Goal: Transaction & Acquisition: Purchase product/service

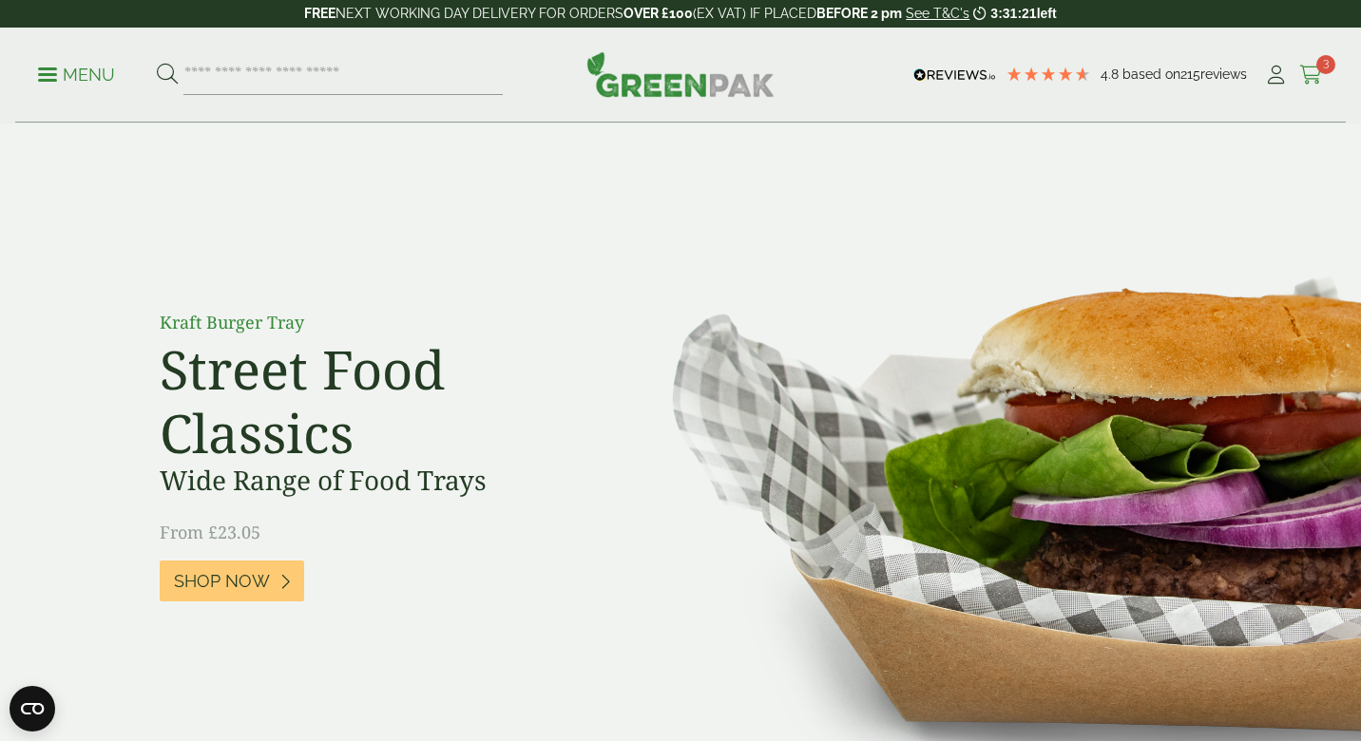
click at [1311, 75] on icon at bounding box center [1311, 75] width 24 height 19
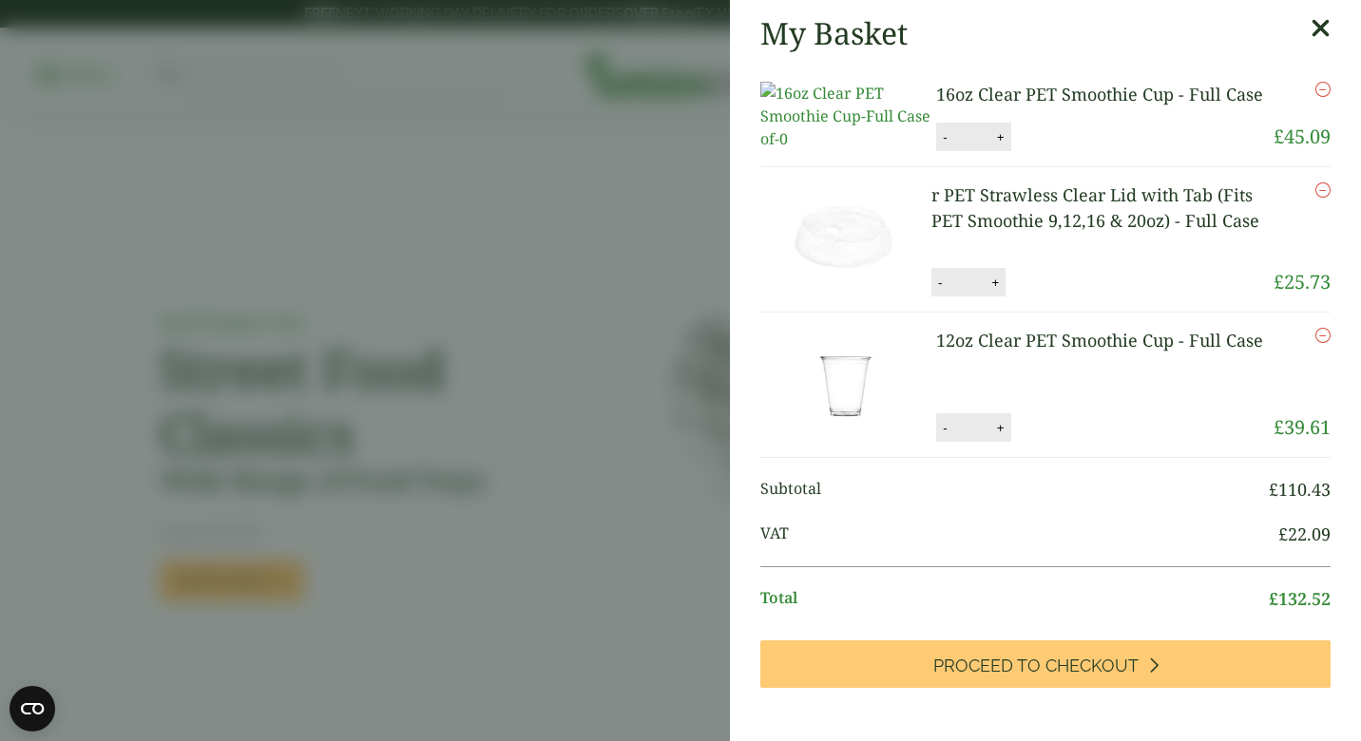
click at [1325, 34] on icon at bounding box center [1320, 28] width 20 height 27
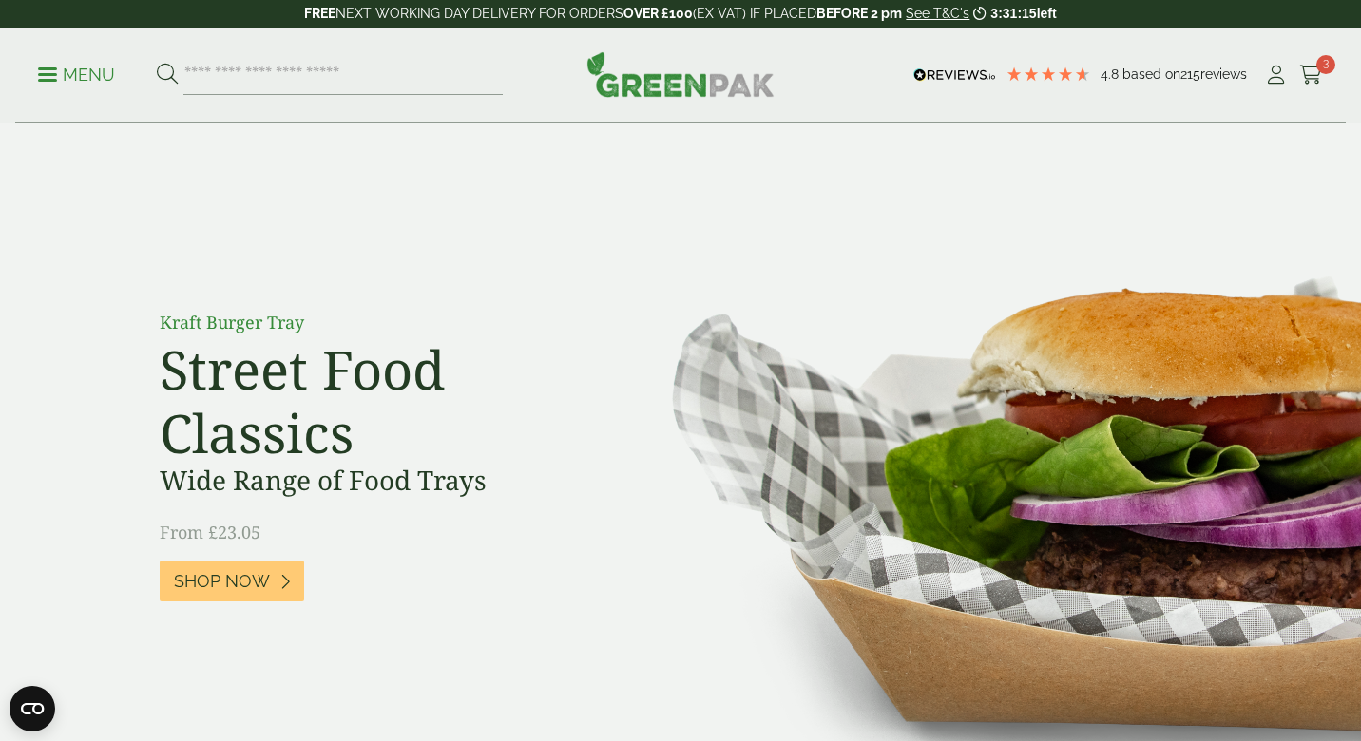
click at [60, 76] on p "Menu" at bounding box center [76, 75] width 77 height 23
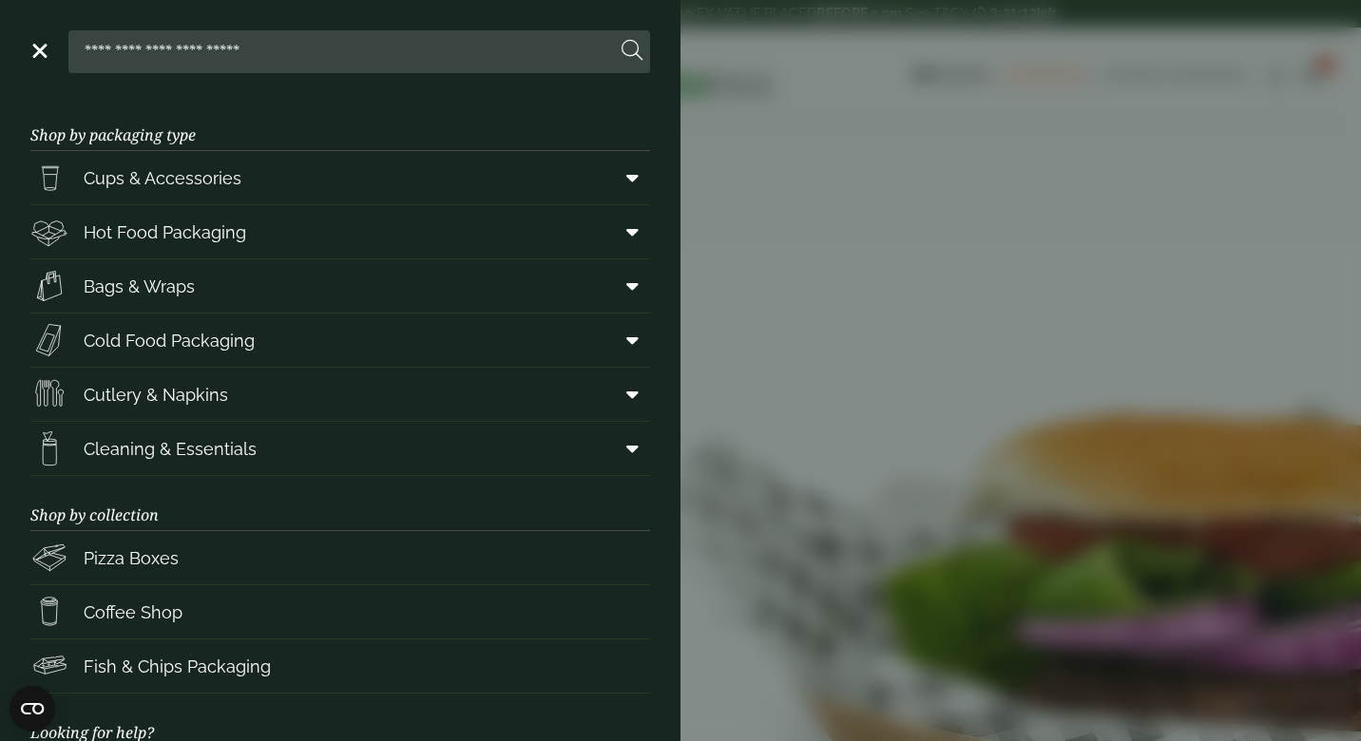
click at [396, 65] on input "search" at bounding box center [346, 51] width 540 height 40
type input "*******"
click at [632, 51] on button at bounding box center [631, 51] width 21 height 25
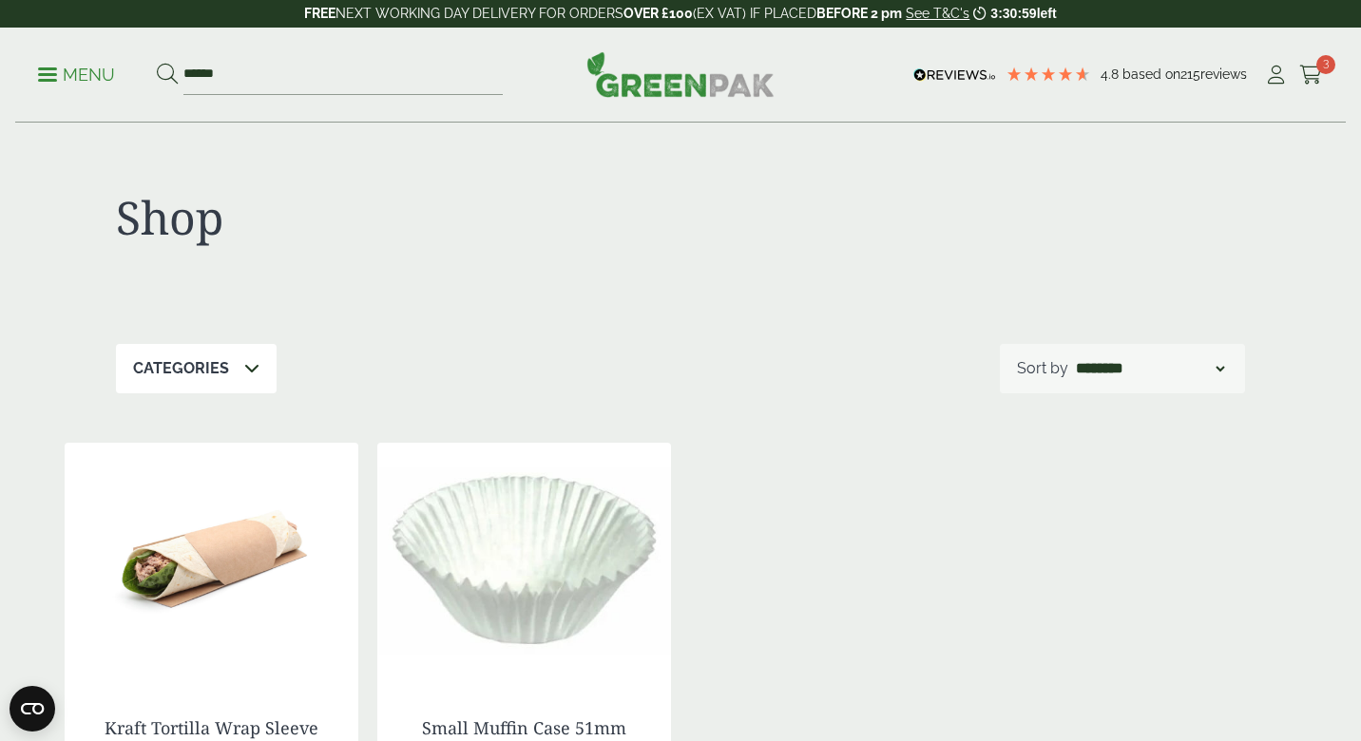
click at [89, 69] on p "Menu" at bounding box center [76, 75] width 77 height 23
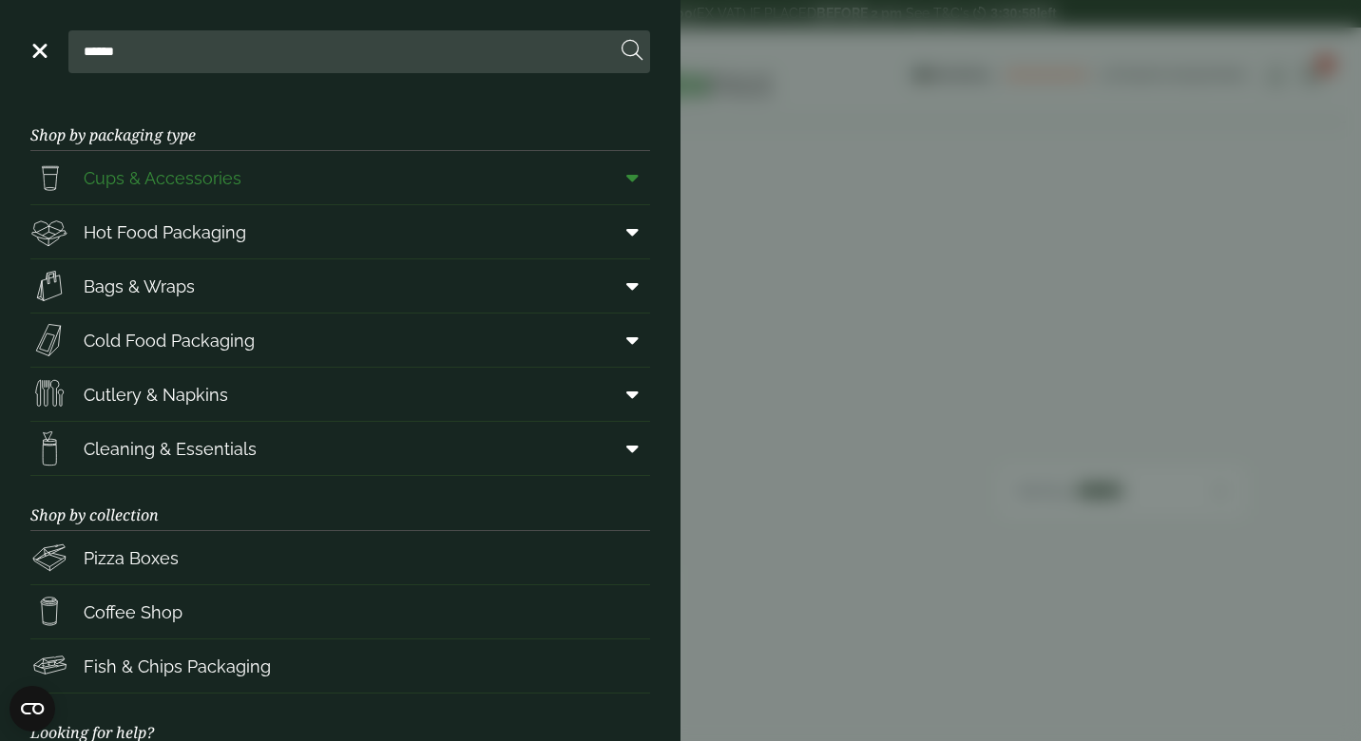
click at [143, 178] on span "Cups & Accessories" at bounding box center [163, 178] width 158 height 26
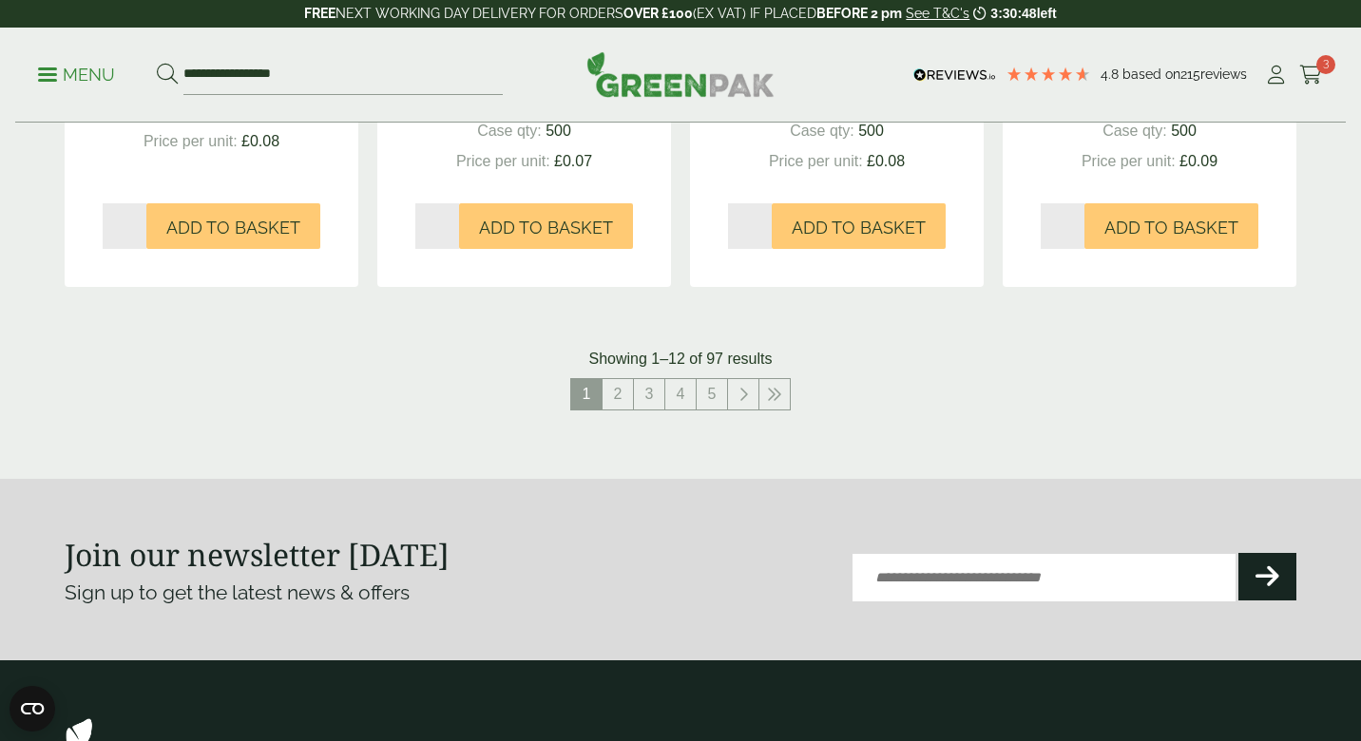
scroll to position [2104, 0]
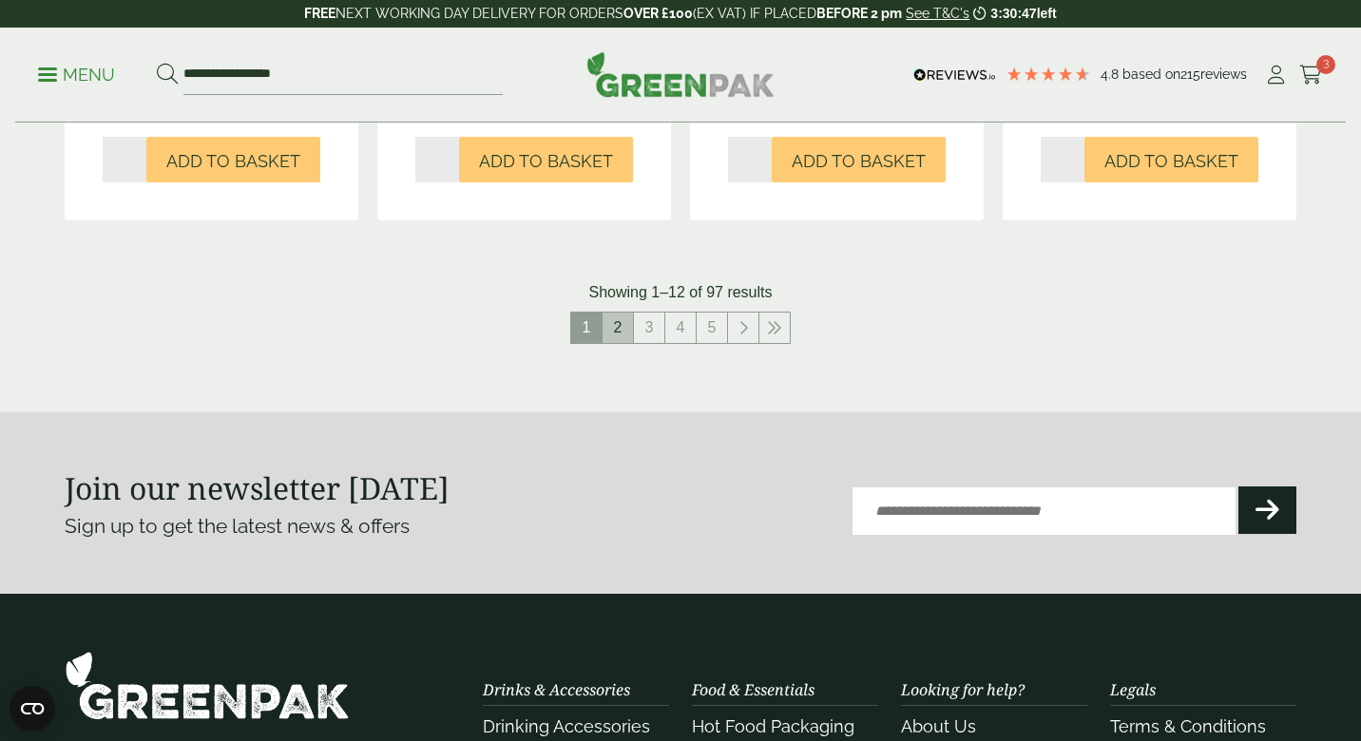
click at [626, 321] on link "2" at bounding box center [617, 328] width 30 height 30
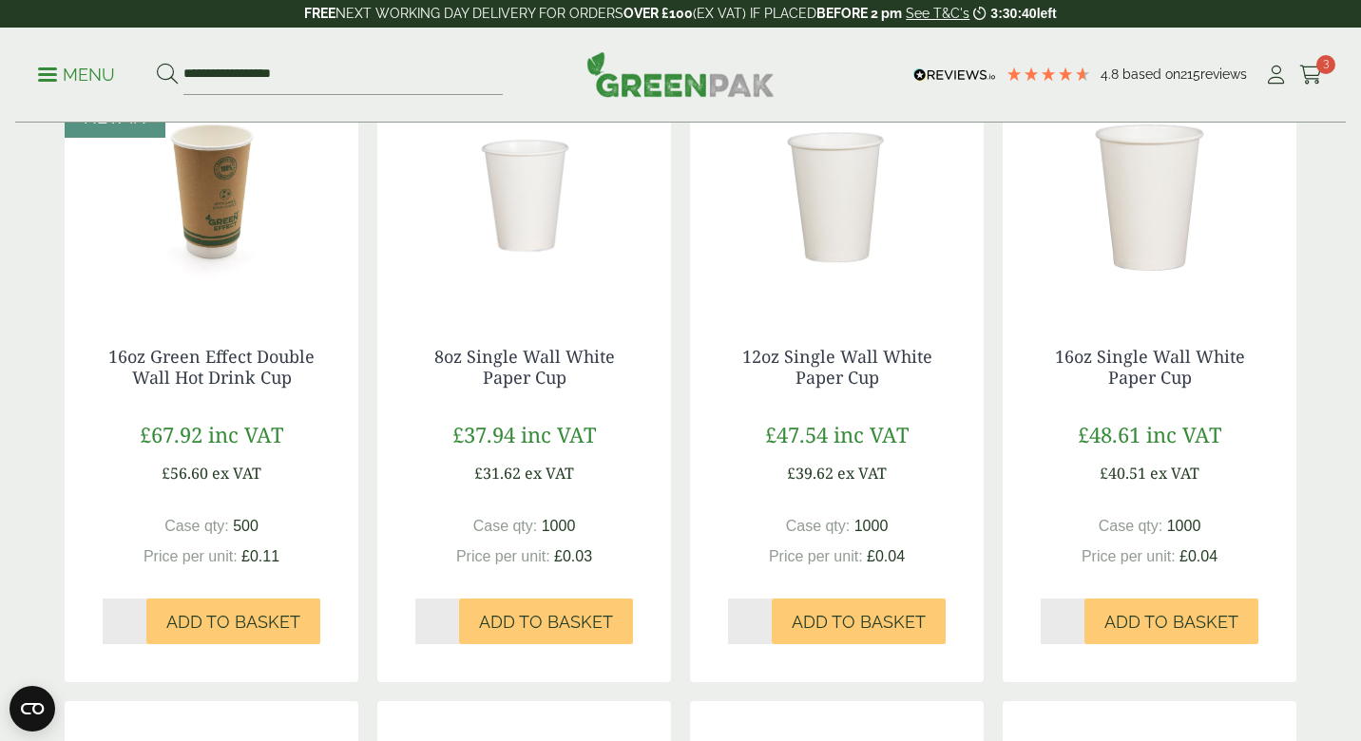
scroll to position [400, 0]
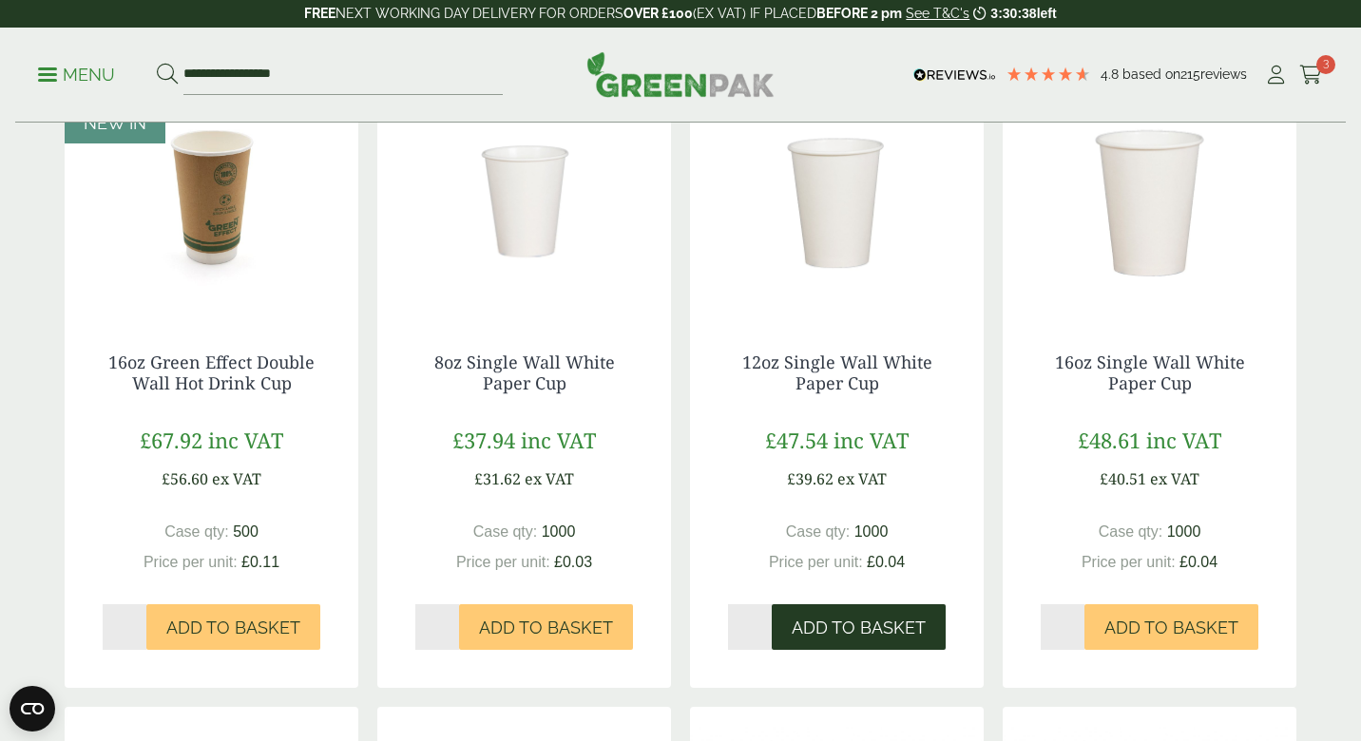
click at [891, 619] on span "Add to Basket" at bounding box center [858, 628] width 134 height 21
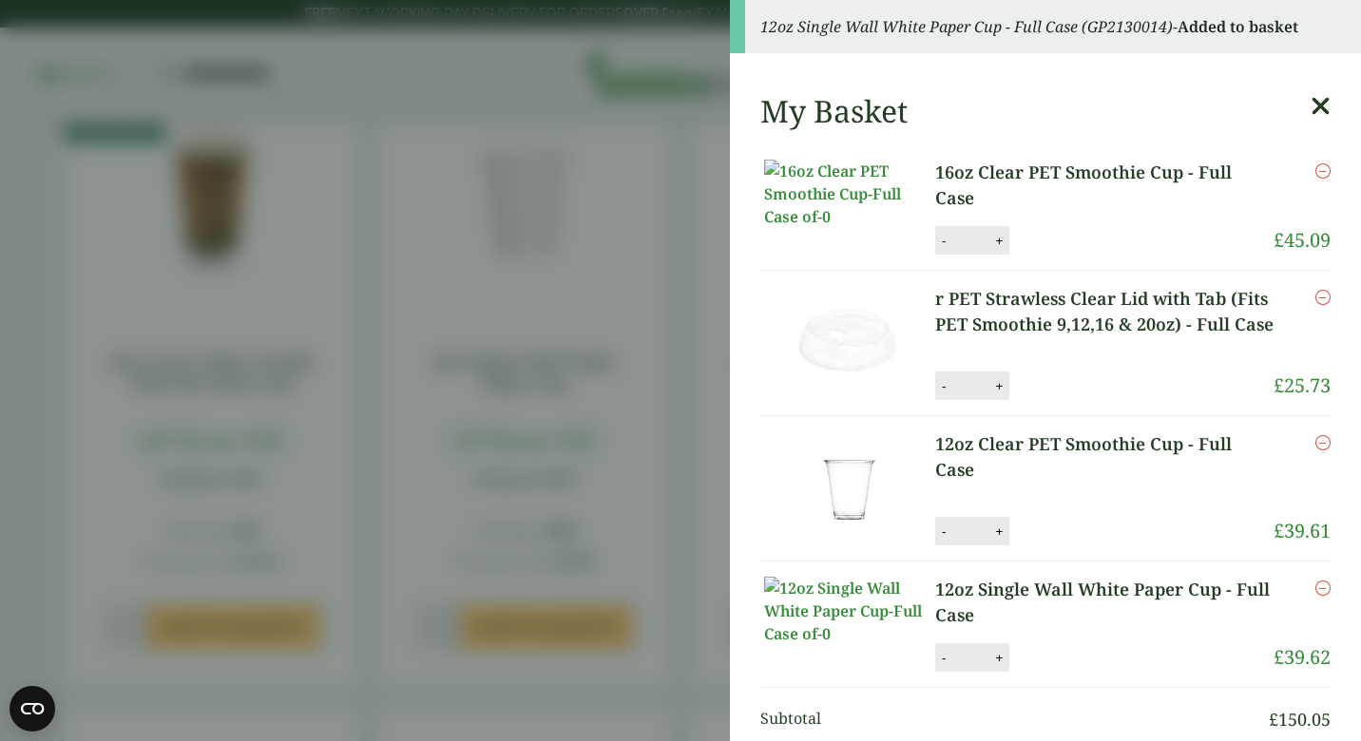
click at [1318, 104] on icon at bounding box center [1320, 106] width 20 height 27
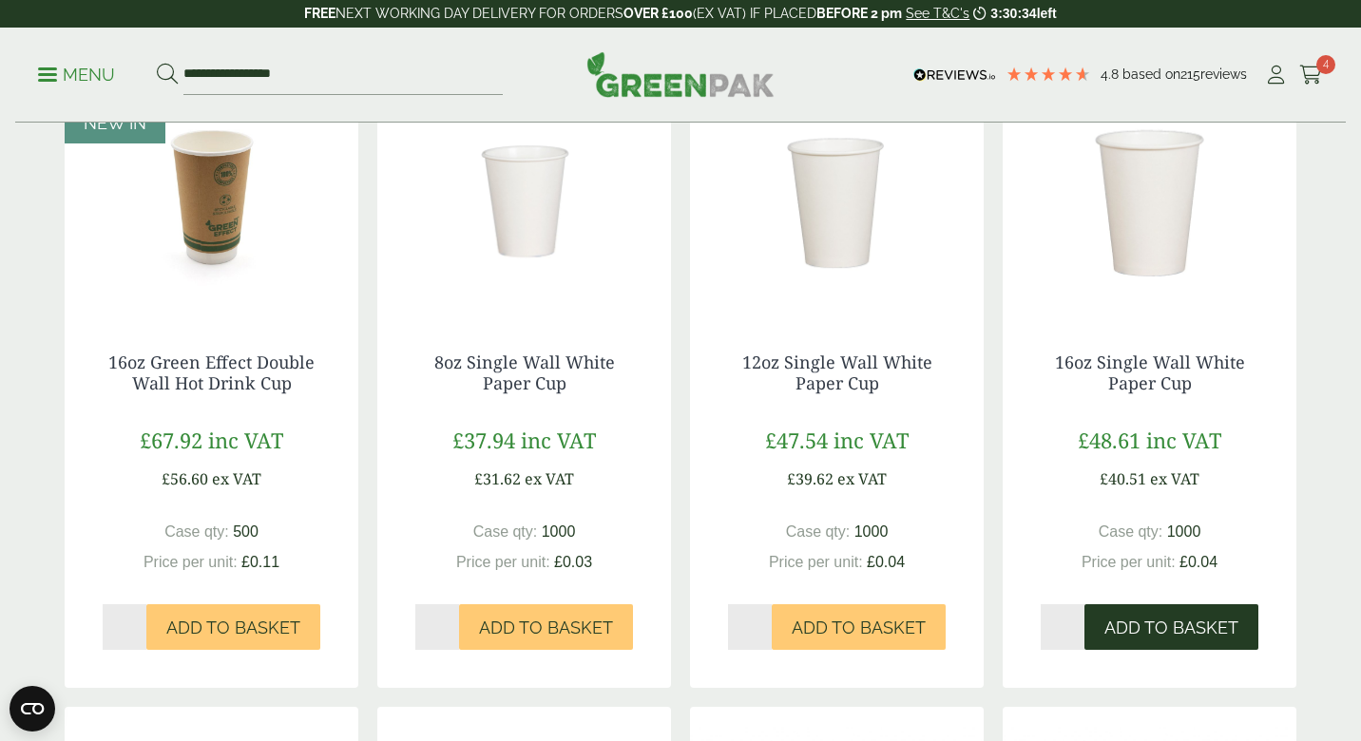
click at [1142, 612] on button "Add to Basket" at bounding box center [1171, 627] width 174 height 46
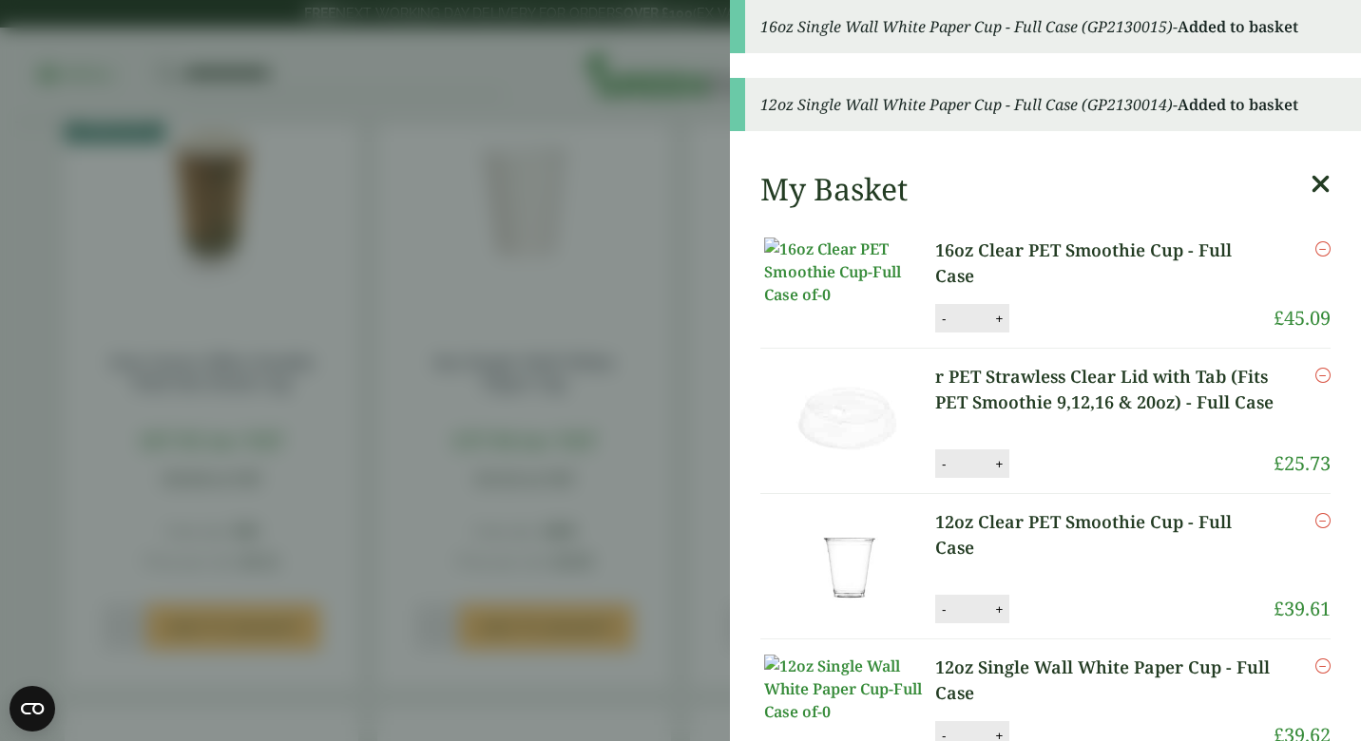
click at [1318, 171] on icon at bounding box center [1320, 184] width 20 height 27
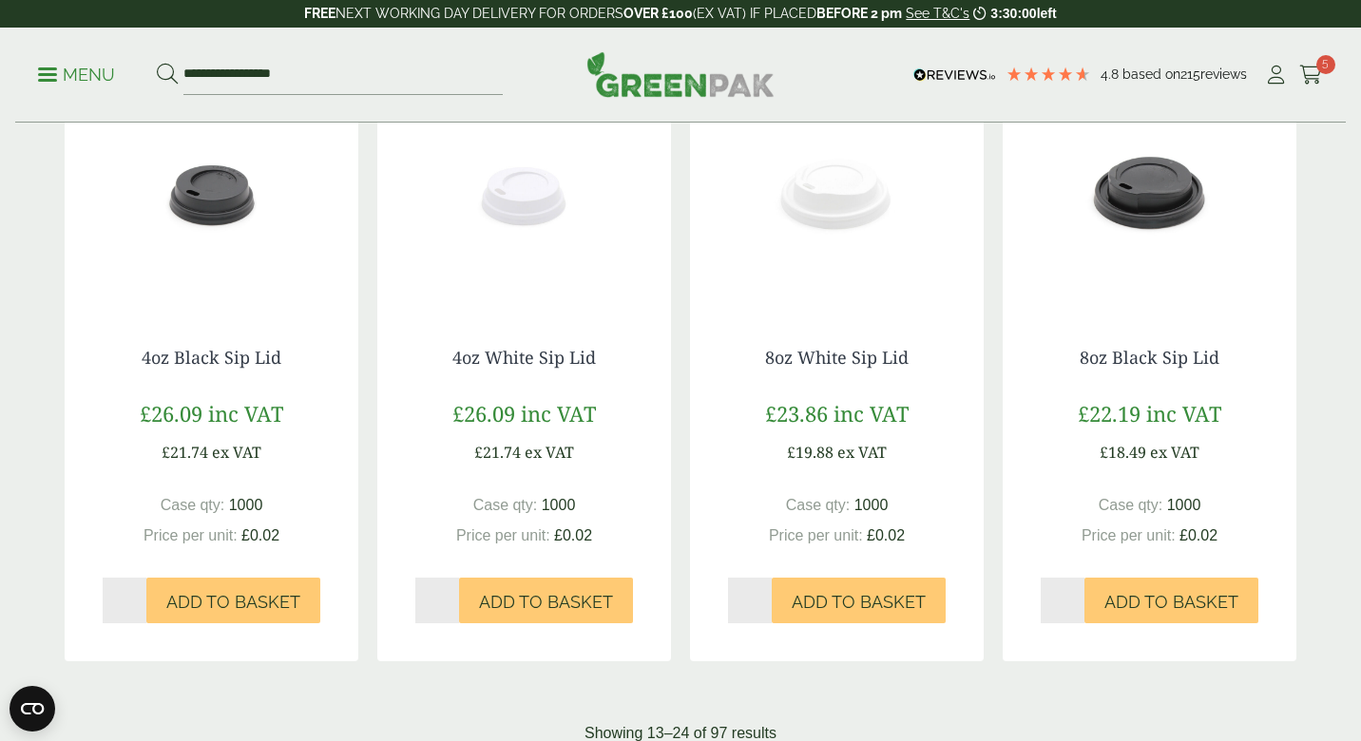
scroll to position [1667, 0]
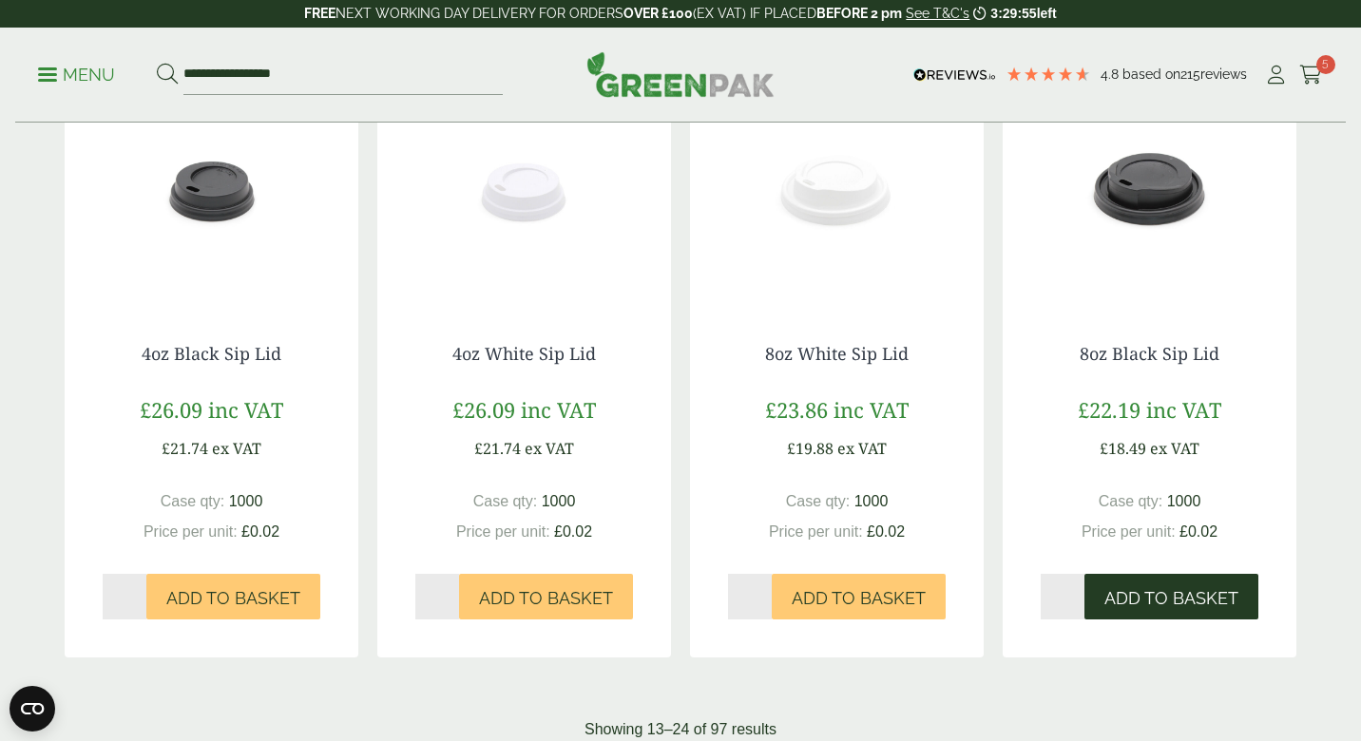
click at [1185, 602] on span "Add to Basket" at bounding box center [1171, 598] width 134 height 21
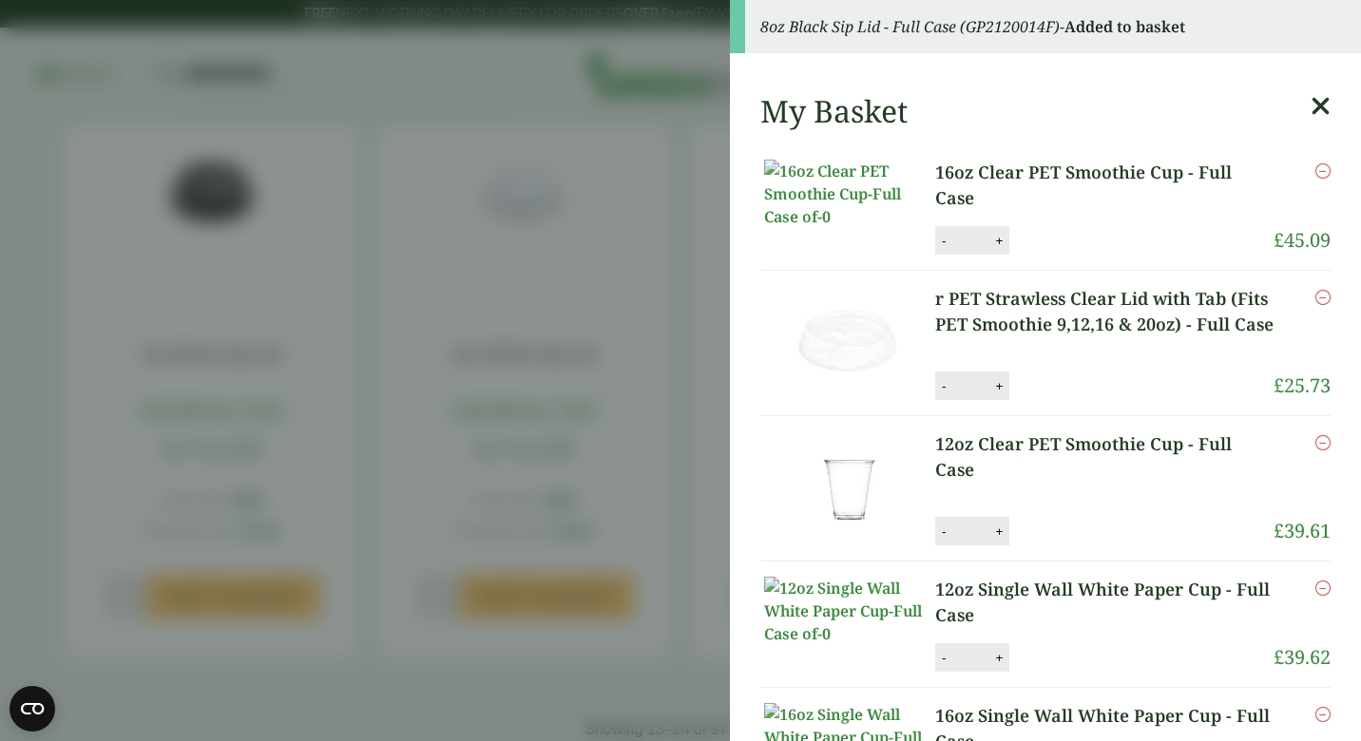
click at [676, 295] on aside "8oz Black Sip Lid - Full Case (GP2120014F) - Added to basket My Basket 16oz Cle…" at bounding box center [680, 370] width 1361 height 741
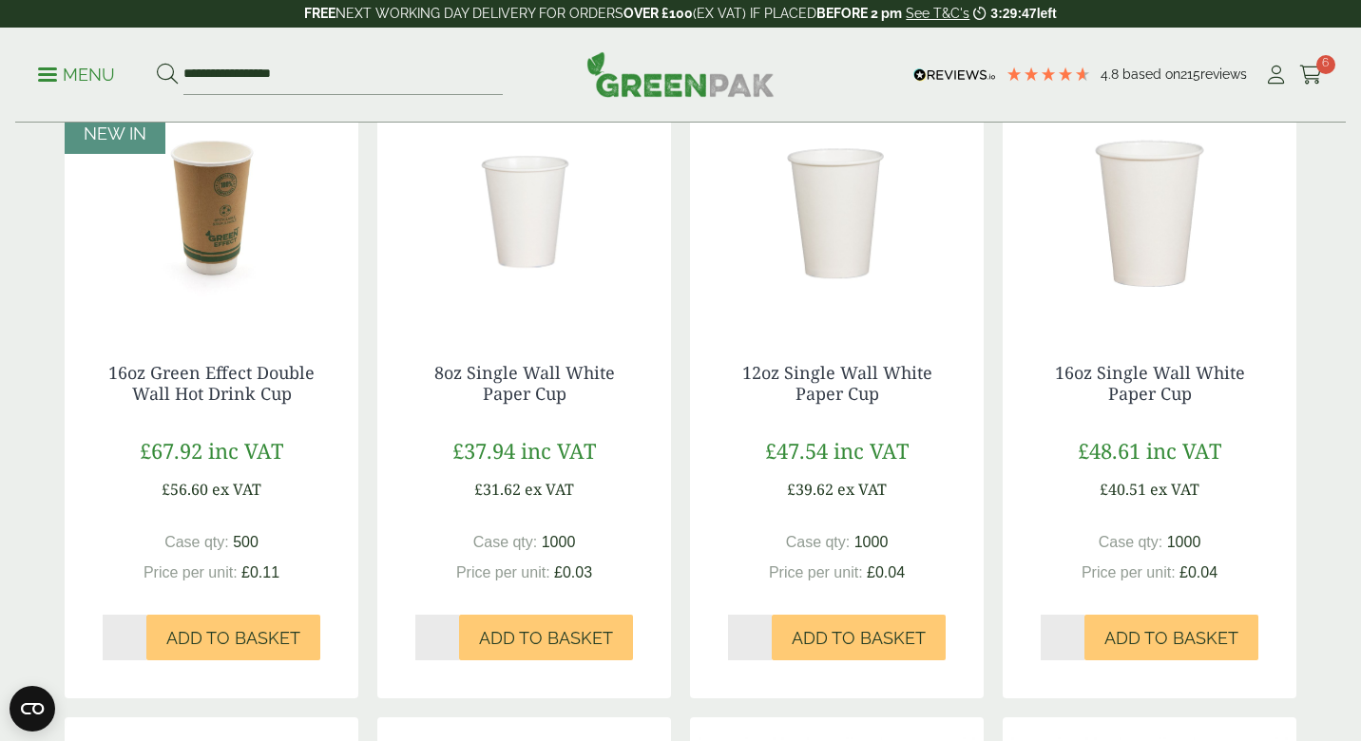
scroll to position [473, 0]
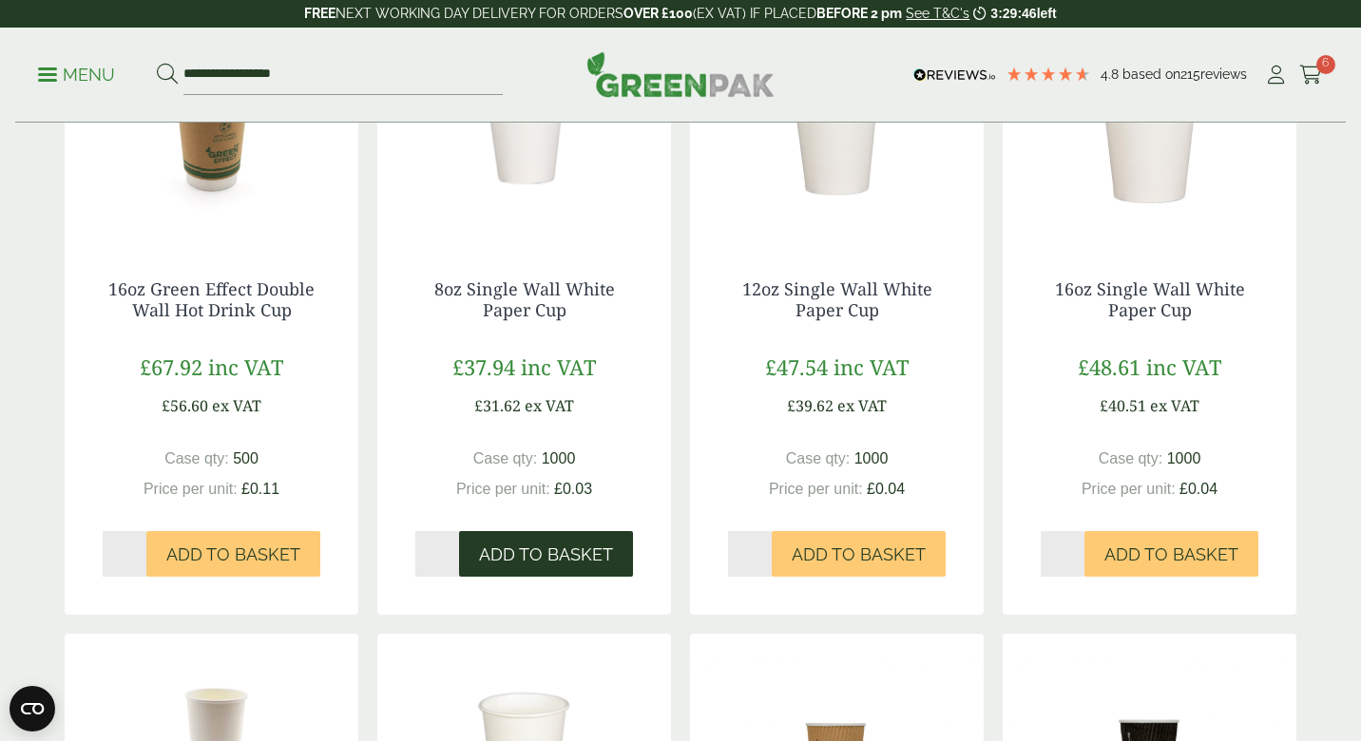
click at [577, 563] on button "Add to Basket" at bounding box center [546, 554] width 174 height 46
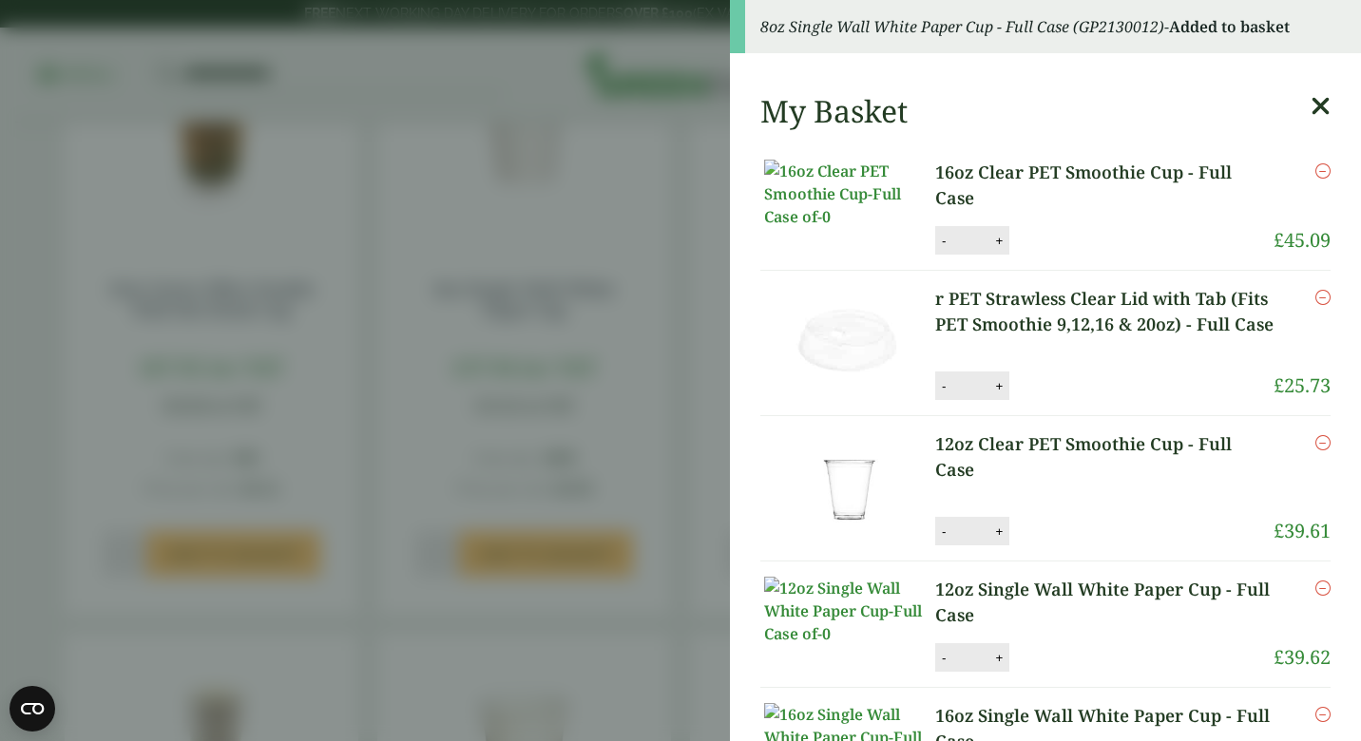
click at [659, 399] on aside "8oz Single Wall White Paper Cup - Full Case (GP2130012) - Added to basket My Ba…" at bounding box center [680, 370] width 1361 height 741
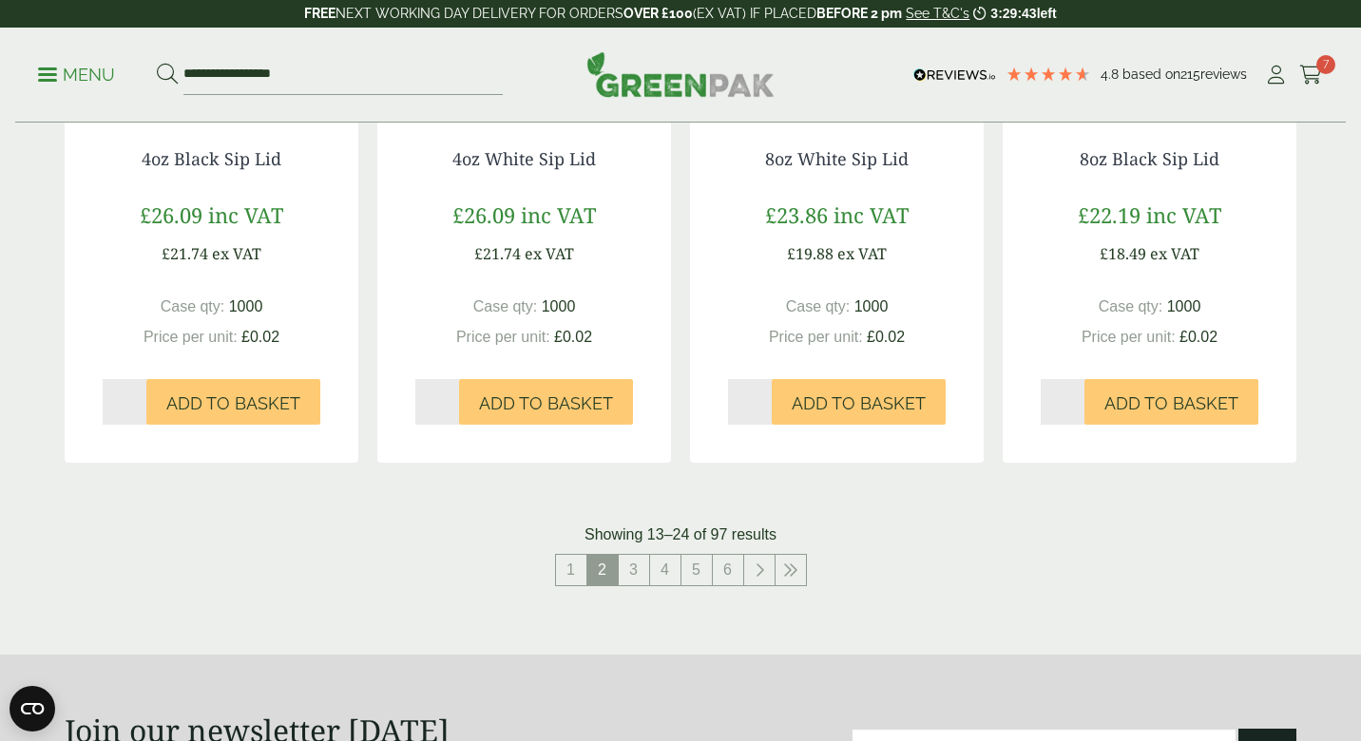
scroll to position [1900, 0]
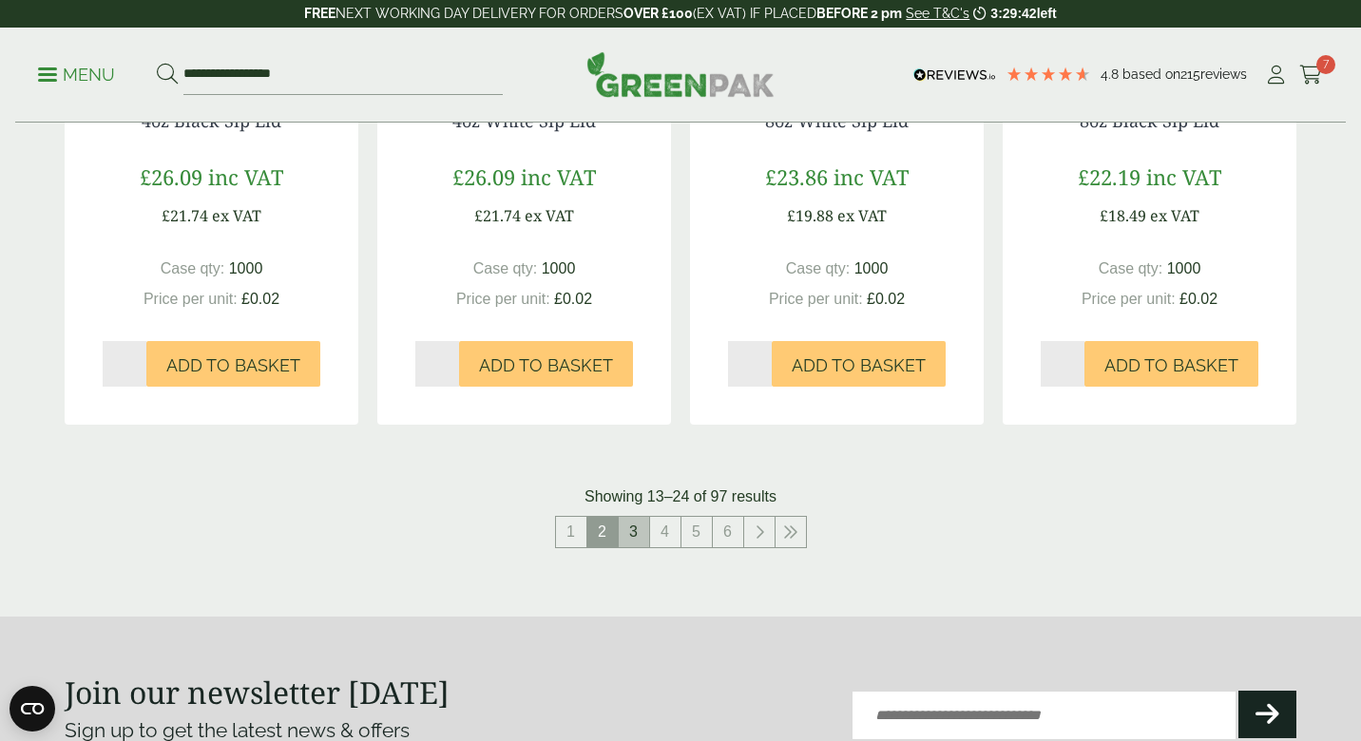
click at [633, 528] on link "3" at bounding box center [634, 532] width 30 height 30
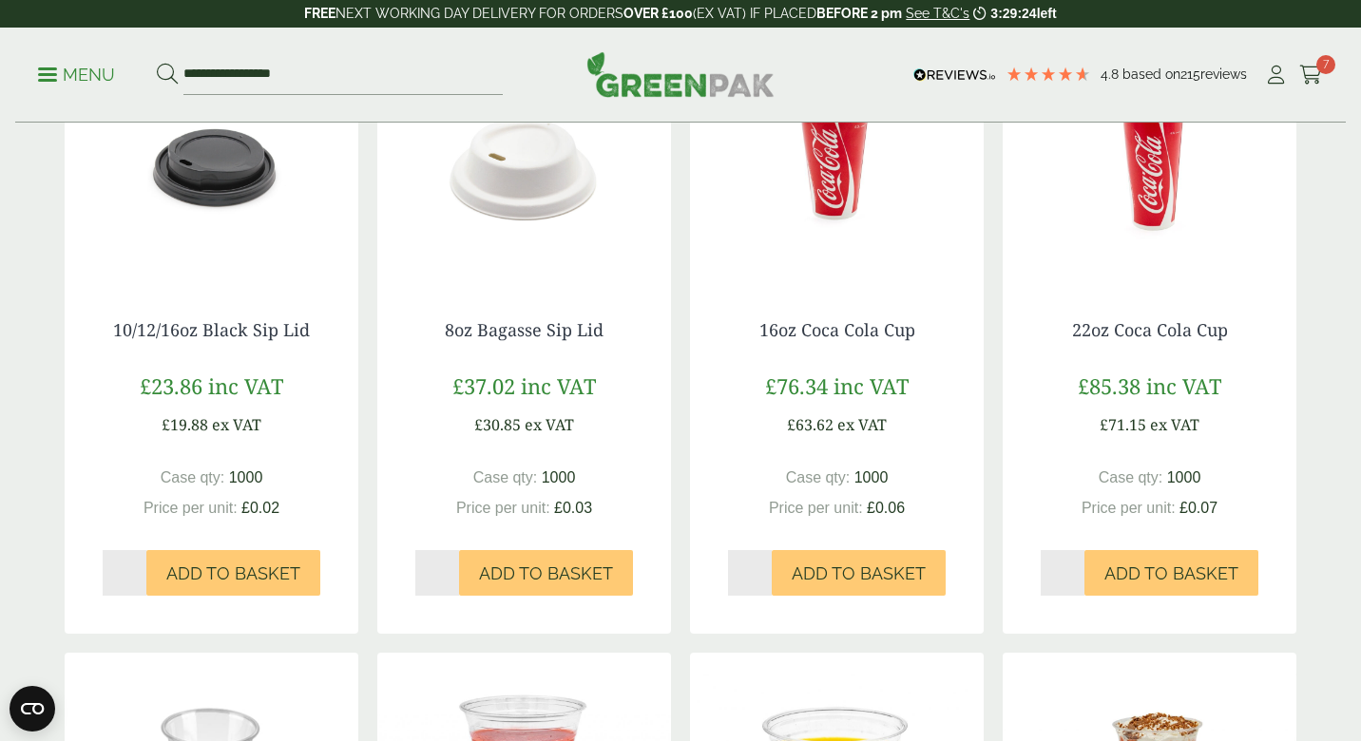
scroll to position [1083, 0]
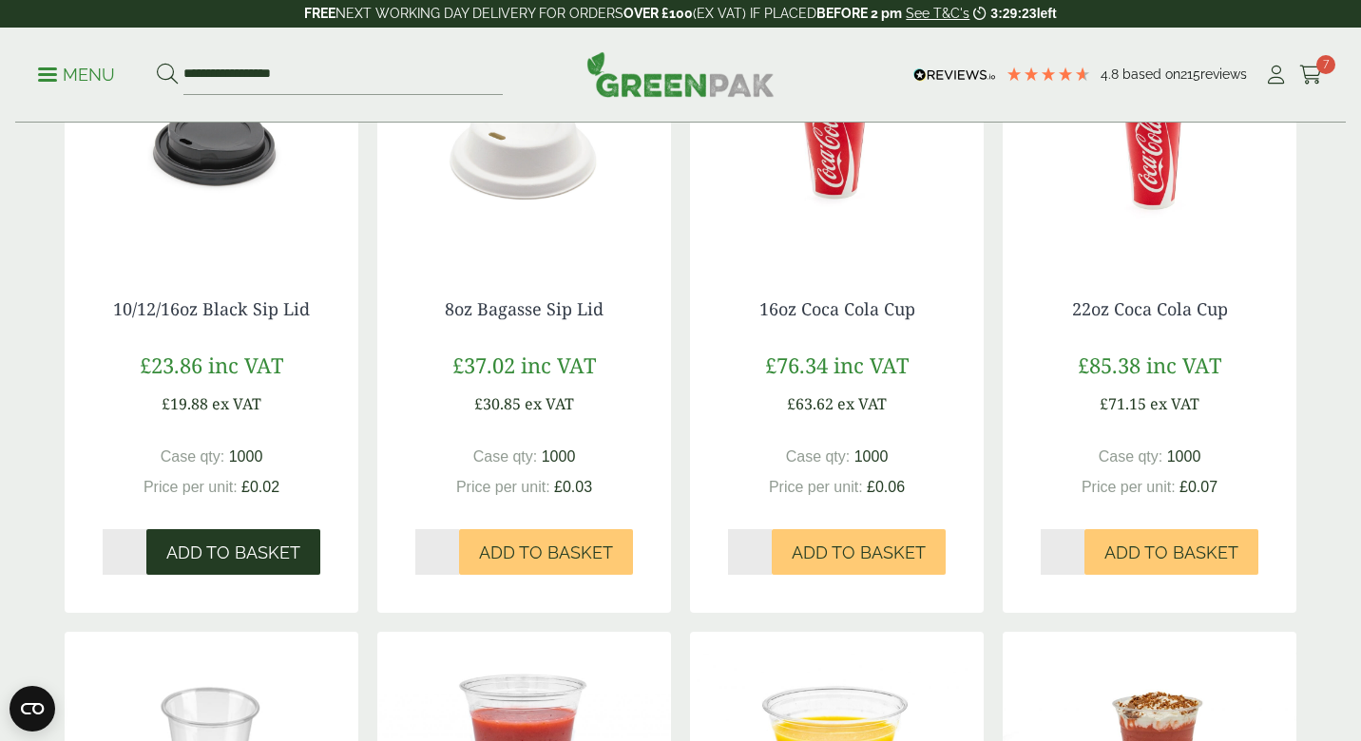
click at [257, 543] on span "Add to Basket" at bounding box center [233, 553] width 134 height 21
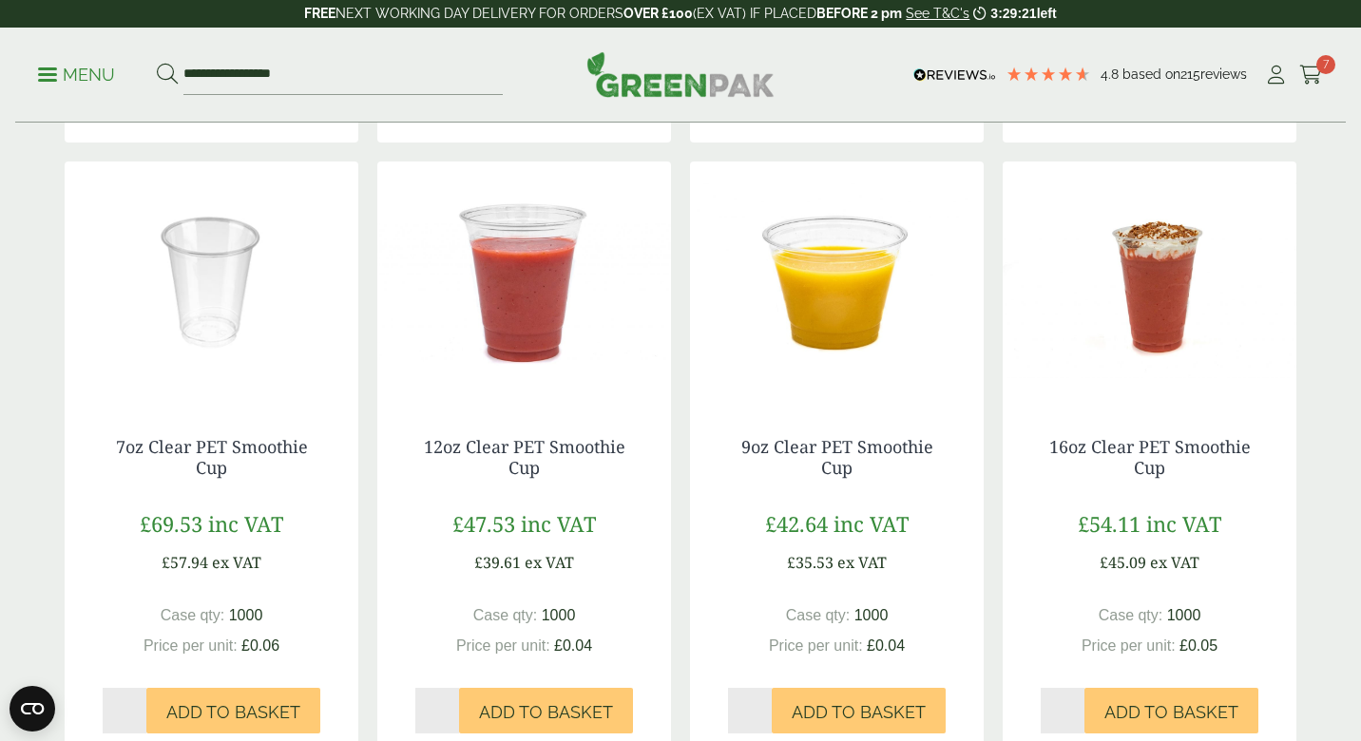
scroll to position [1563, 0]
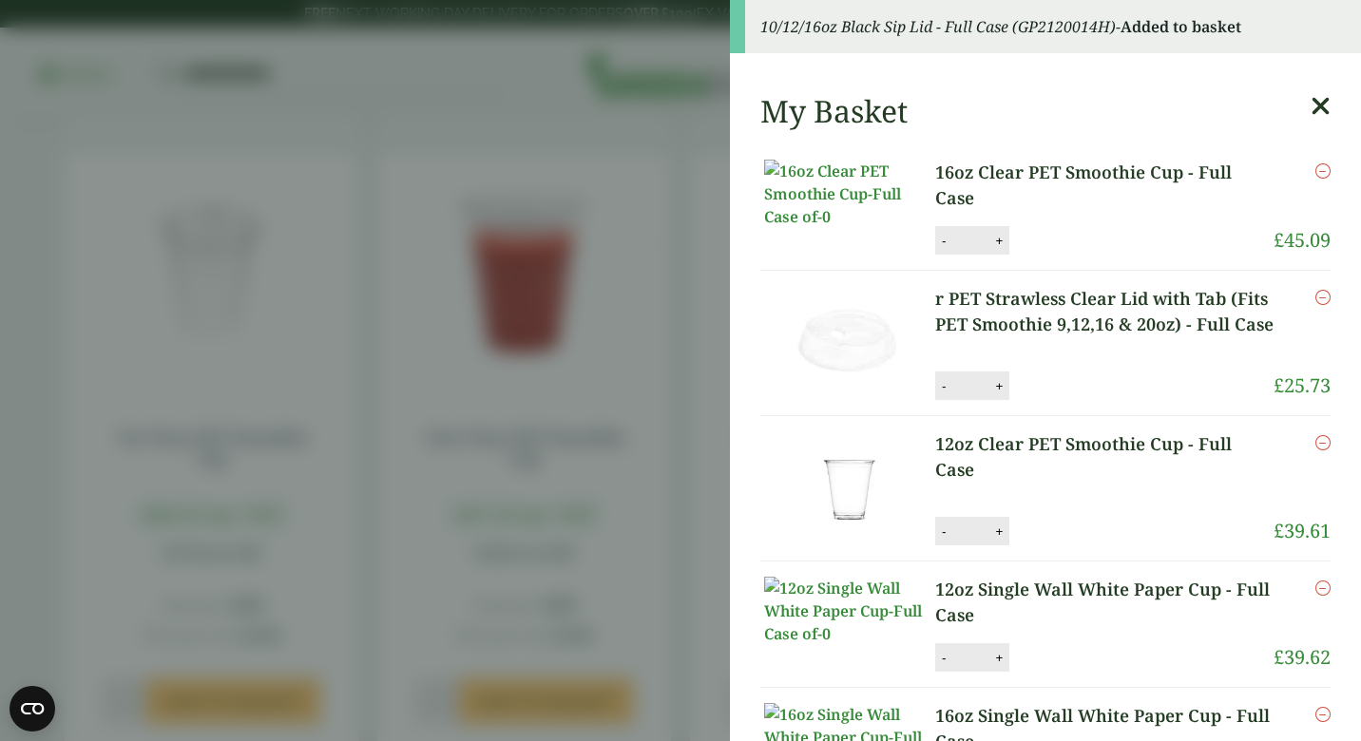
click at [364, 541] on aside "10/12/16oz Black Sip Lid - Full Case (GP2120014H) - Added to basket My Basket 1…" at bounding box center [680, 370] width 1361 height 741
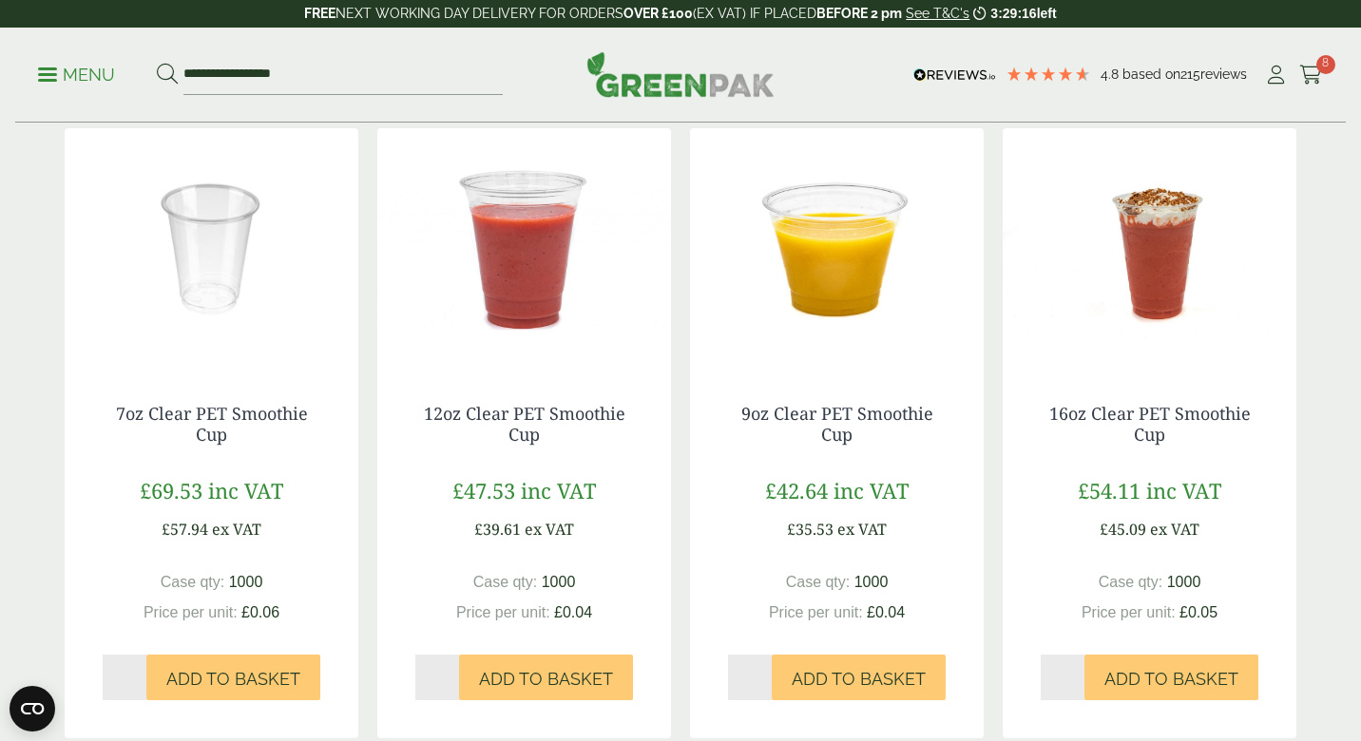
scroll to position [1621, 0]
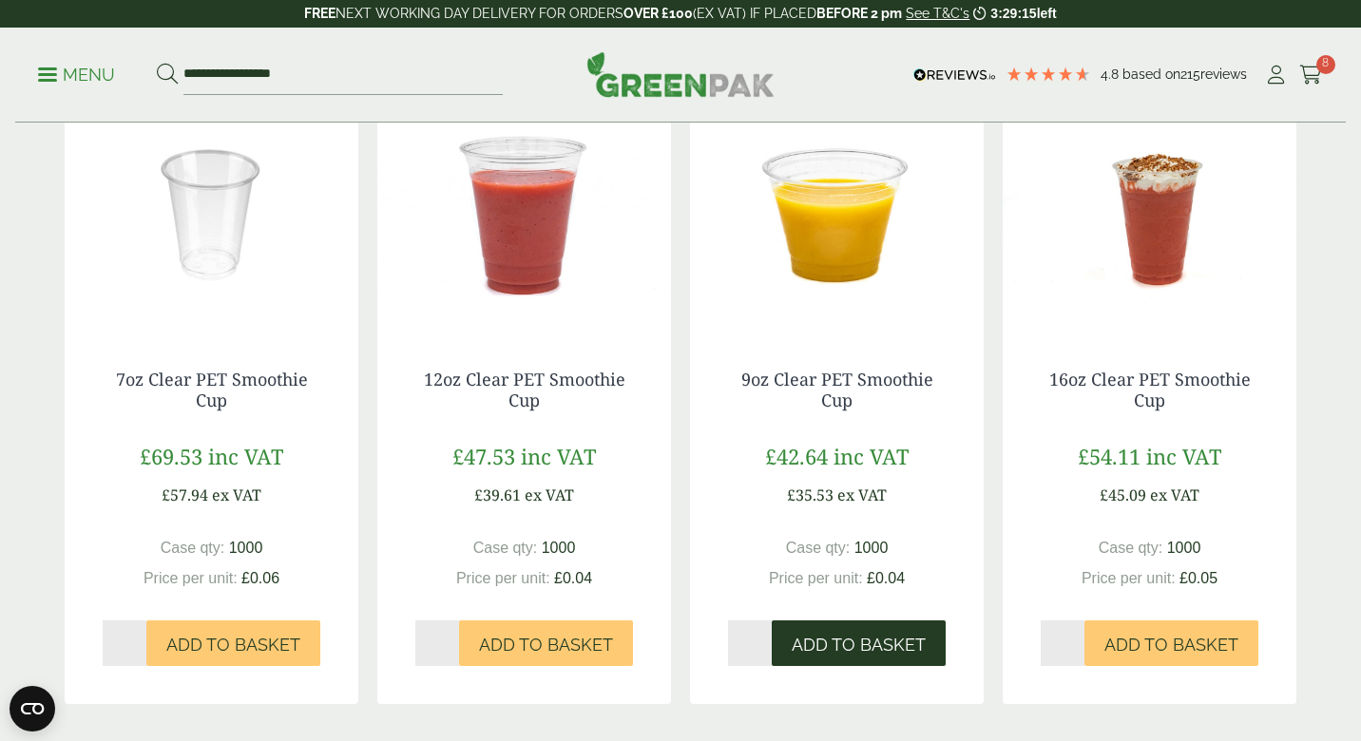
click at [860, 645] on span "Add to Basket" at bounding box center [858, 645] width 134 height 21
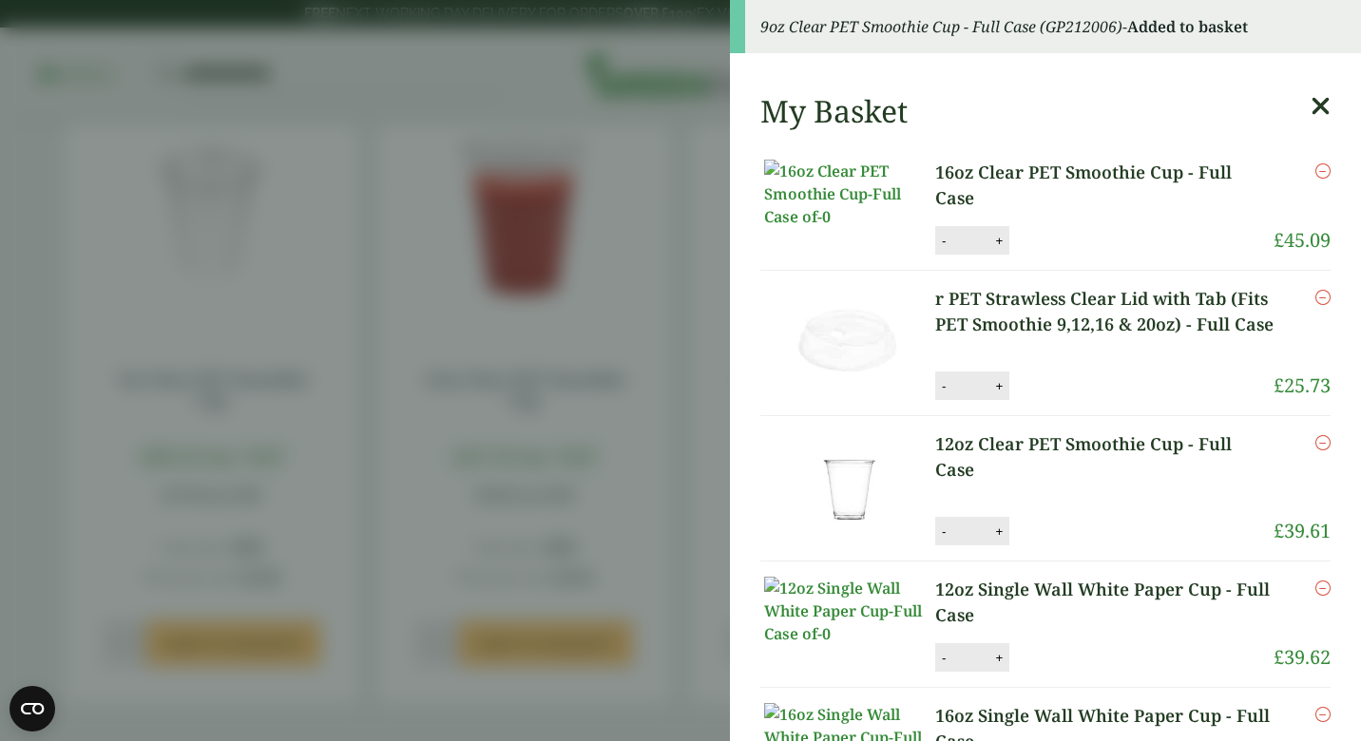
click at [693, 520] on aside "9oz Clear PET Smoothie Cup - Full Case (GP212006) - Added to basket My Basket 1…" at bounding box center [680, 370] width 1361 height 741
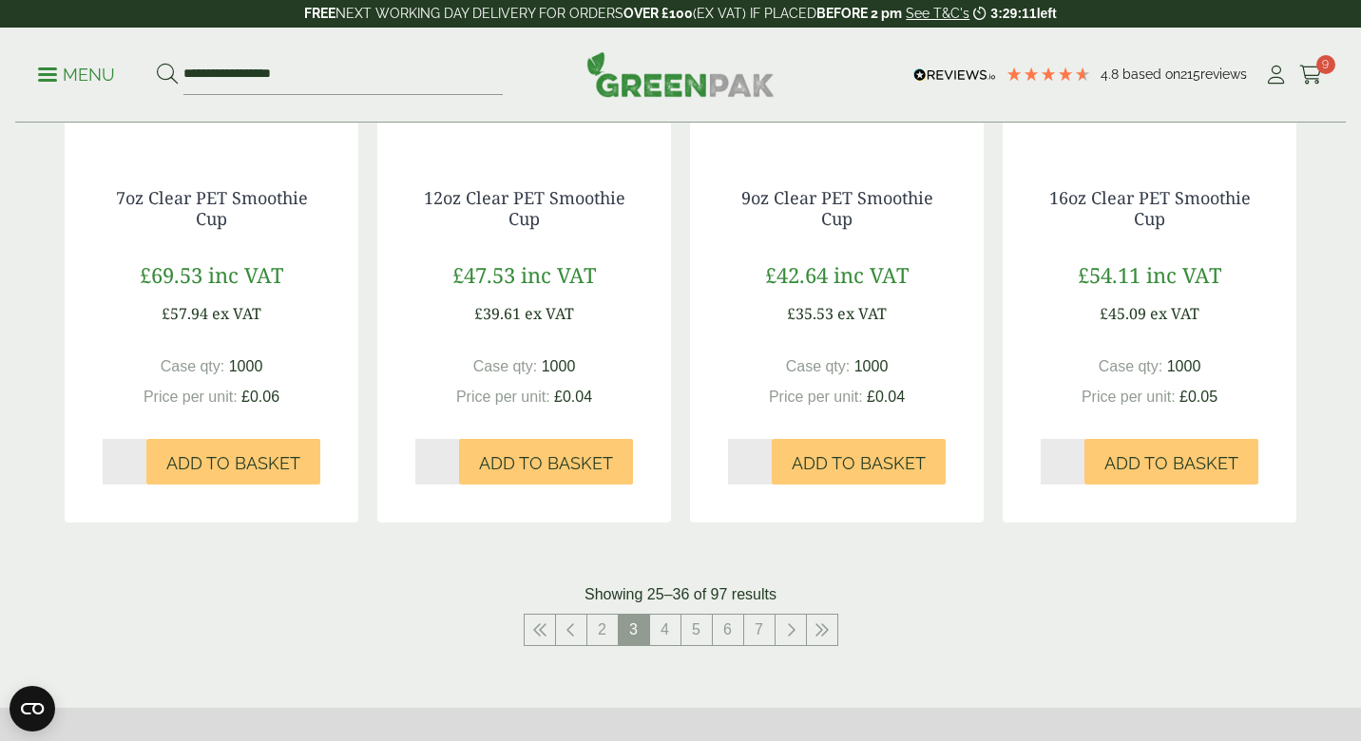
scroll to position [1879, 0]
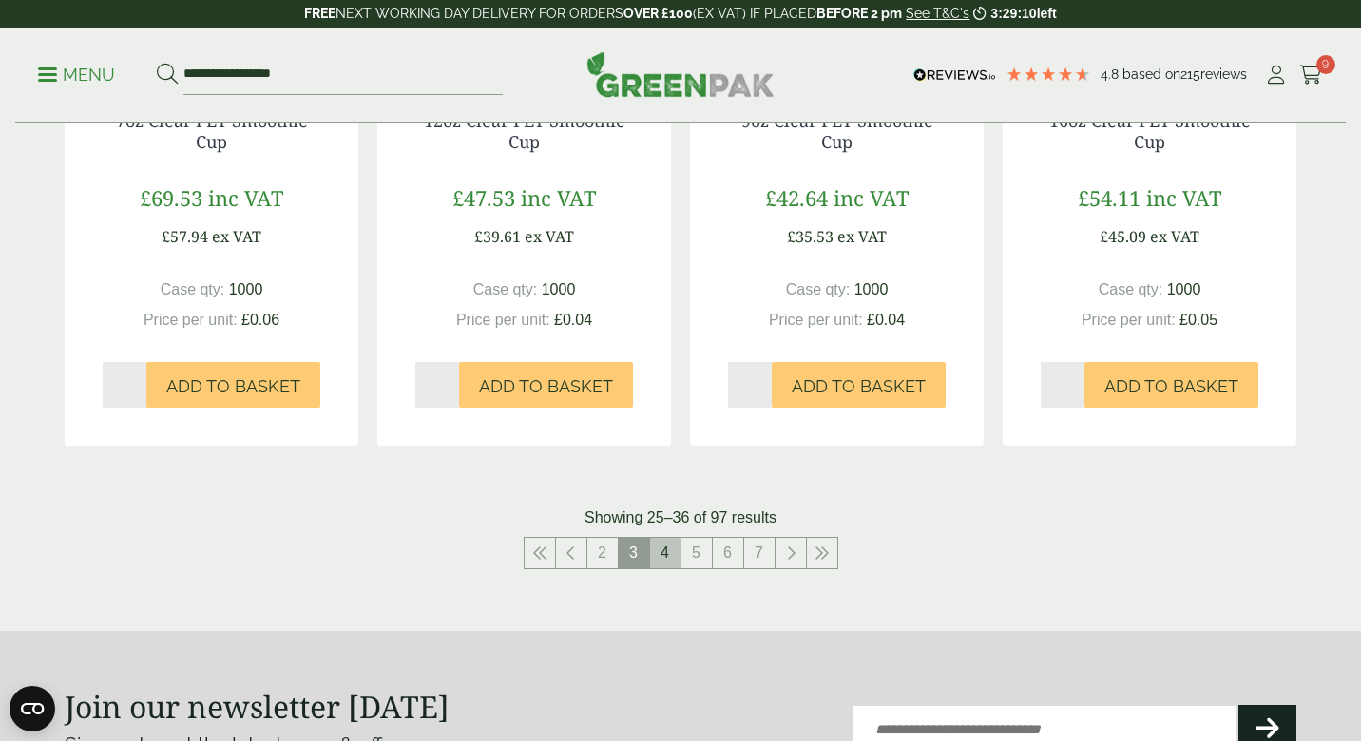
click at [658, 546] on link "4" at bounding box center [665, 553] width 30 height 30
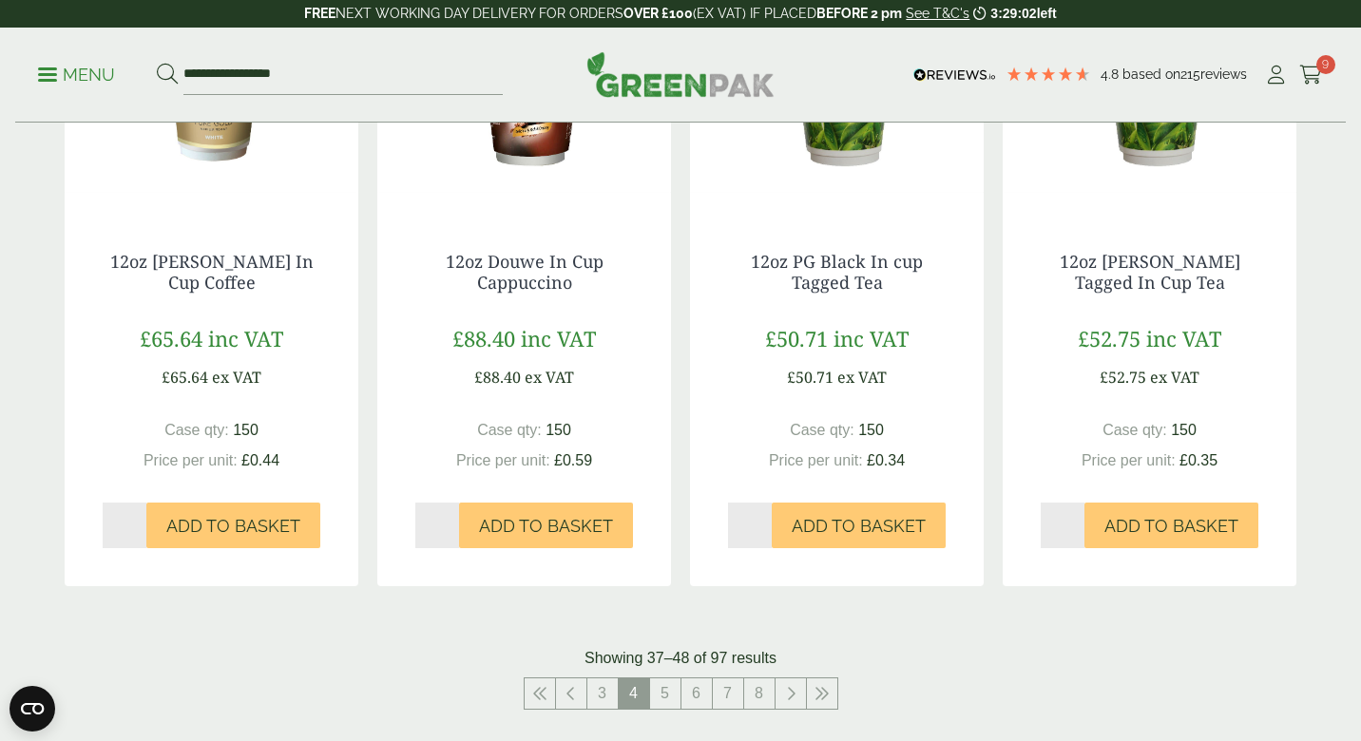
scroll to position [2225, 0]
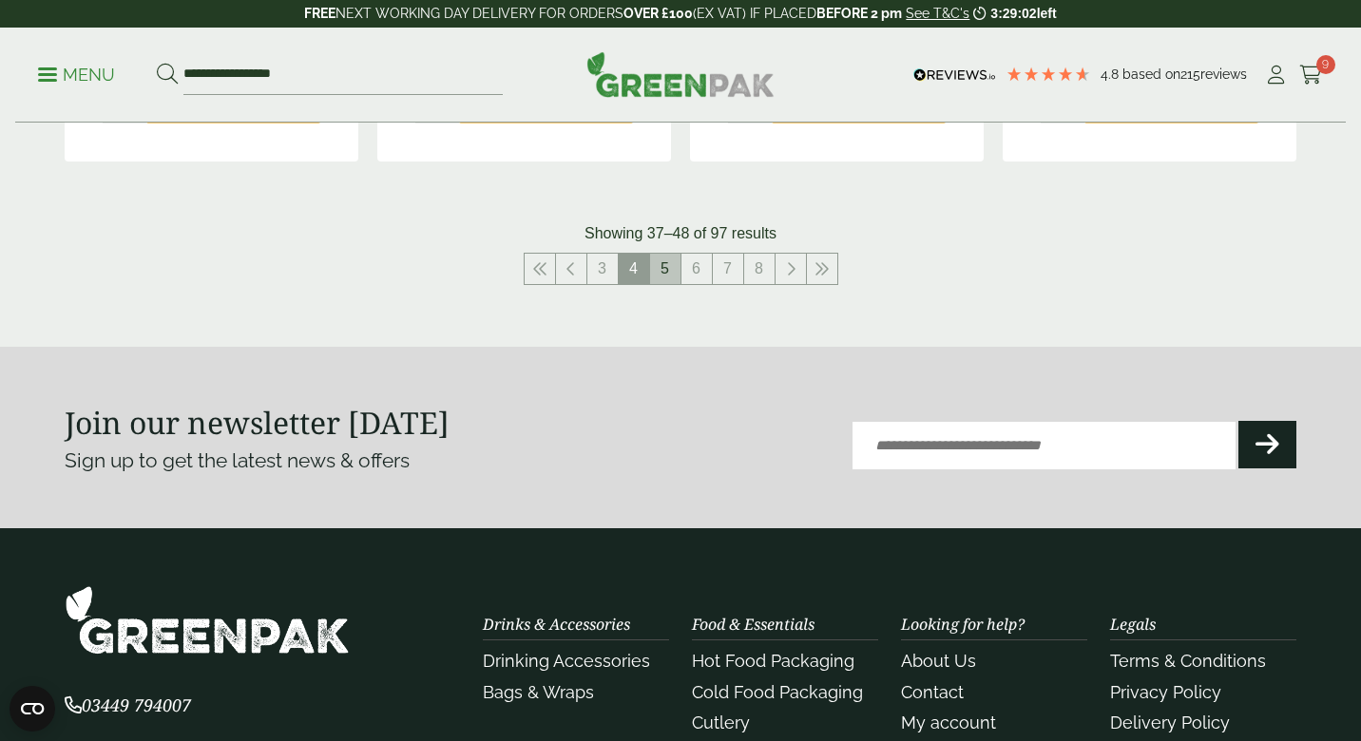
click at [673, 257] on link "5" at bounding box center [665, 269] width 30 height 30
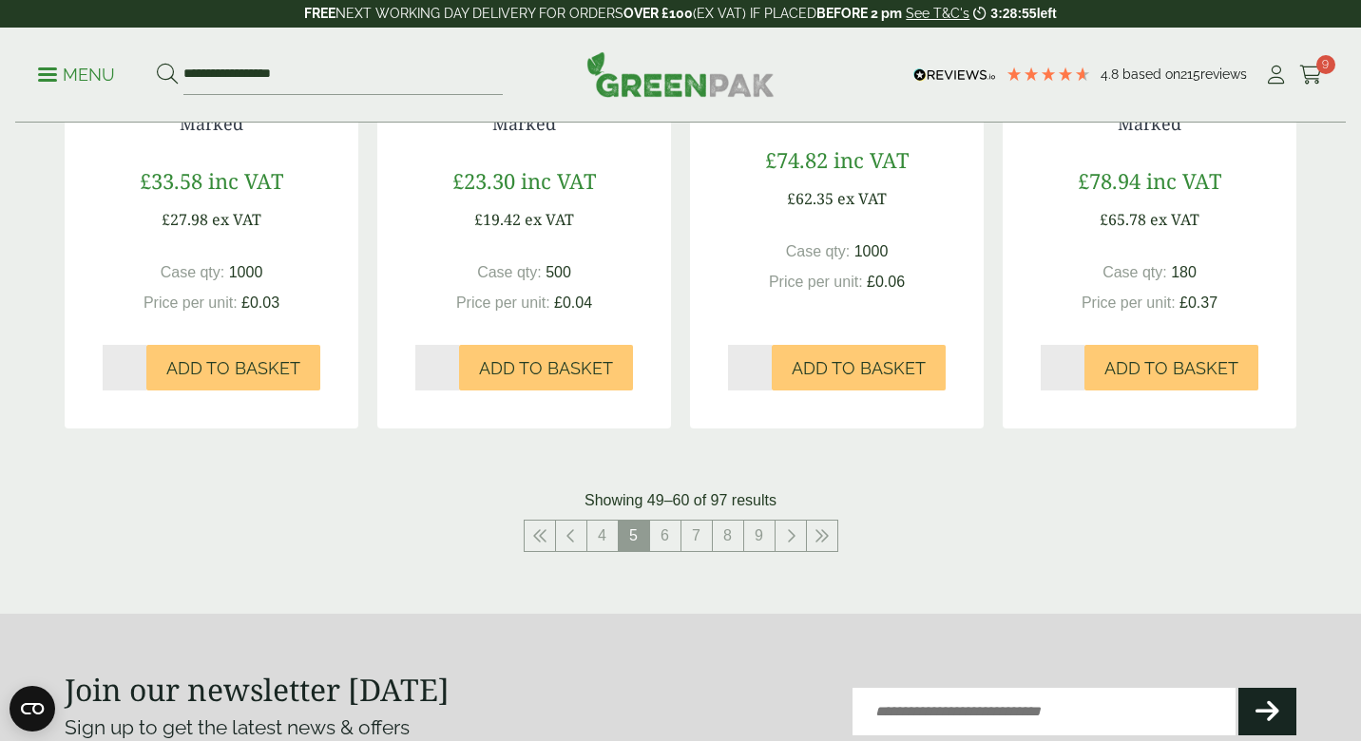
scroll to position [1987, 0]
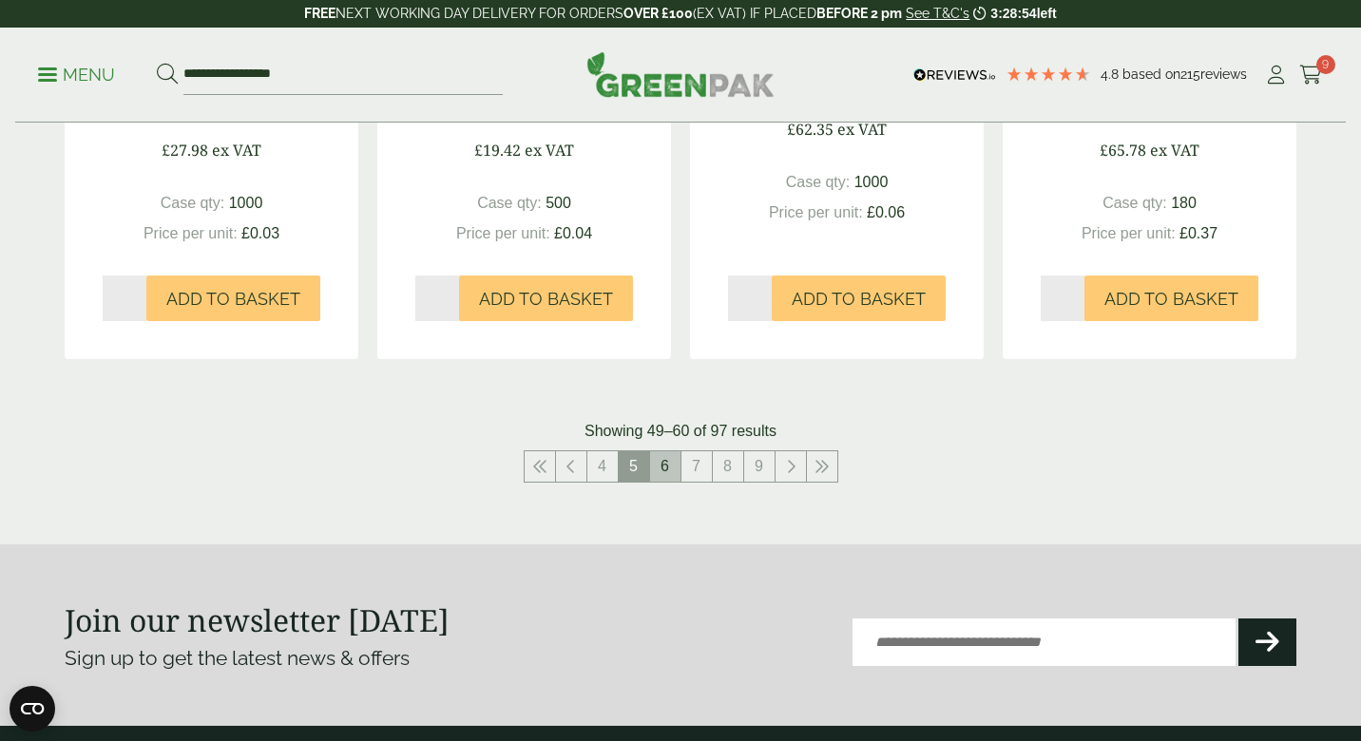
click at [673, 467] on link "6" at bounding box center [665, 466] width 30 height 30
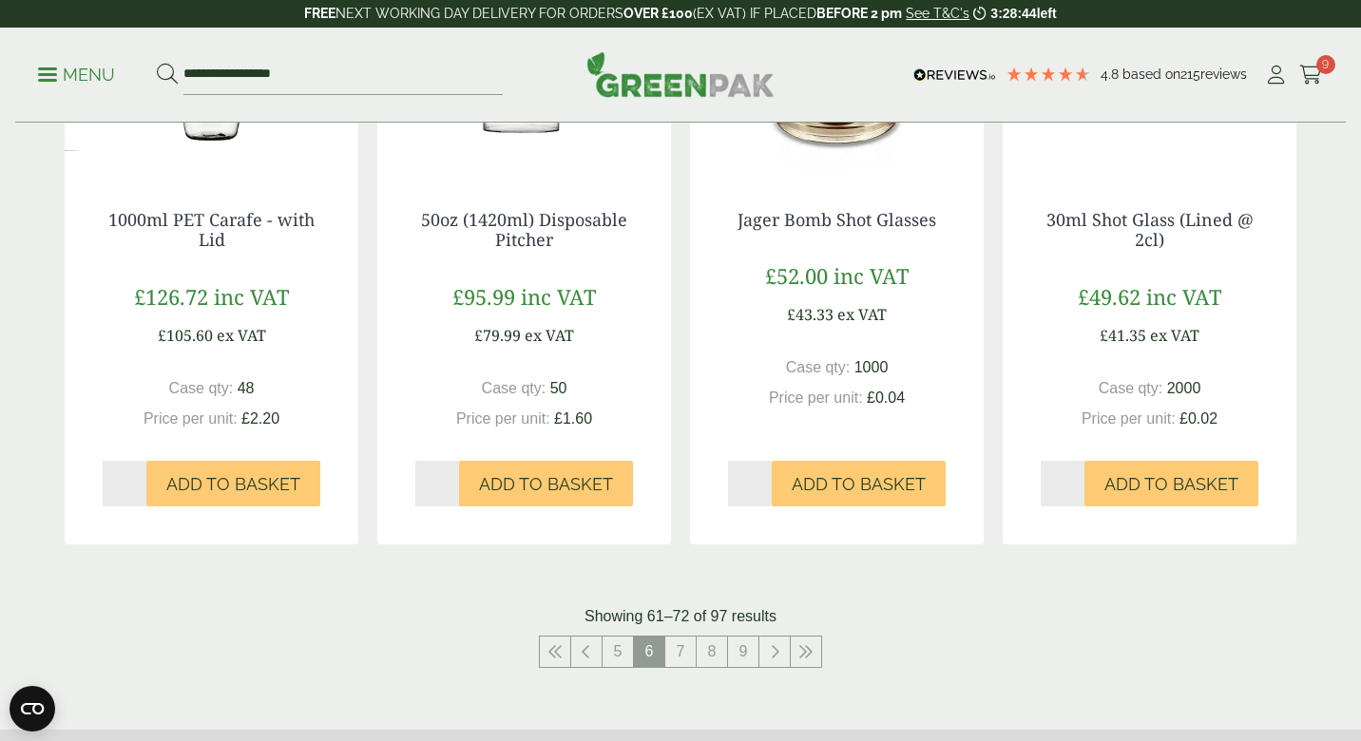
scroll to position [1875, 0]
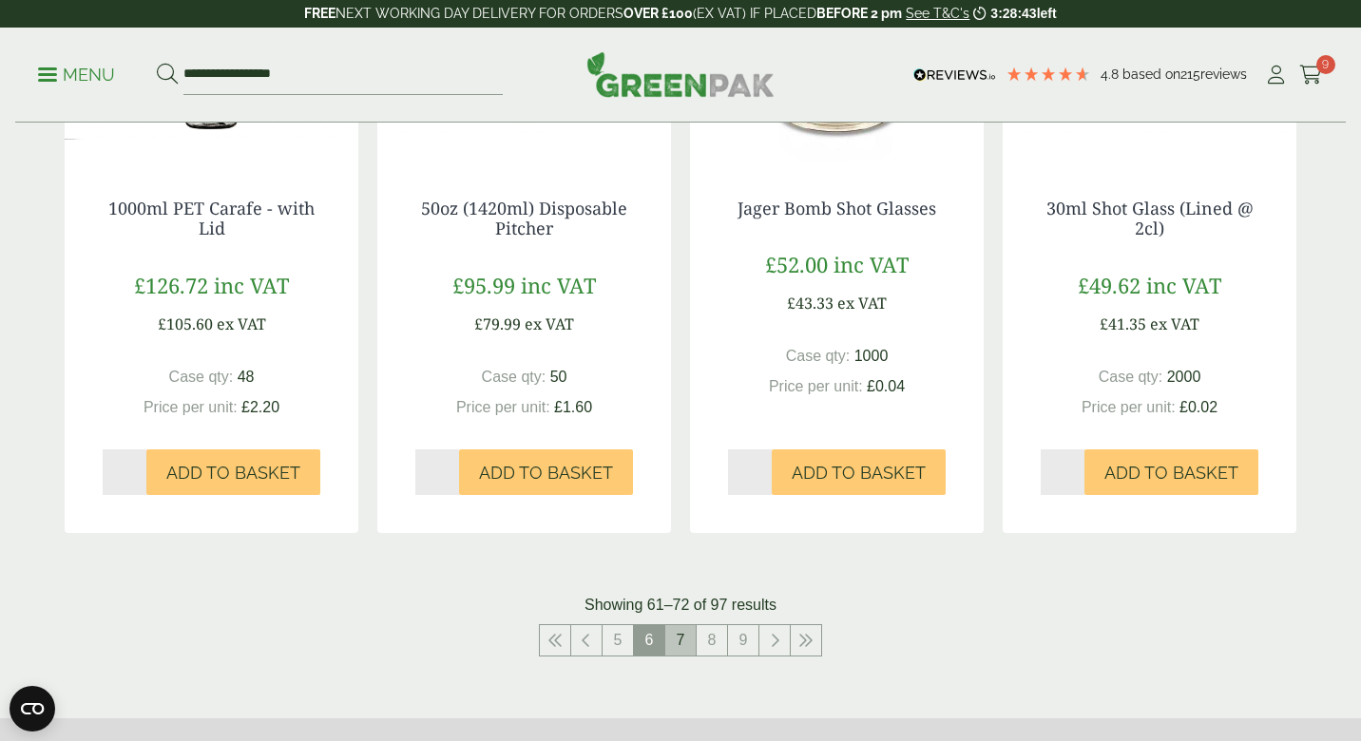
click at [680, 625] on link "7" at bounding box center [680, 640] width 30 height 30
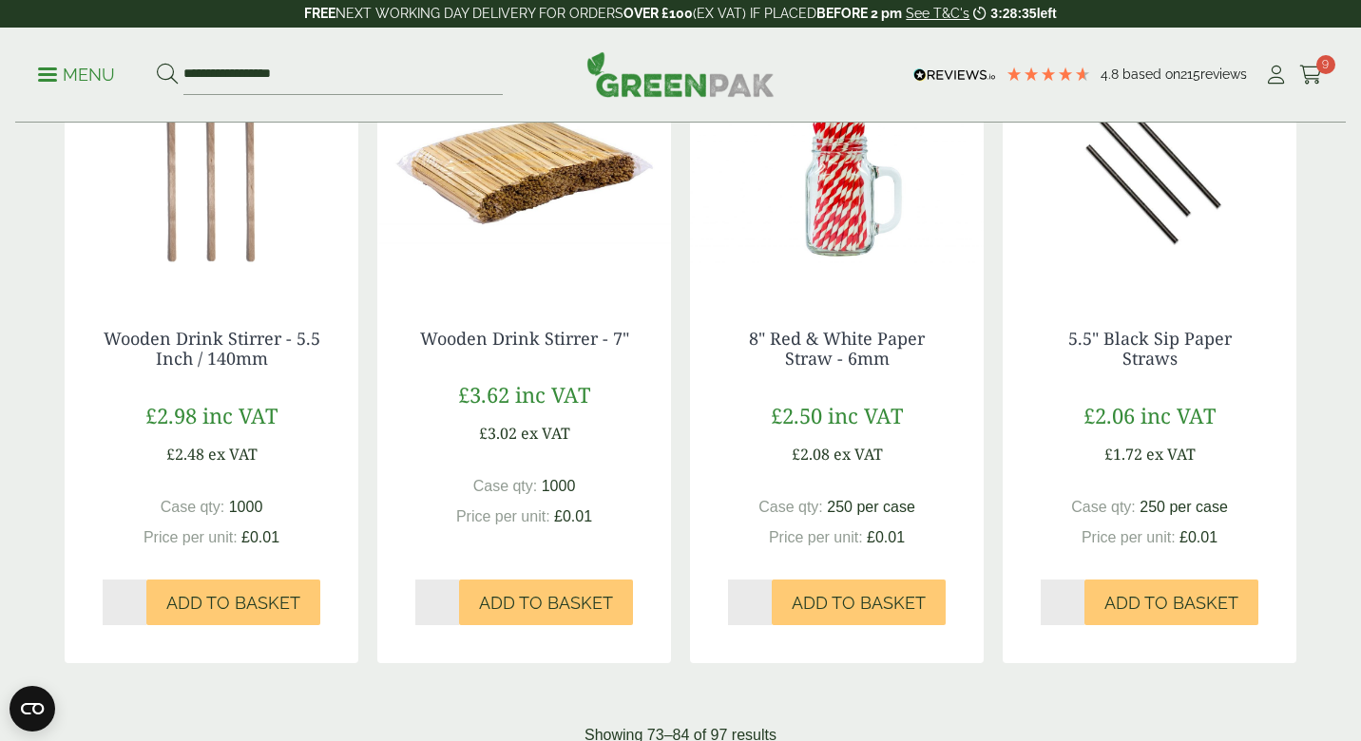
scroll to position [1696, 0]
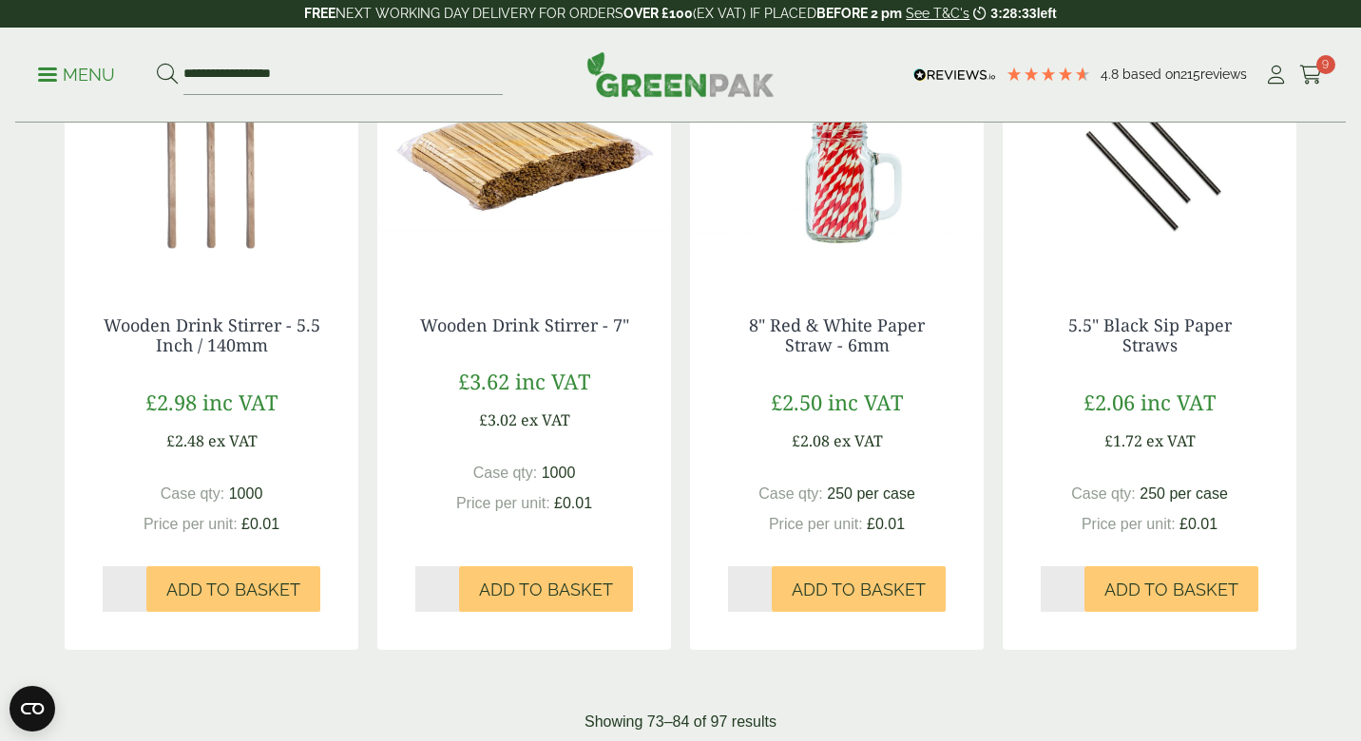
click at [452, 612] on input "*" at bounding box center [437, 589] width 44 height 46
type input "*"
click at [452, 612] on input "*" at bounding box center [437, 589] width 44 height 46
click at [498, 600] on span "Add to Basket" at bounding box center [546, 590] width 134 height 21
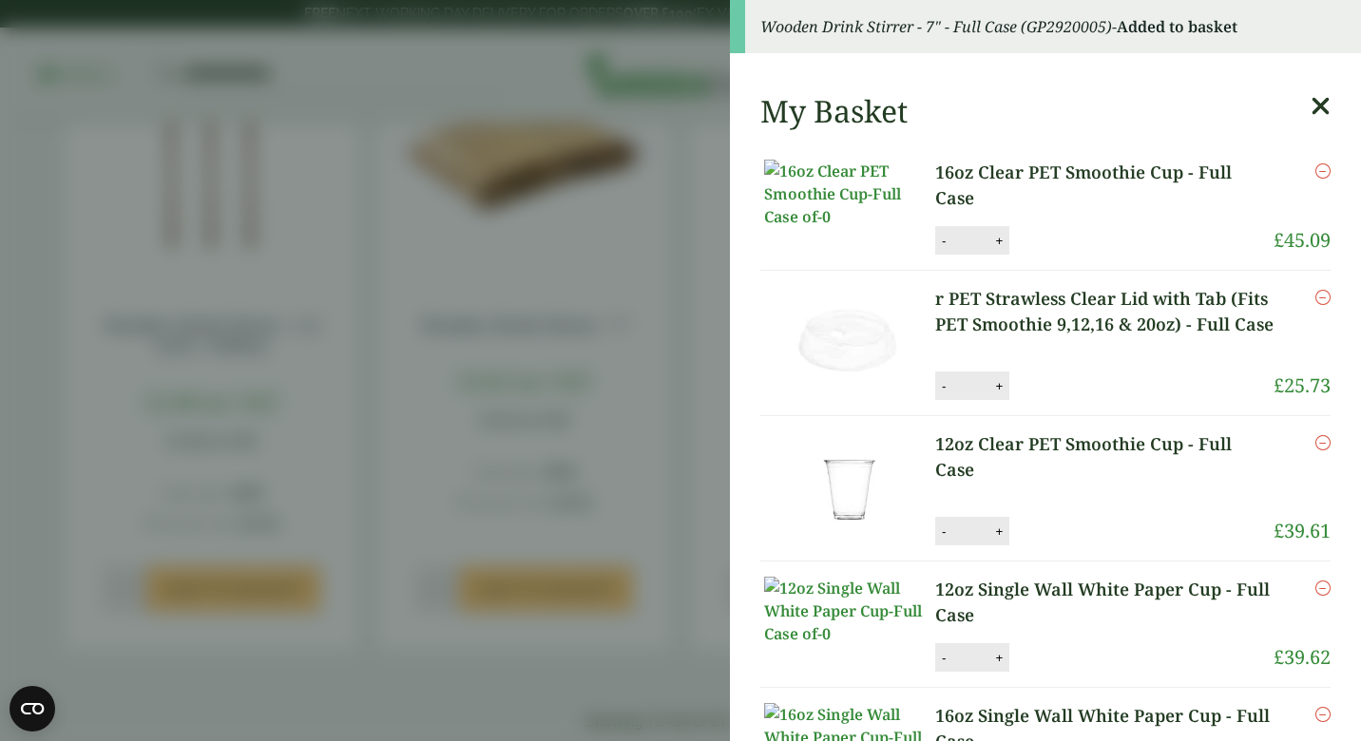
click at [646, 472] on aside "Wooden Drink Stirrer - 7" - Full Case (GP2920005) - Added to basket My Basket 1…" at bounding box center [680, 370] width 1361 height 741
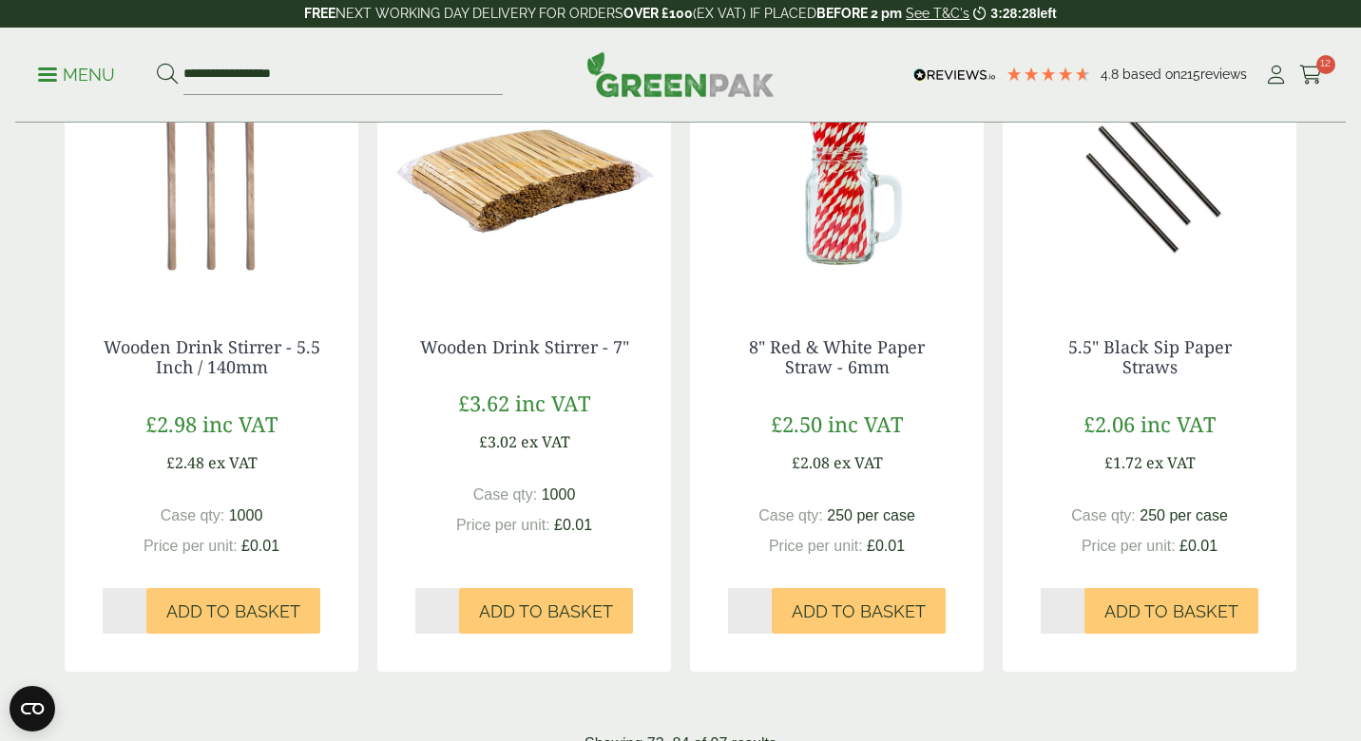
scroll to position [1671, 0]
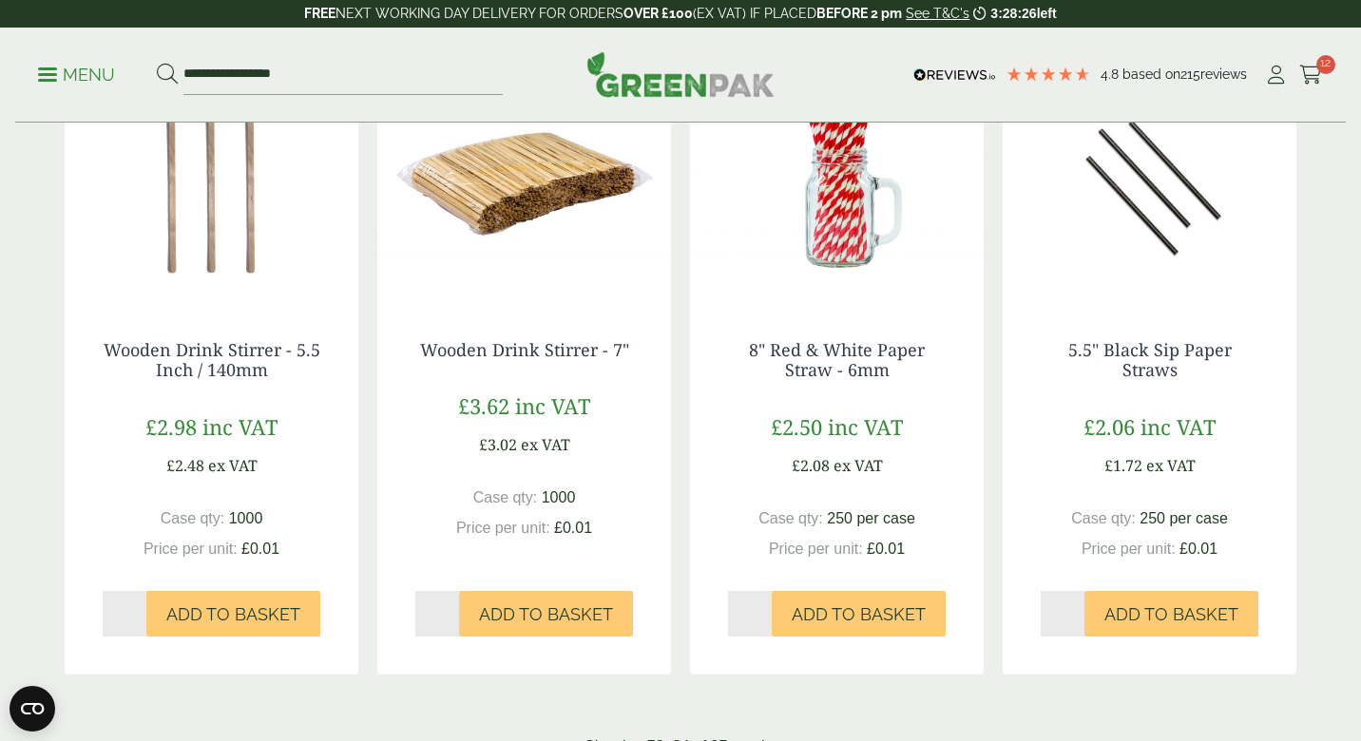
click at [1075, 637] on input "*" at bounding box center [1062, 614] width 44 height 46
type input "*"
click at [1075, 637] on input "*" at bounding box center [1062, 614] width 44 height 46
click at [1114, 625] on span "Add to Basket" at bounding box center [1171, 614] width 134 height 21
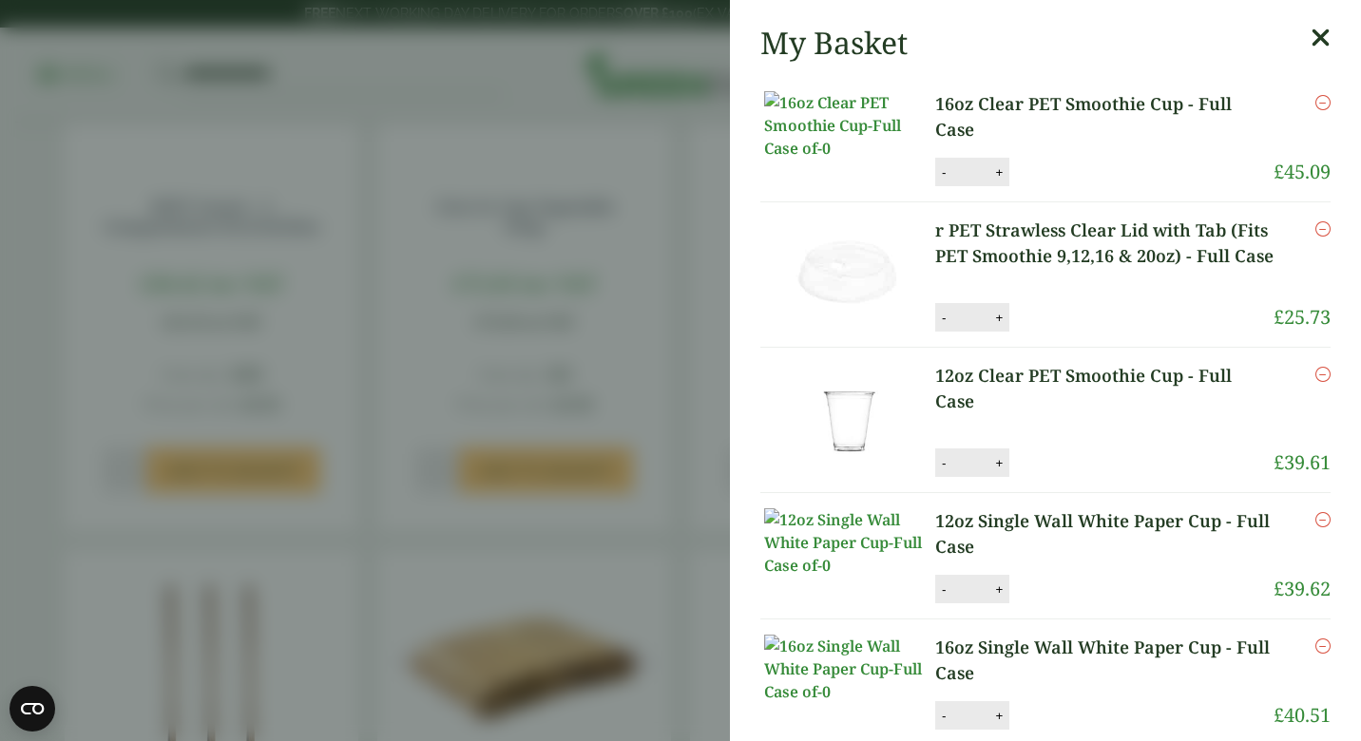
scroll to position [1023, 0]
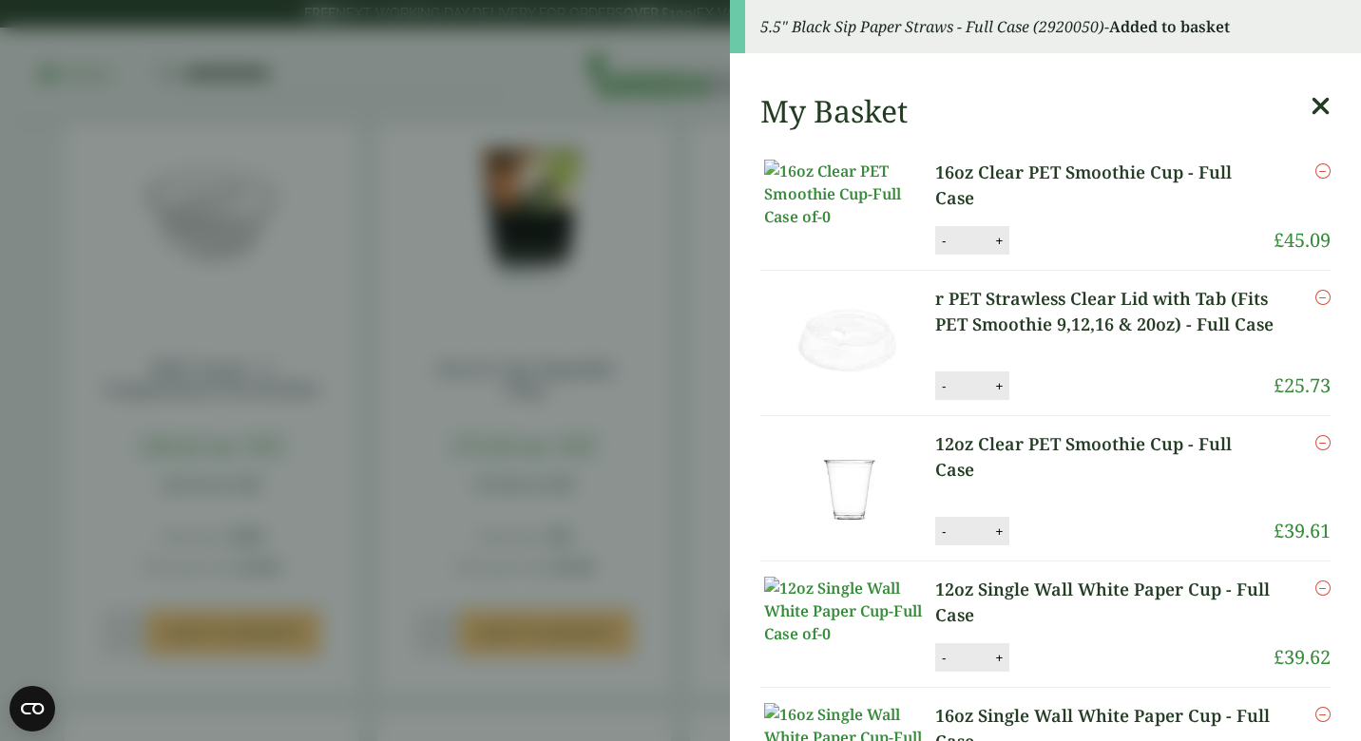
click at [624, 441] on aside "5.5" Black Sip Paper Straws - Full Case (2920050) - Added to basket My Basket 1…" at bounding box center [680, 370] width 1361 height 741
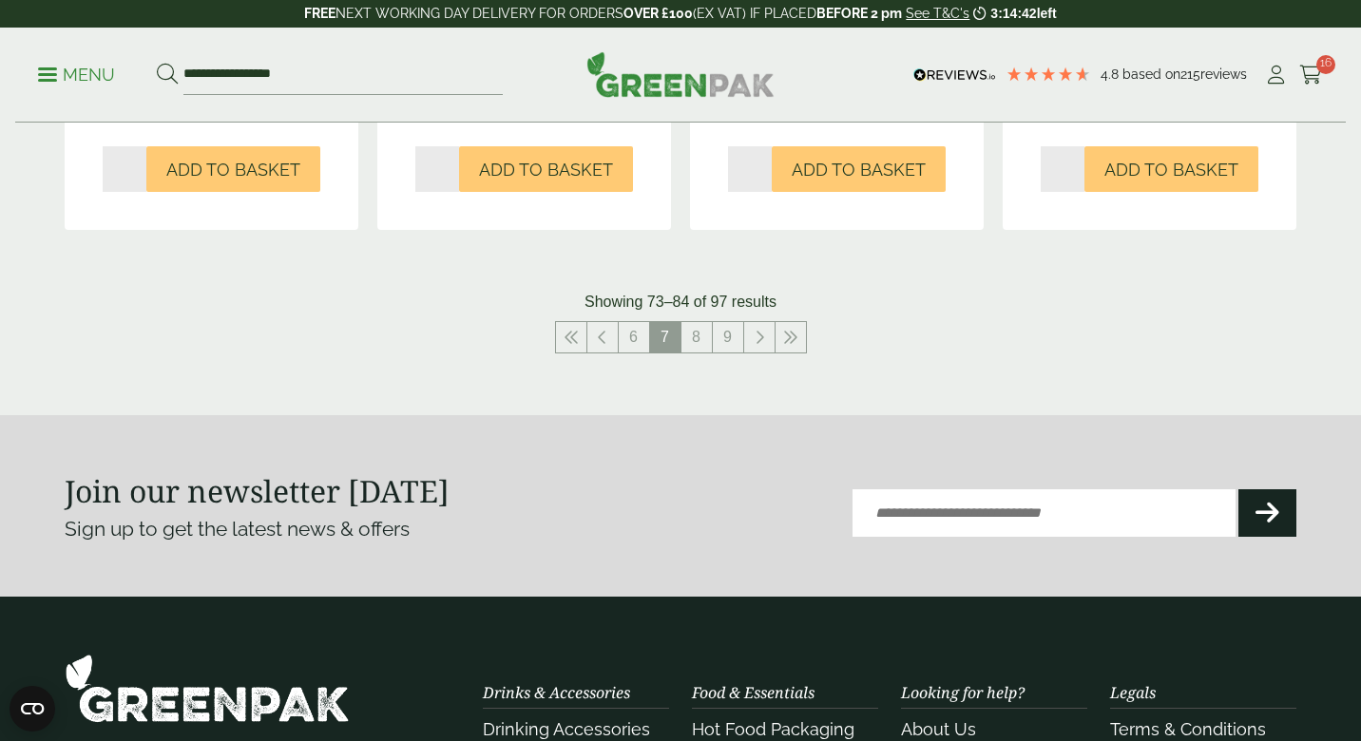
scroll to position [2117, 0]
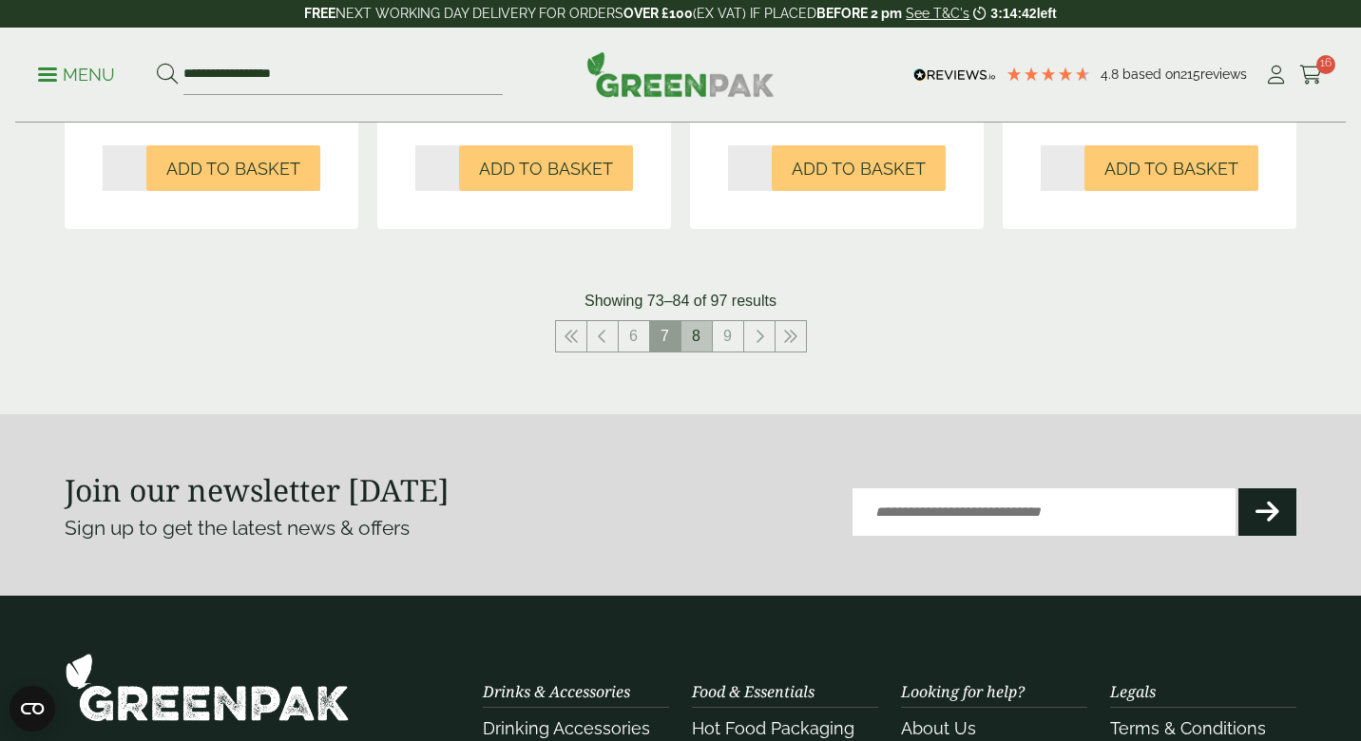
click at [700, 352] on link "8" at bounding box center [696, 336] width 30 height 30
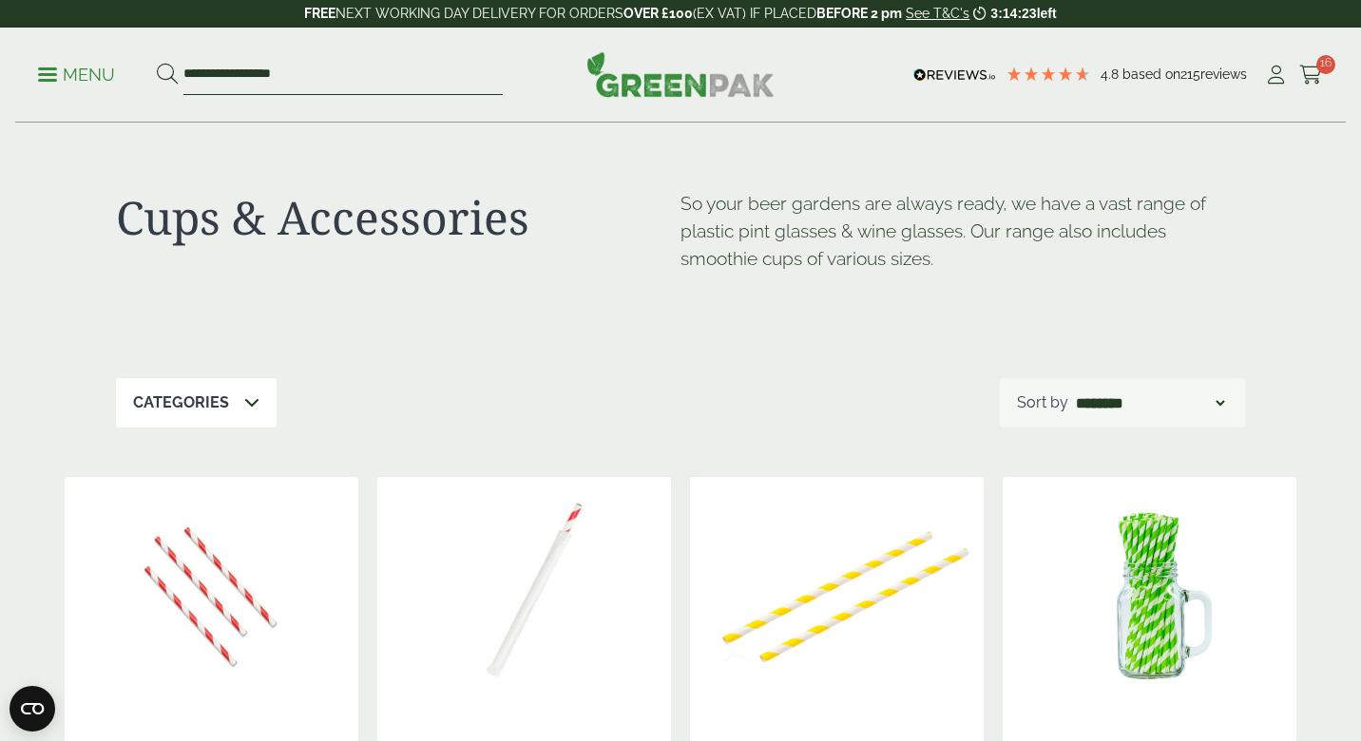
click at [276, 93] on input "**********" at bounding box center [342, 75] width 319 height 40
drag, startPoint x: 310, startPoint y: 79, endPoint x: 174, endPoint y: 74, distance: 135.9
click at [174, 74] on form "**********" at bounding box center [330, 75] width 346 height 40
type input "**********"
click at [166, 74] on button at bounding box center [167, 75] width 21 height 25
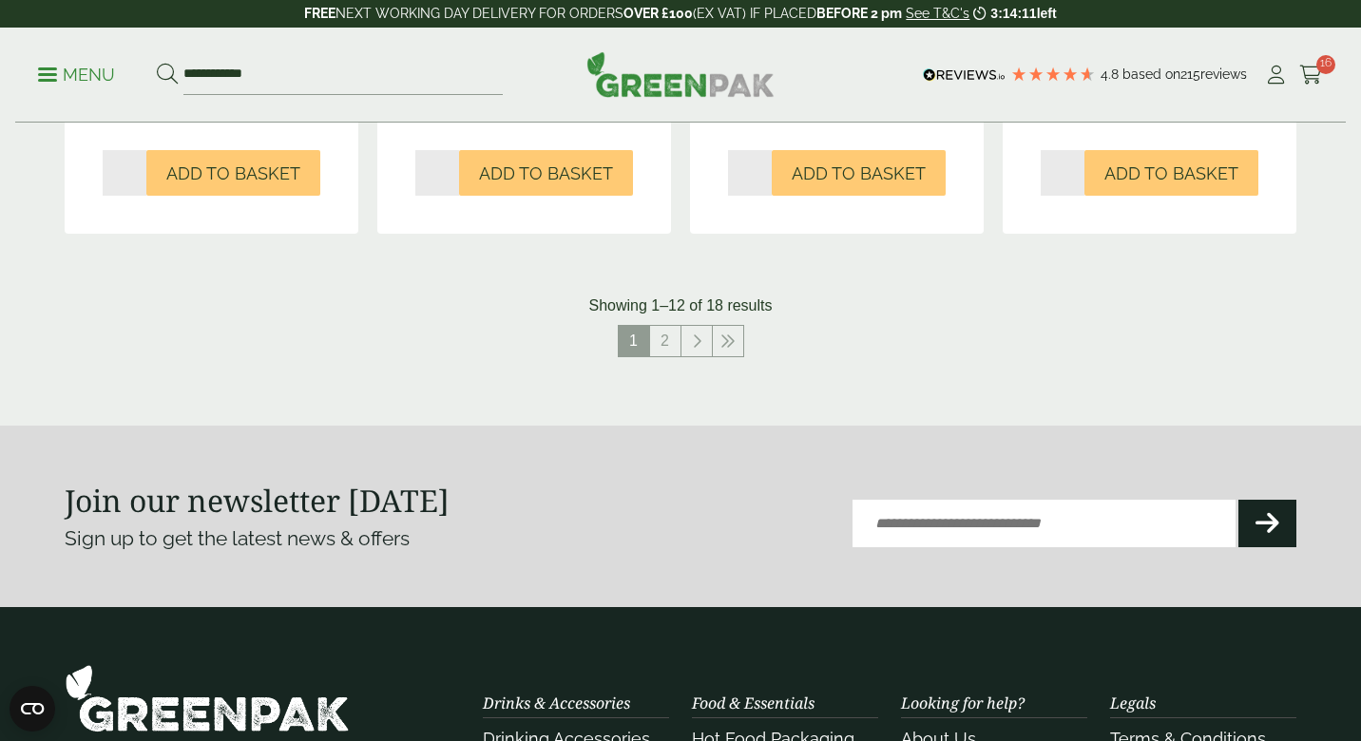
scroll to position [2060, 0]
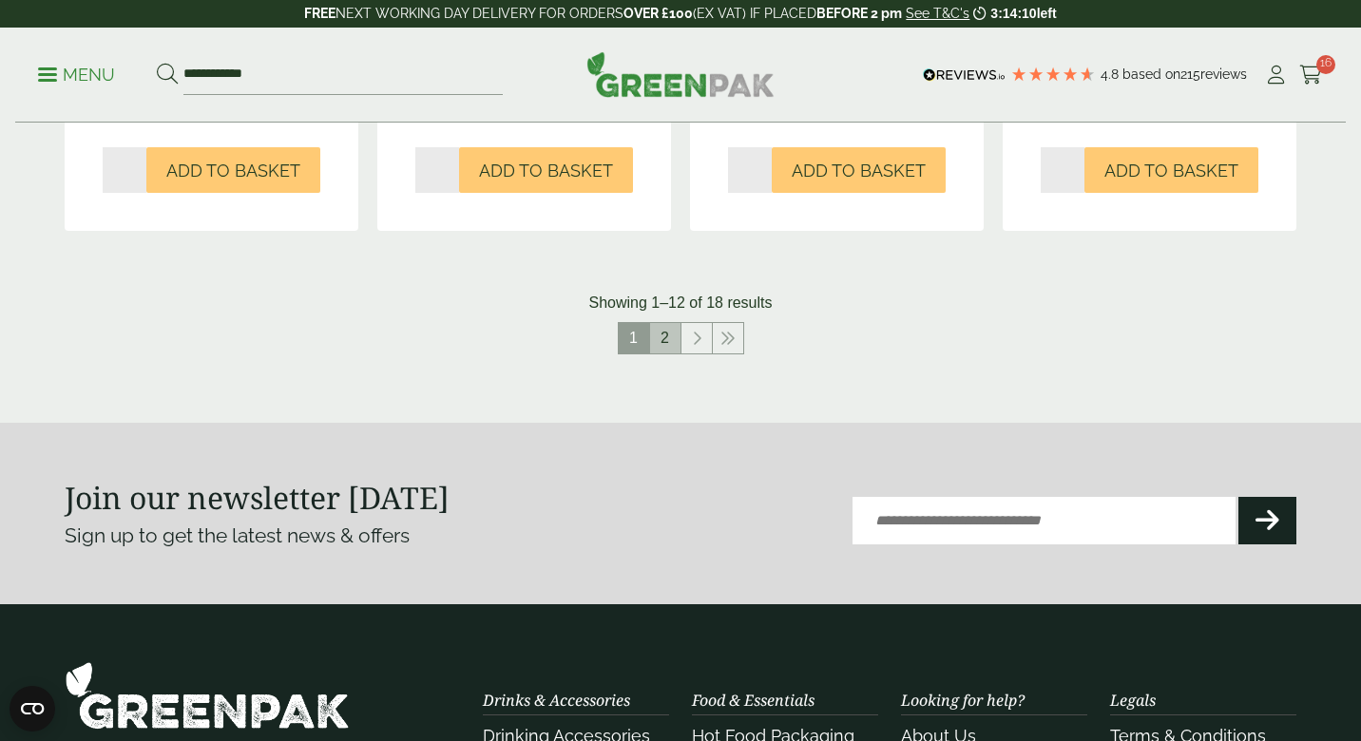
click at [661, 336] on link "2" at bounding box center [665, 338] width 30 height 30
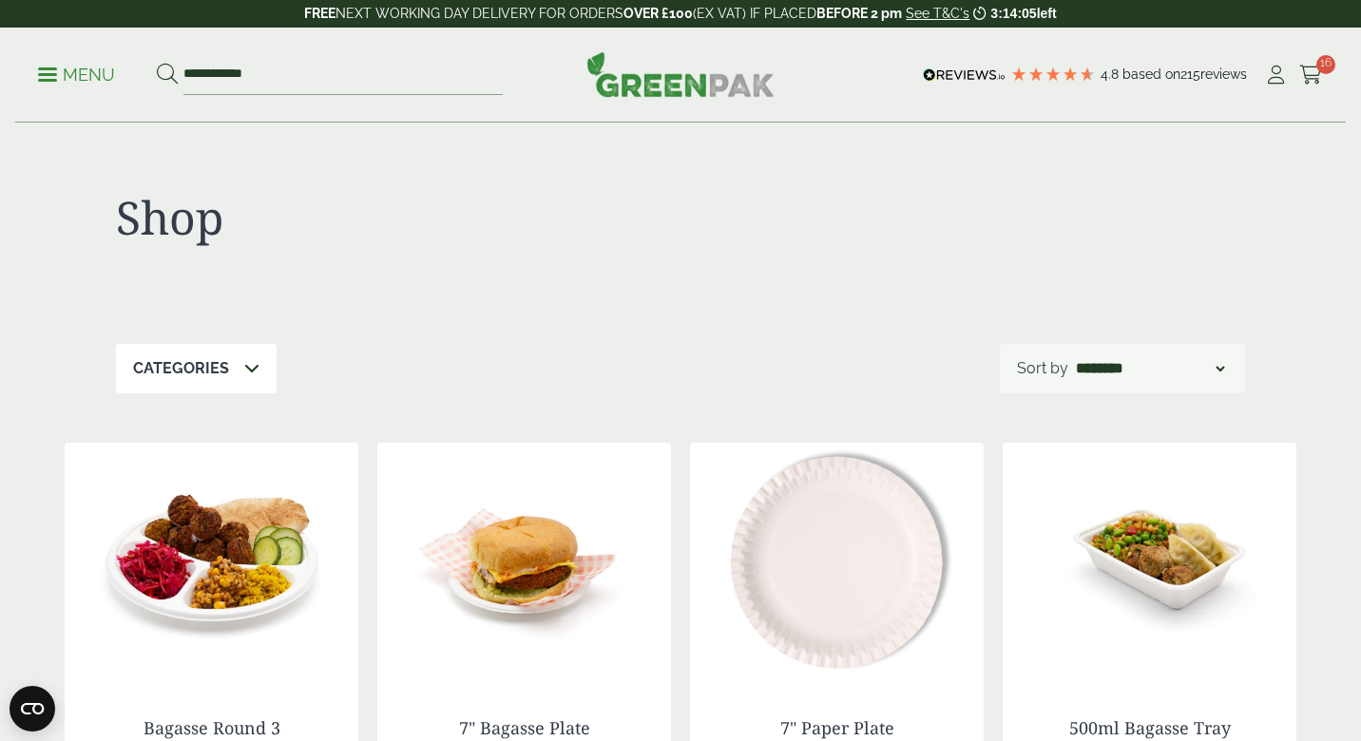
click at [109, 61] on ul "**********" at bounding box center [270, 75] width 465 height 40
click at [87, 68] on p "Menu" at bounding box center [76, 75] width 77 height 23
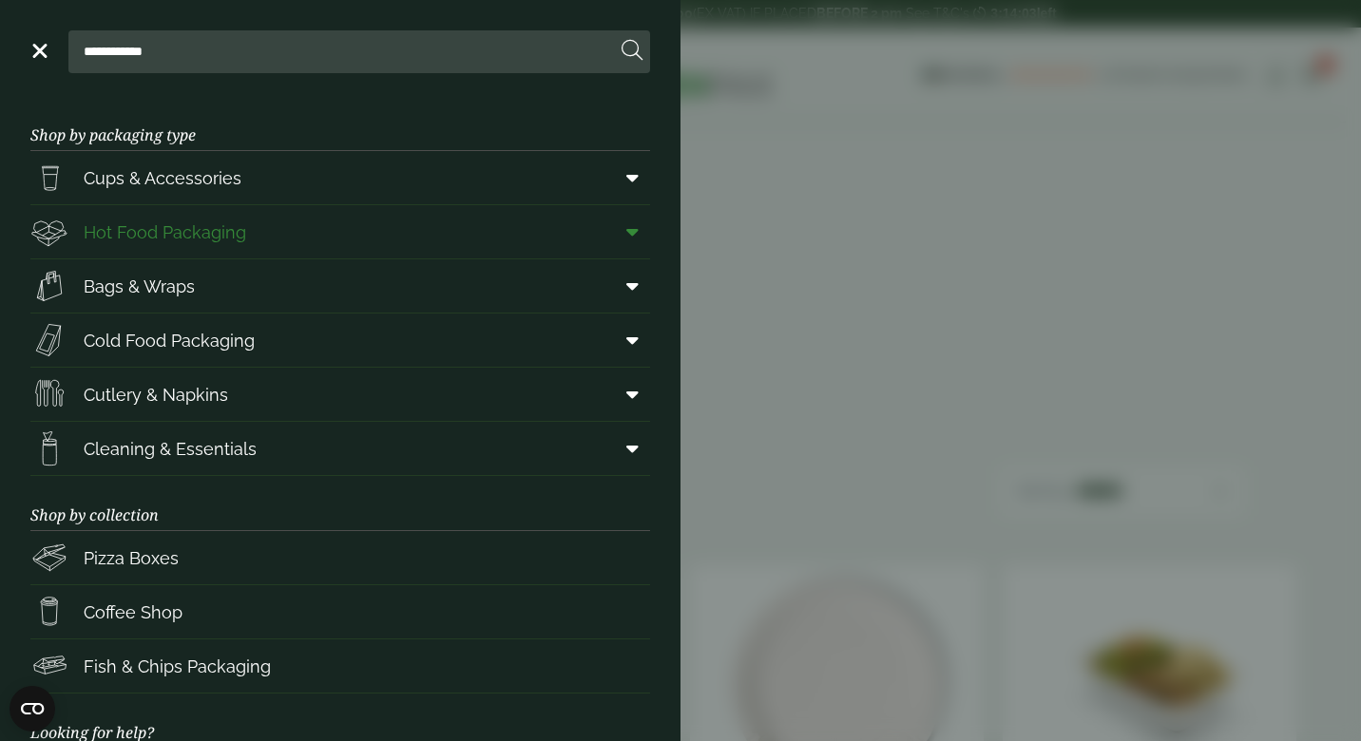
click at [201, 225] on span "Hot Food Packaging" at bounding box center [165, 232] width 162 height 26
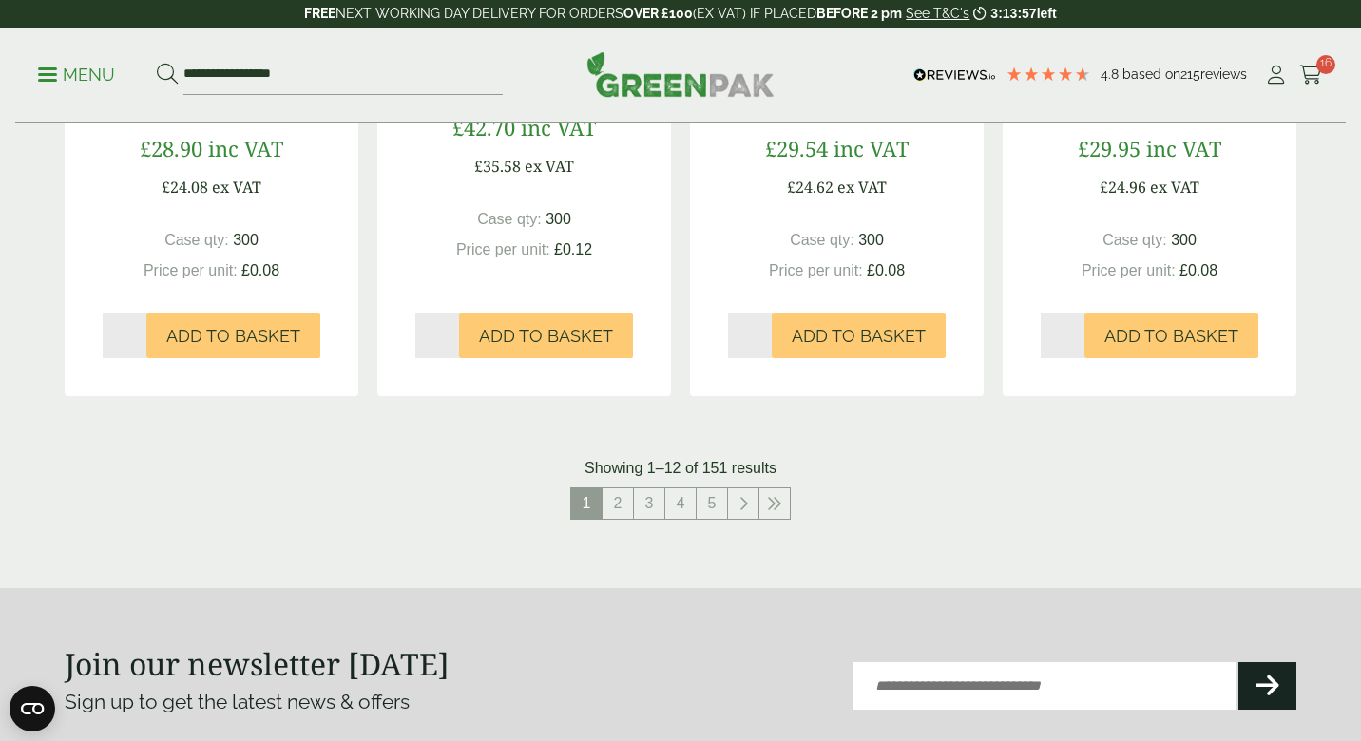
scroll to position [2072, 0]
click at [619, 502] on link "2" at bounding box center [617, 502] width 30 height 30
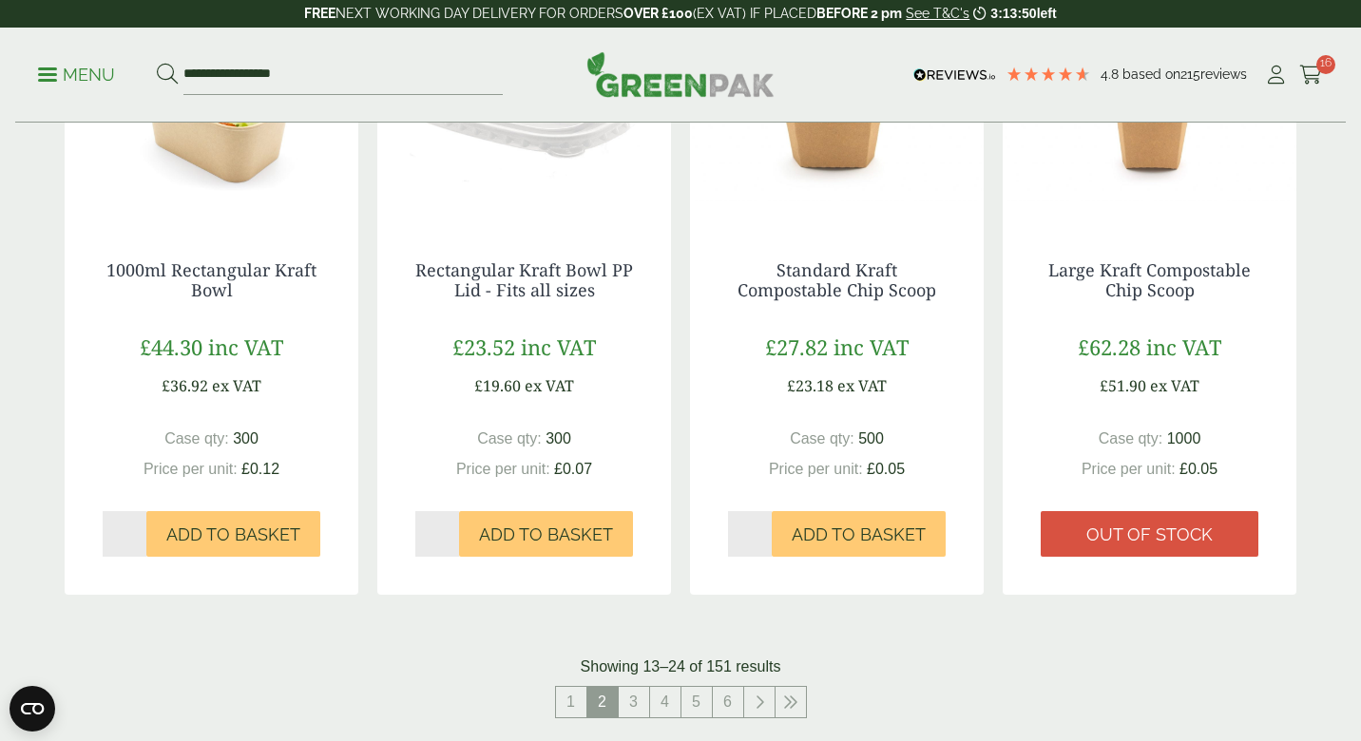
scroll to position [2013, 0]
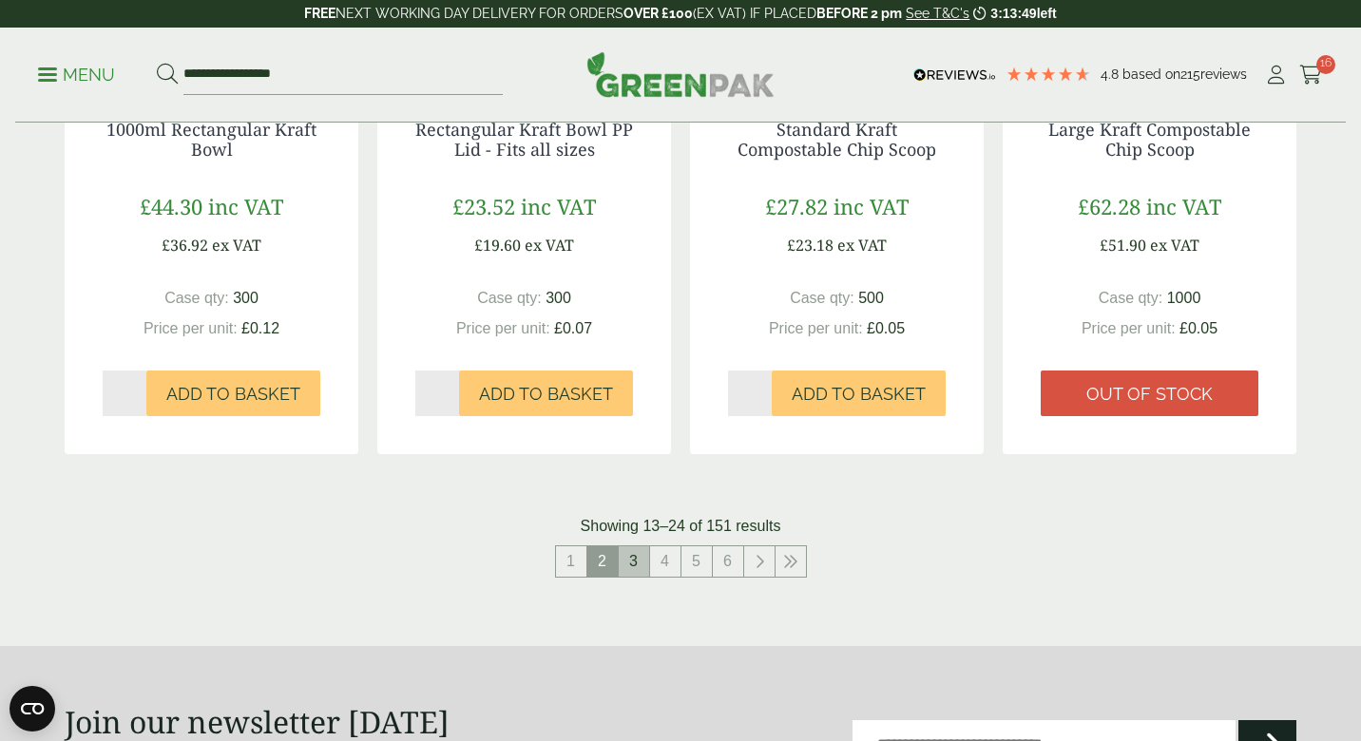
click at [639, 548] on link "3" at bounding box center [634, 561] width 30 height 30
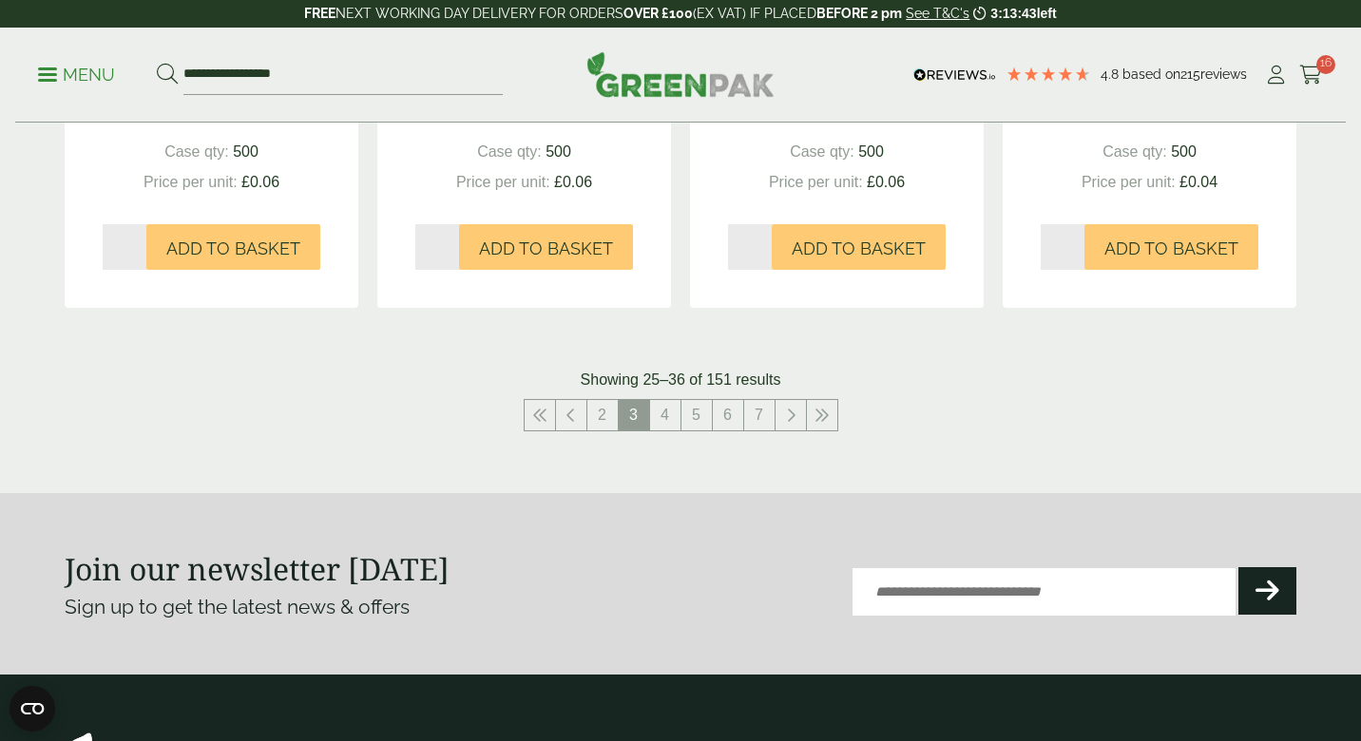
scroll to position [2245, 0]
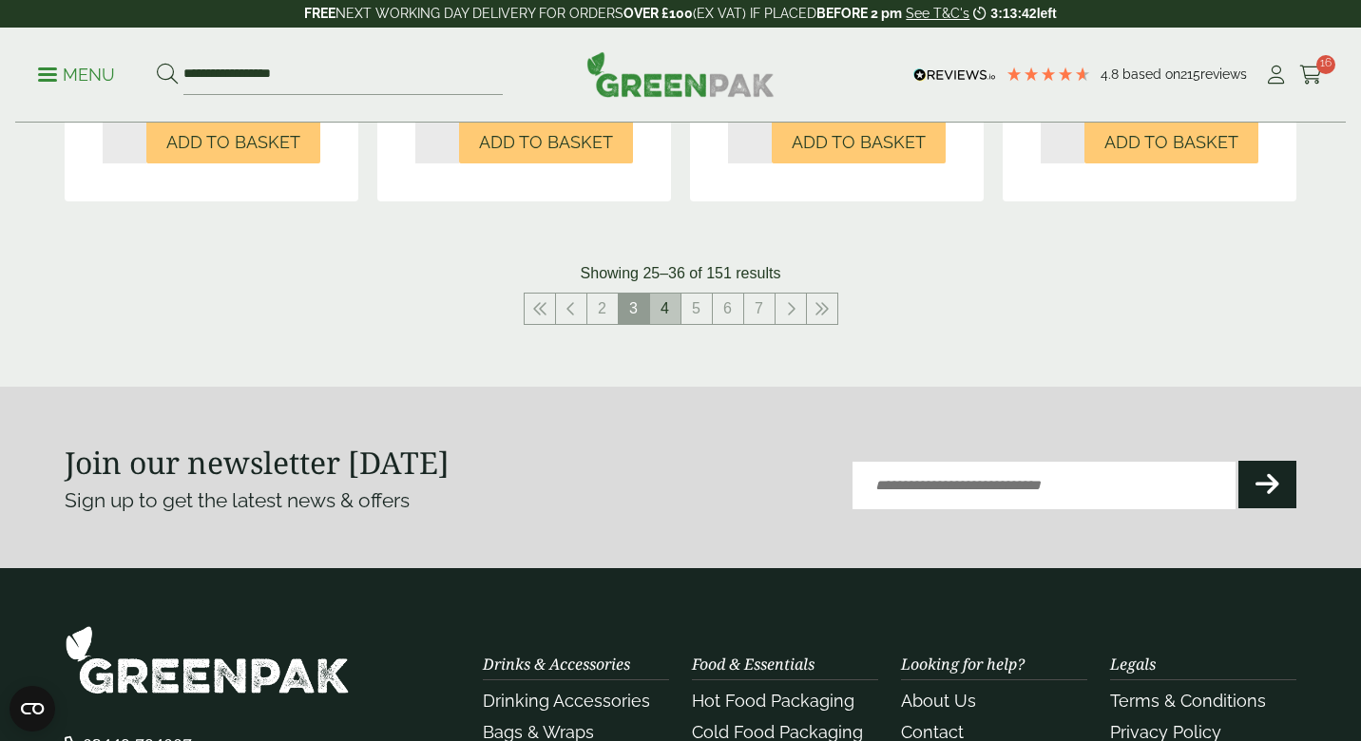
click at [668, 313] on link "4" at bounding box center [665, 309] width 30 height 30
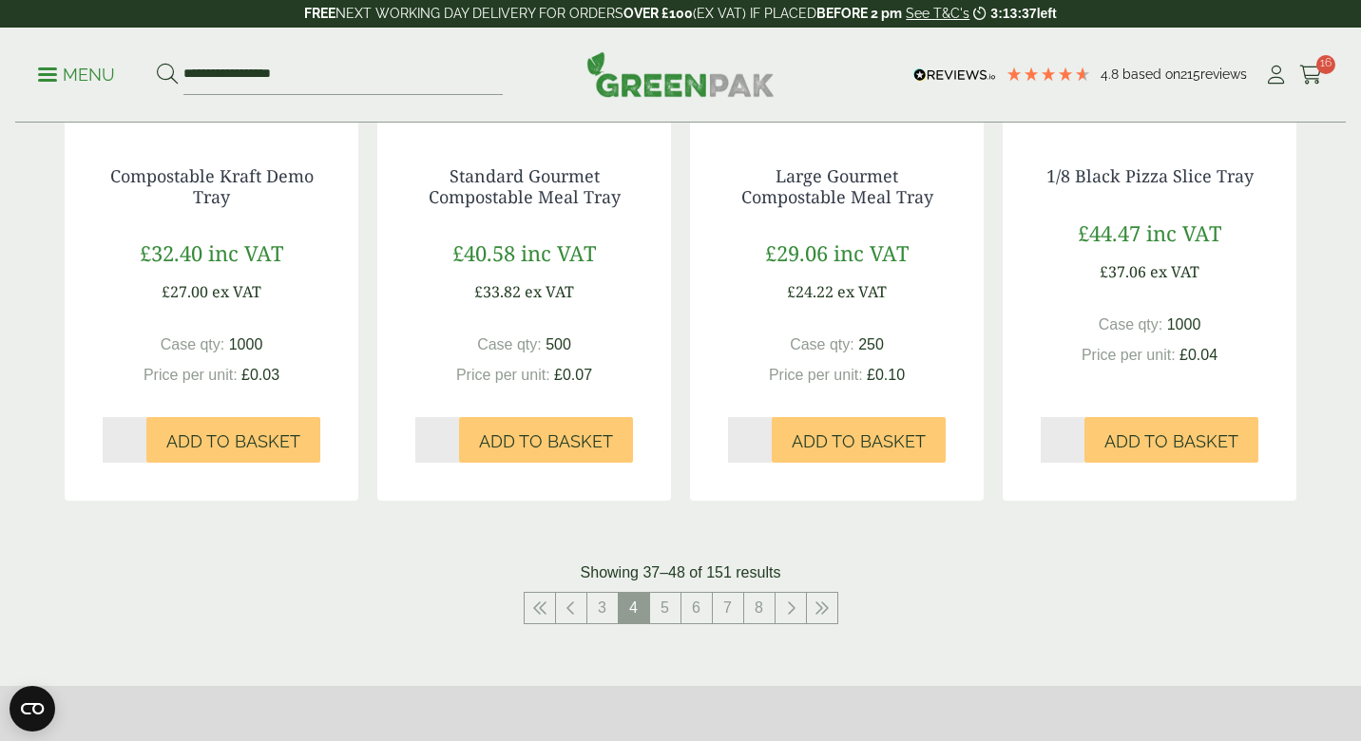
scroll to position [1979, 0]
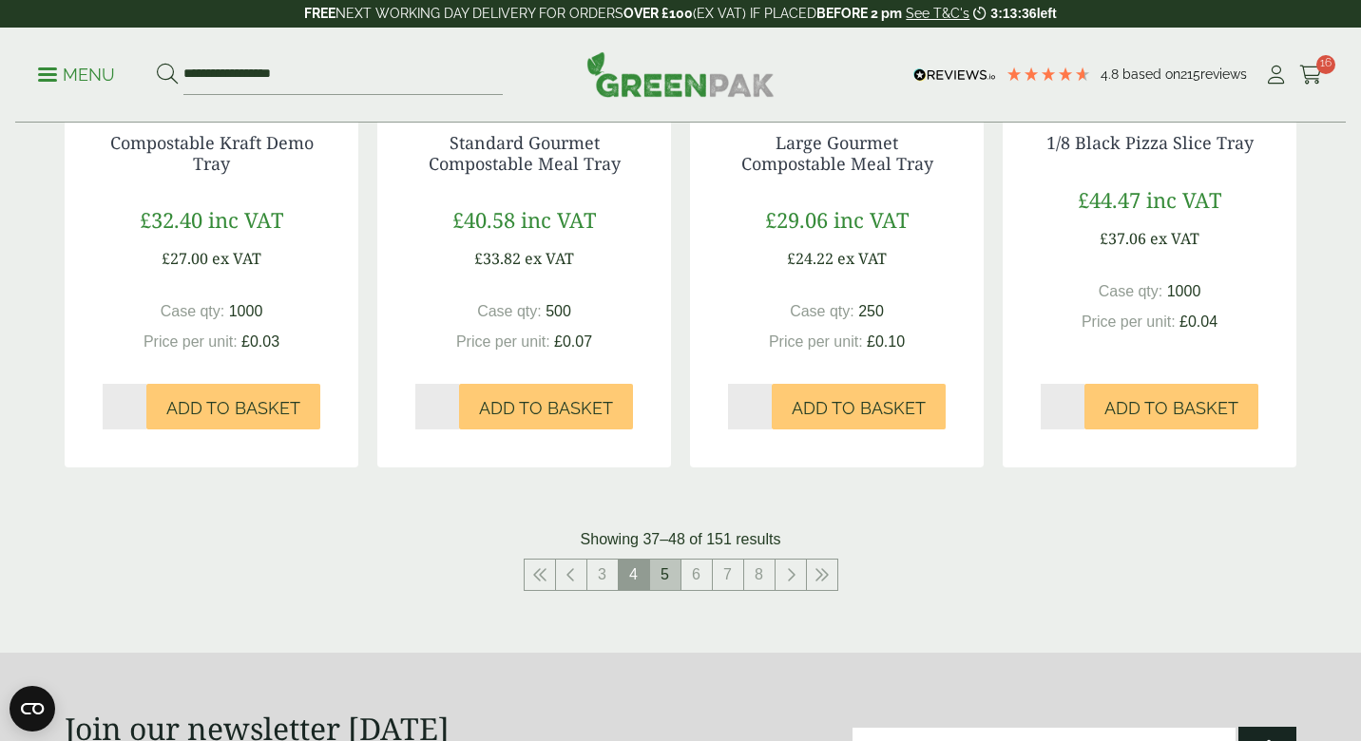
click at [670, 577] on link "5" at bounding box center [665, 575] width 30 height 30
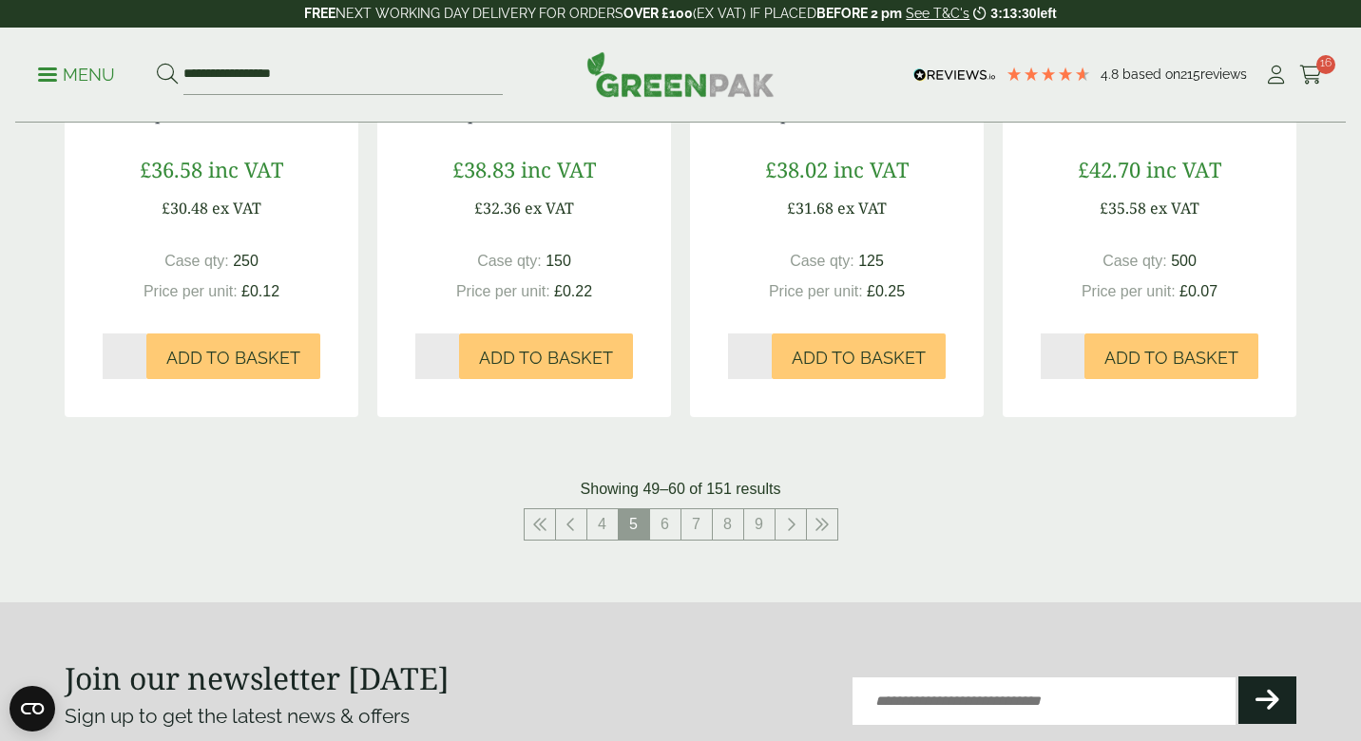
scroll to position [2060, 0]
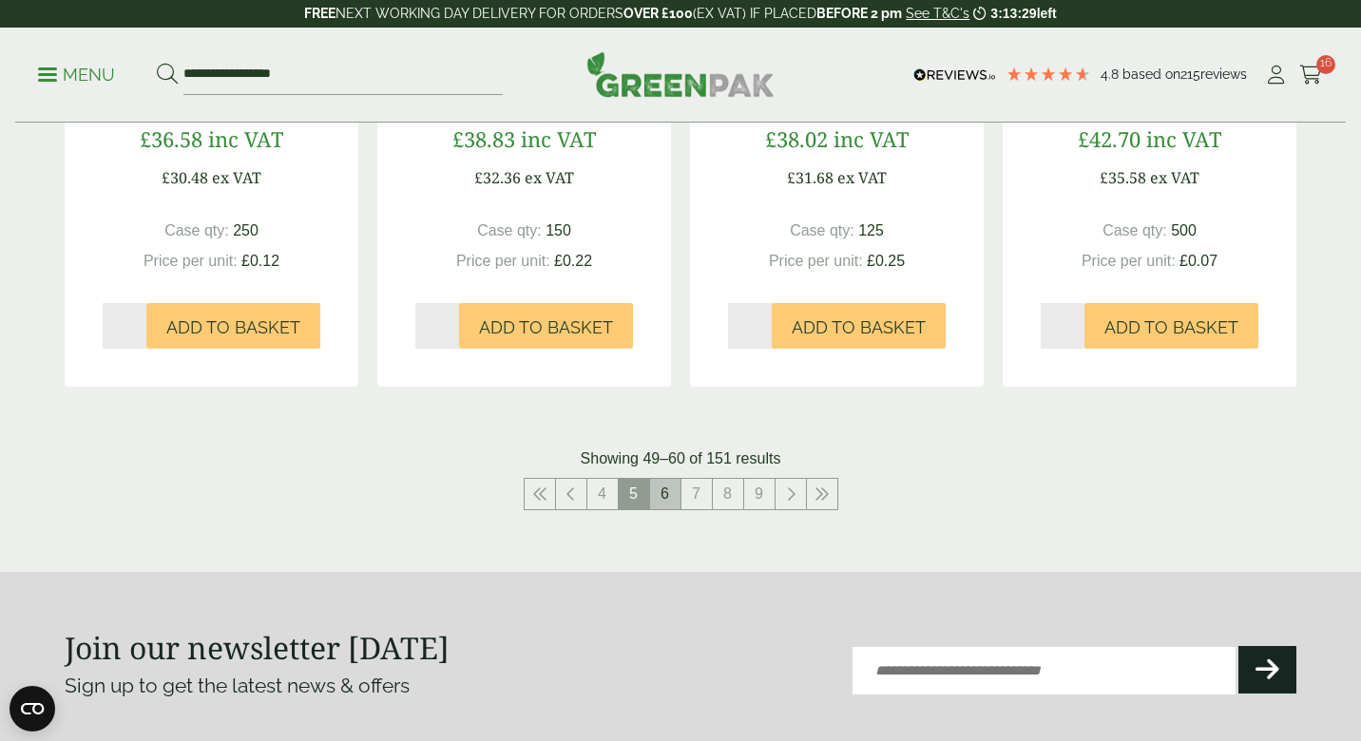
click at [666, 496] on link "6" at bounding box center [665, 494] width 30 height 30
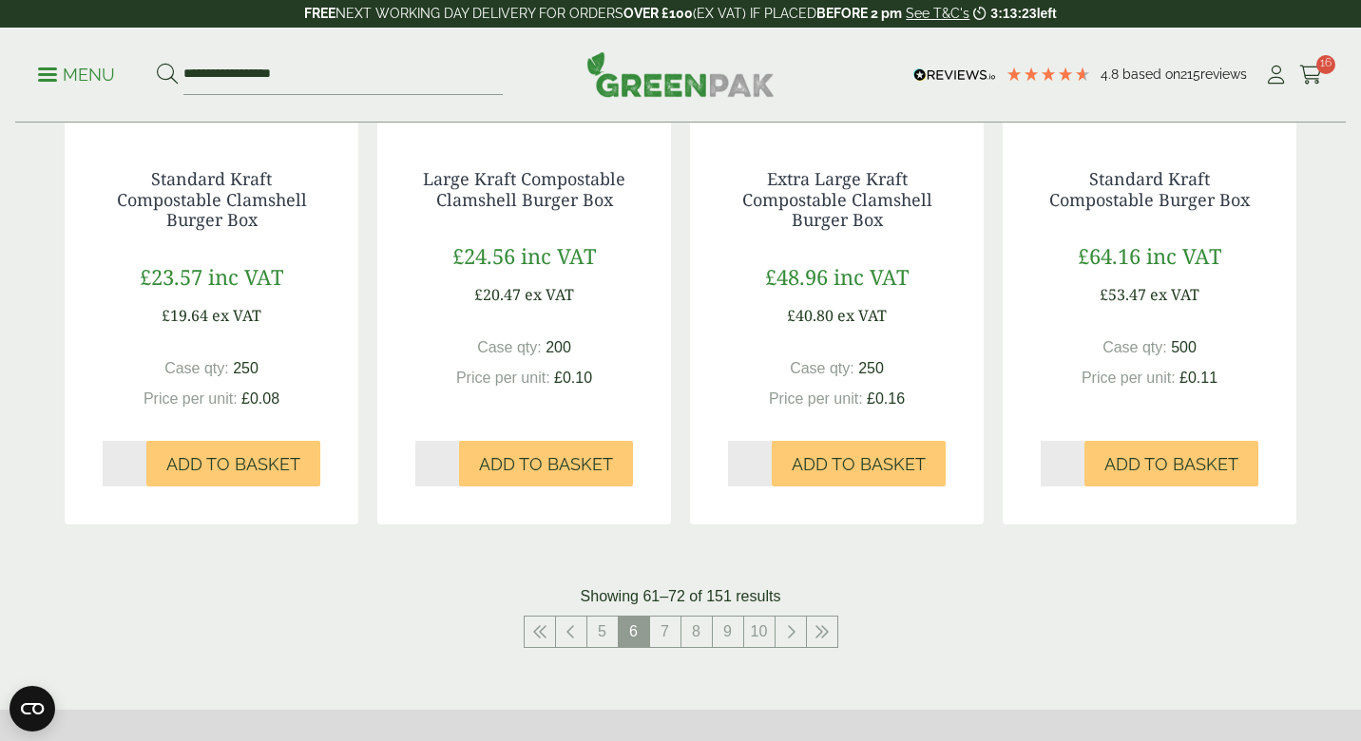
scroll to position [2025, 0]
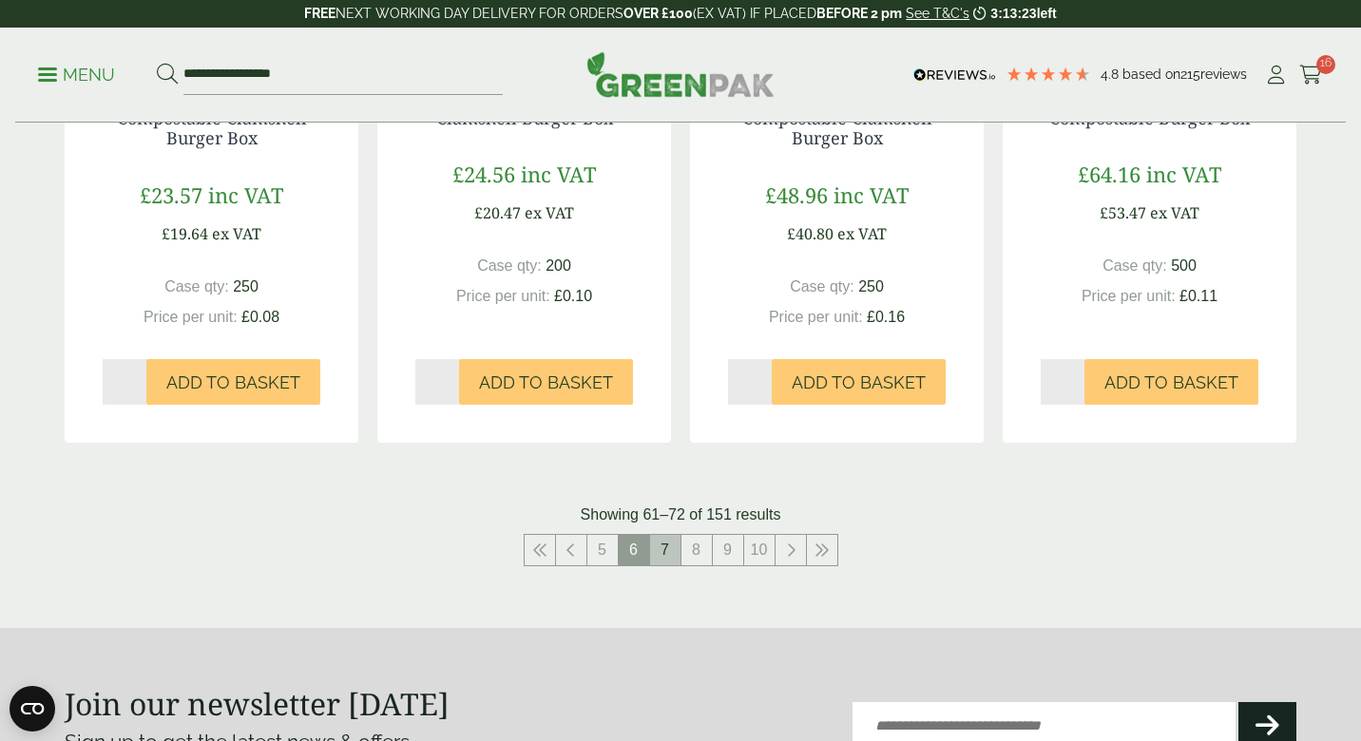
click at [666, 535] on link "7" at bounding box center [665, 550] width 30 height 30
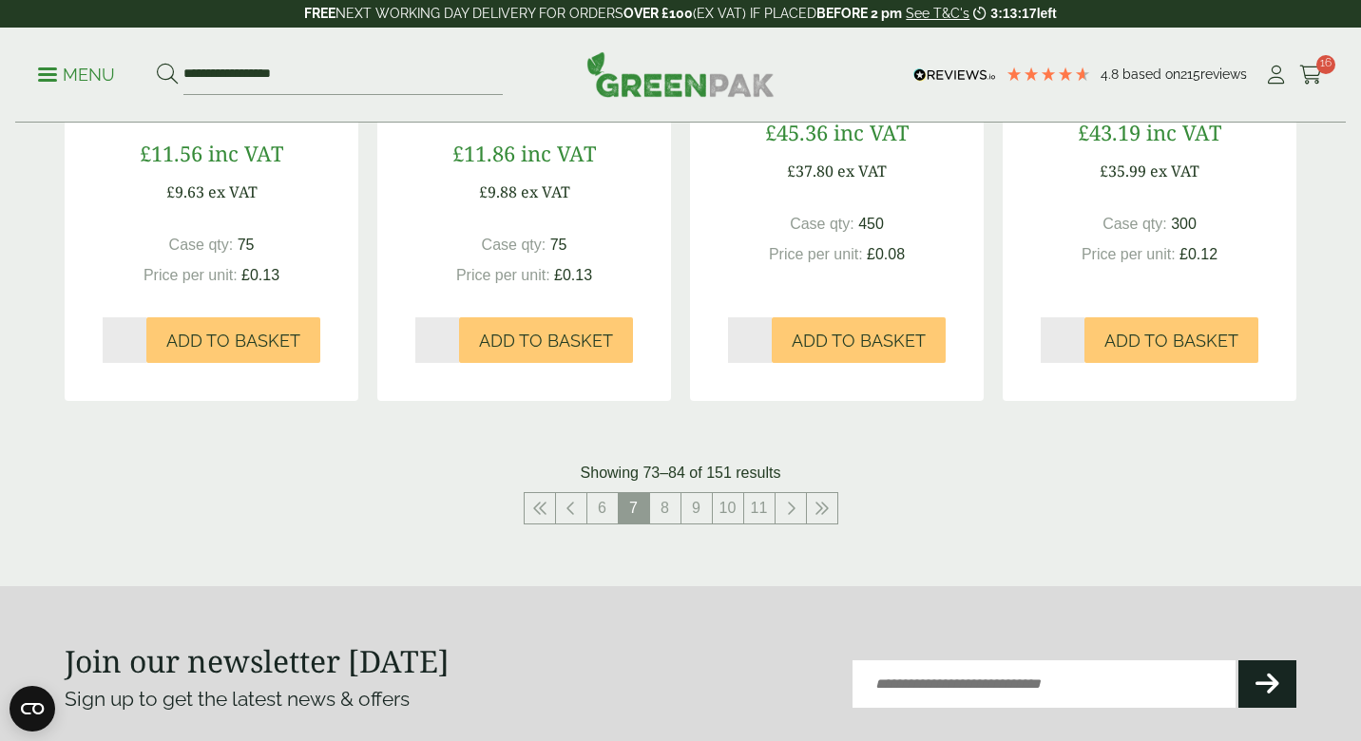
scroll to position [2118, 0]
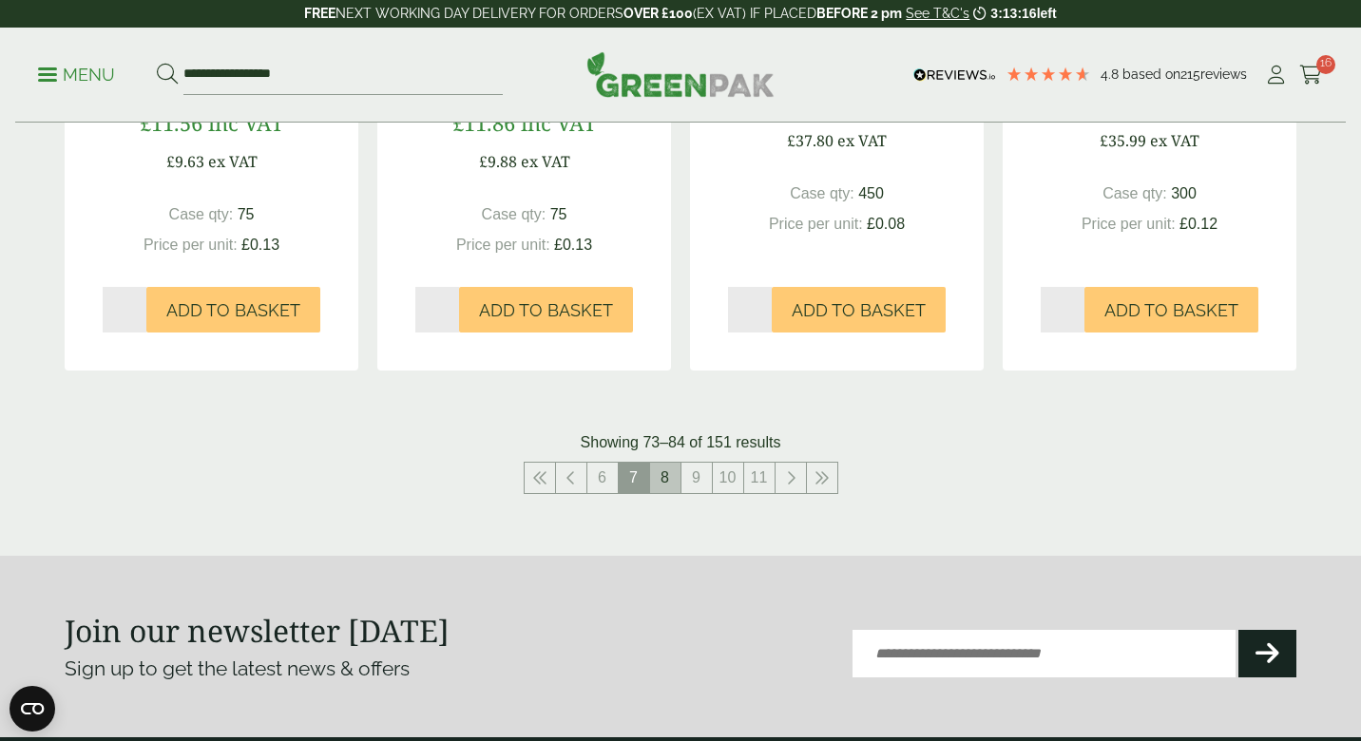
click at [663, 463] on link "8" at bounding box center [665, 478] width 30 height 30
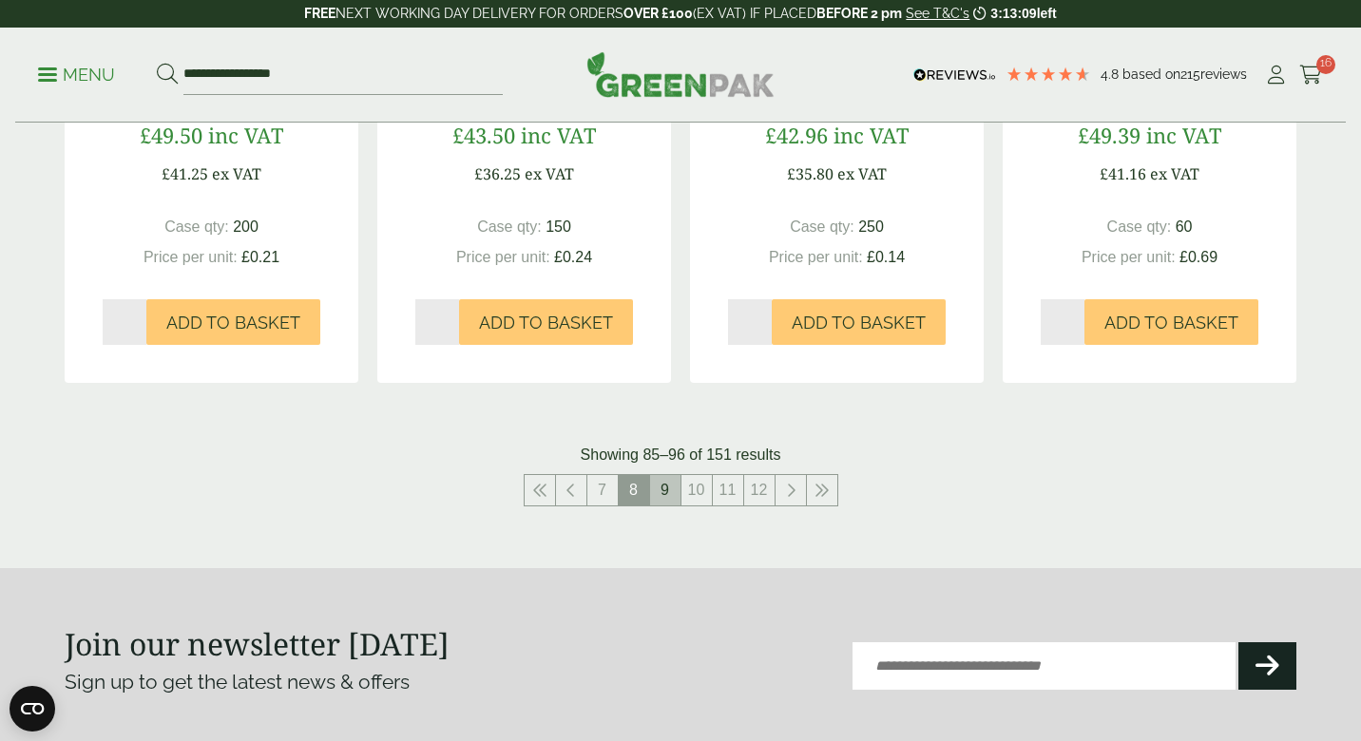
scroll to position [2112, 0]
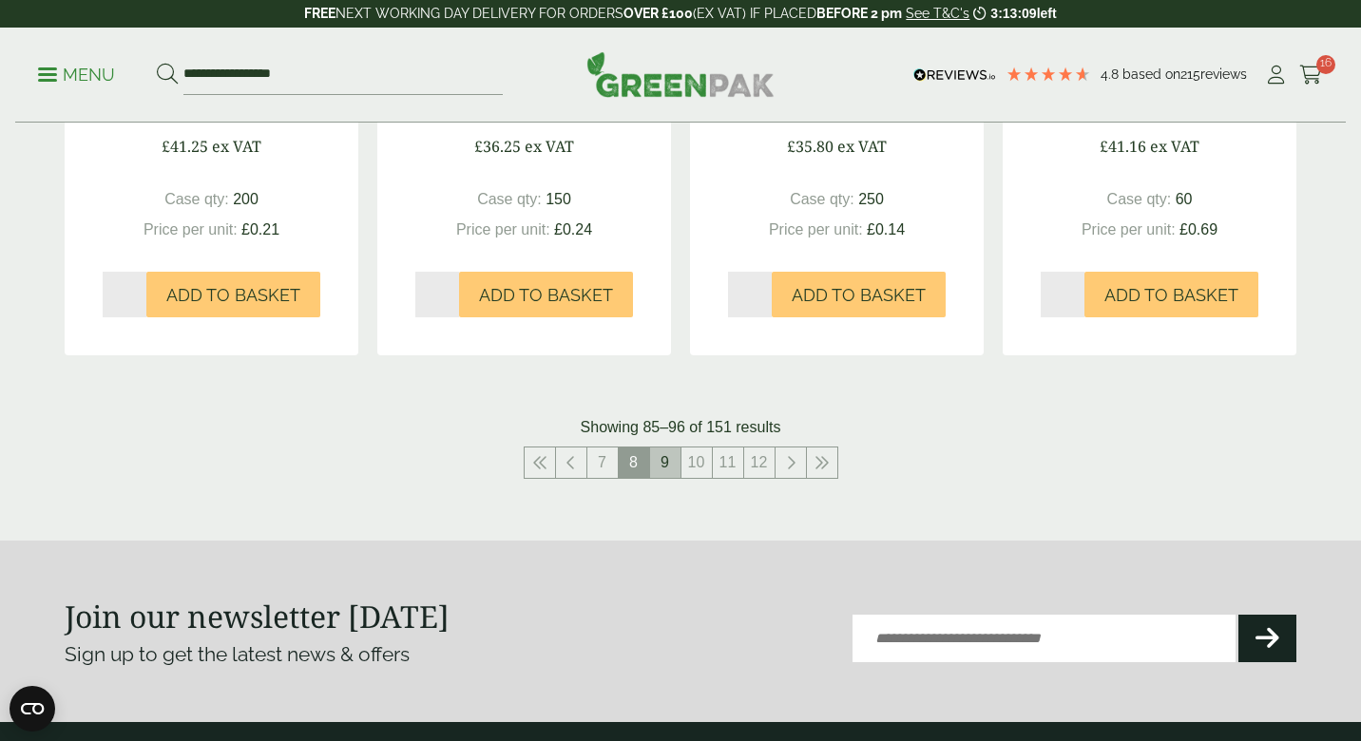
click at [659, 458] on link "9" at bounding box center [665, 462] width 30 height 30
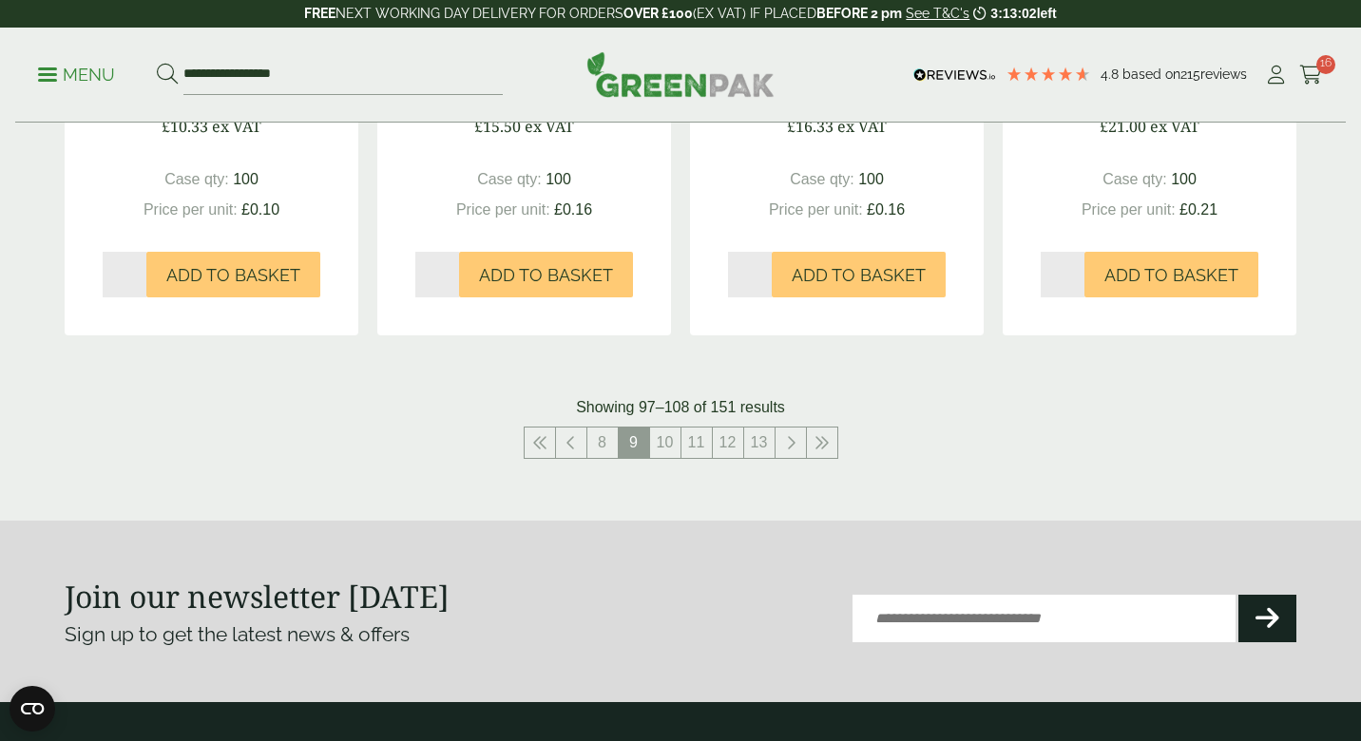
scroll to position [2155, 0]
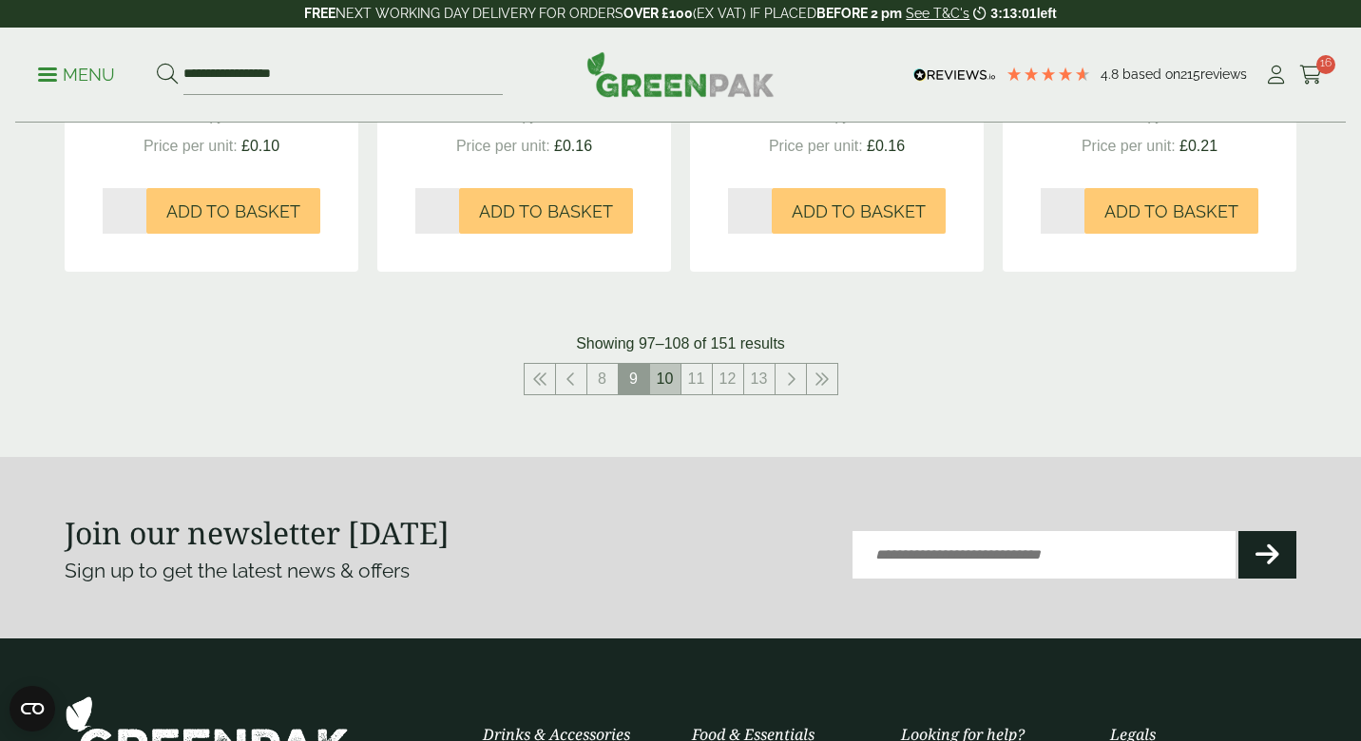
click at [665, 367] on link "10" at bounding box center [665, 379] width 30 height 30
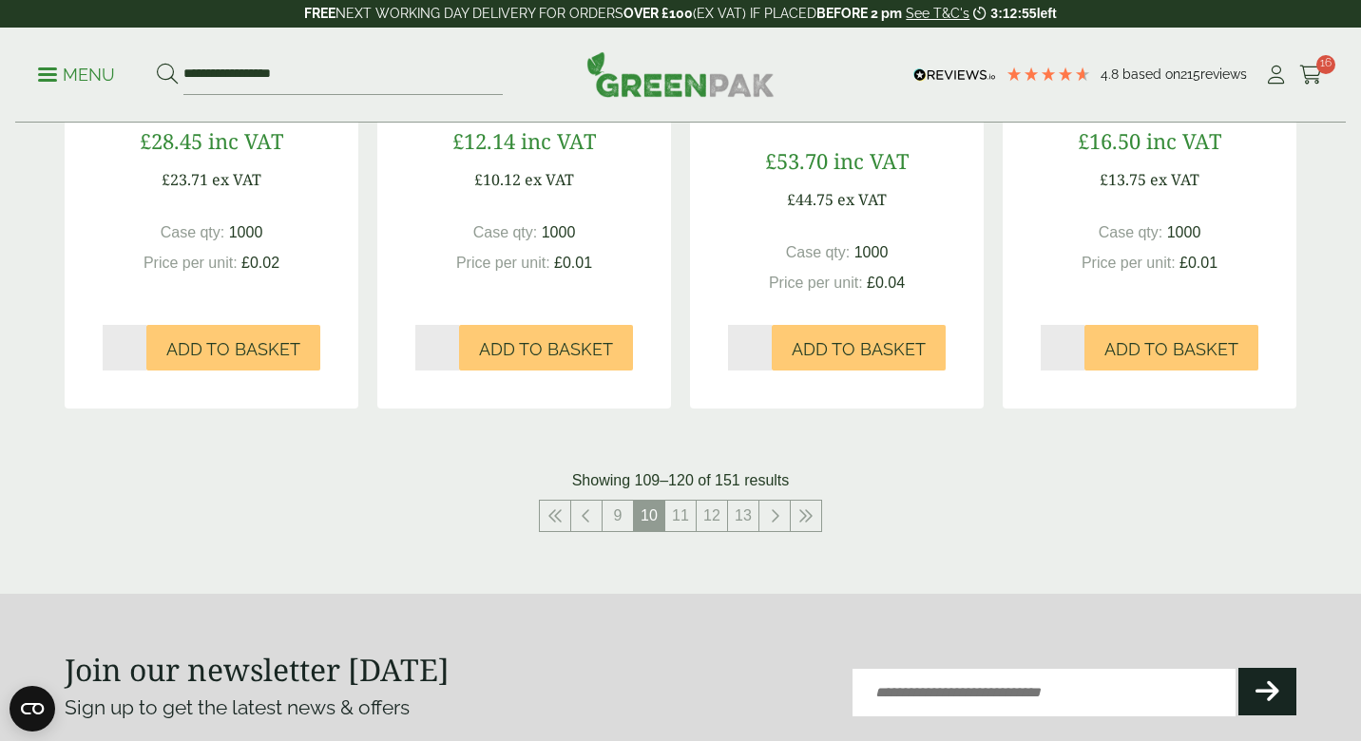
scroll to position [2071, 0]
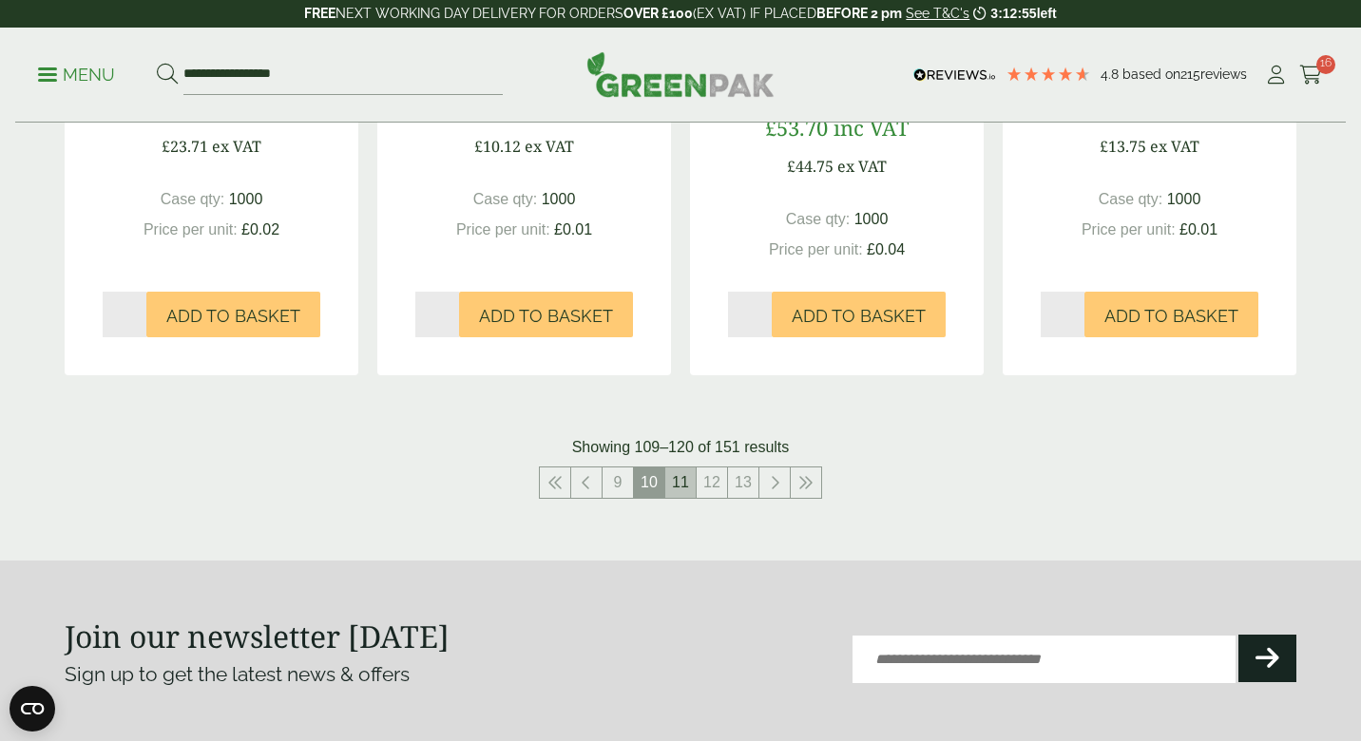
click at [688, 474] on link "11" at bounding box center [680, 482] width 30 height 30
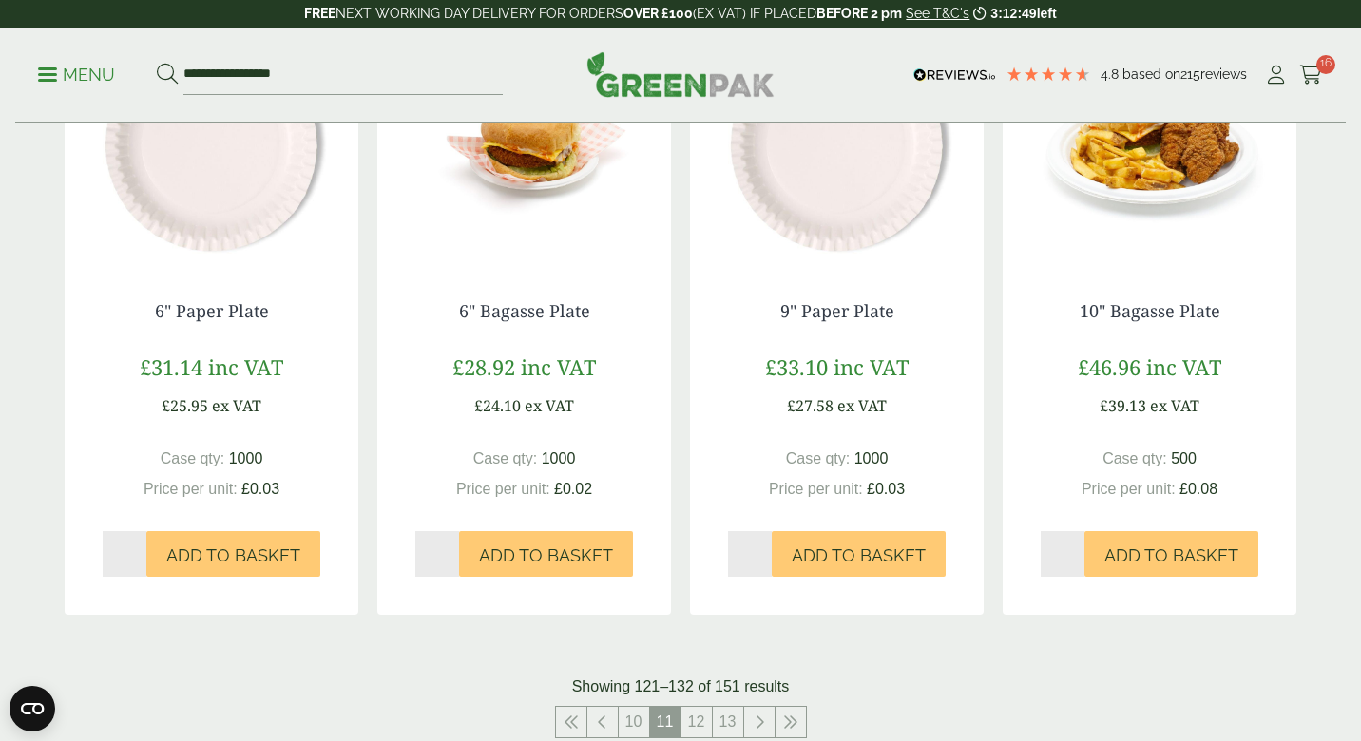
scroll to position [1944, 0]
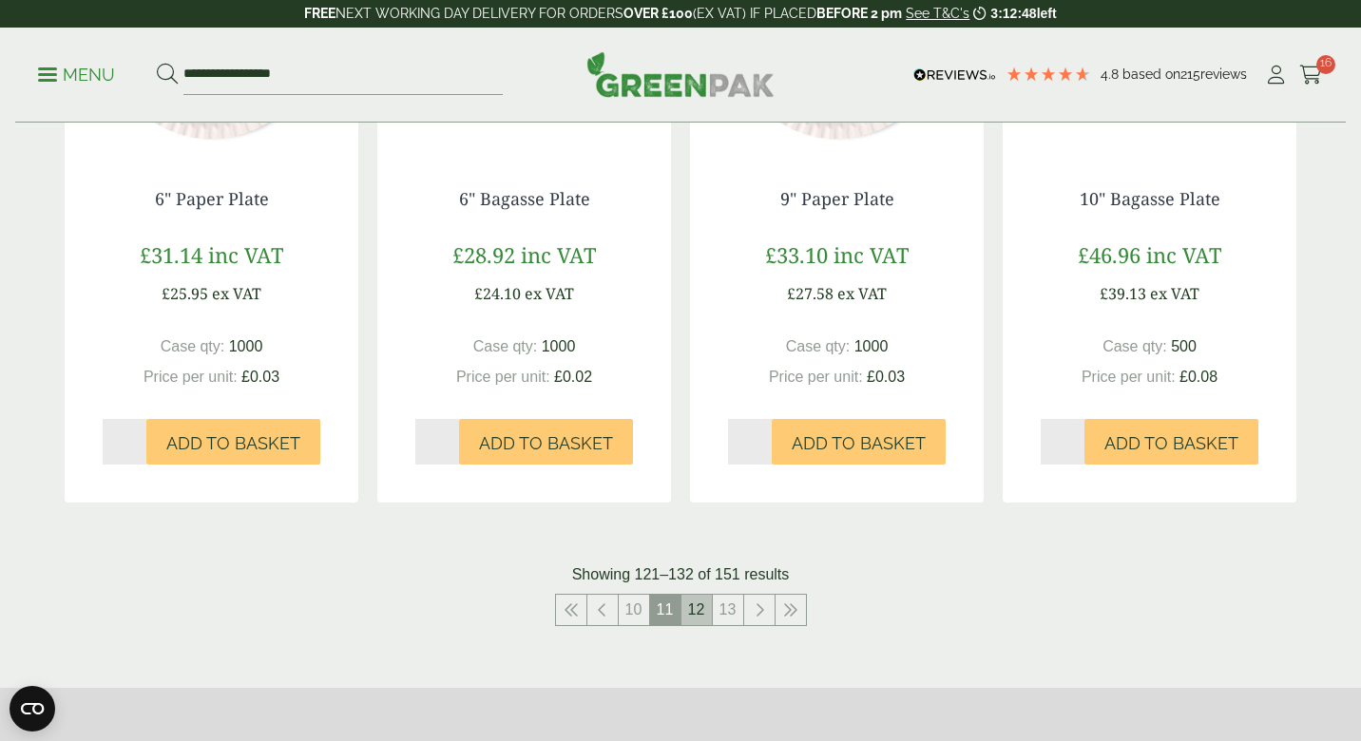
click at [700, 597] on link "12" at bounding box center [696, 610] width 30 height 30
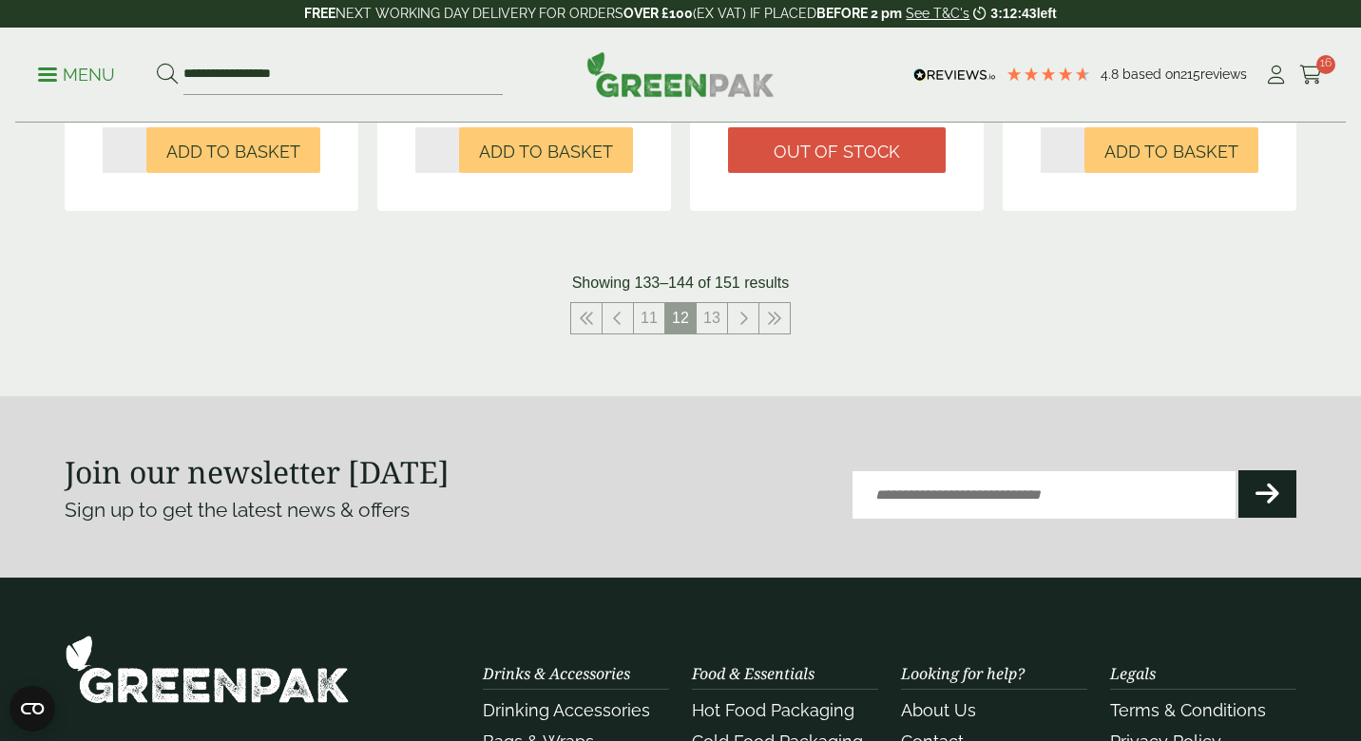
scroll to position [2284, 0]
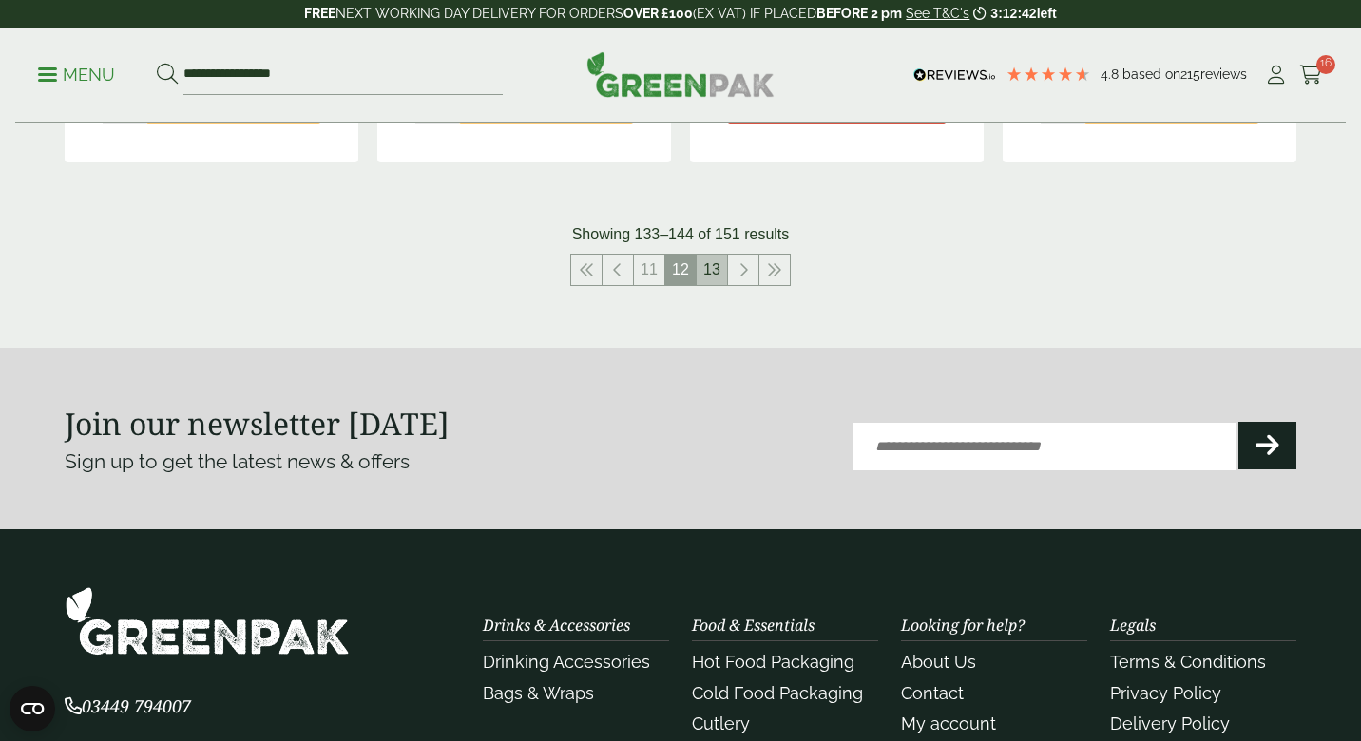
click at [713, 255] on link "13" at bounding box center [711, 270] width 30 height 30
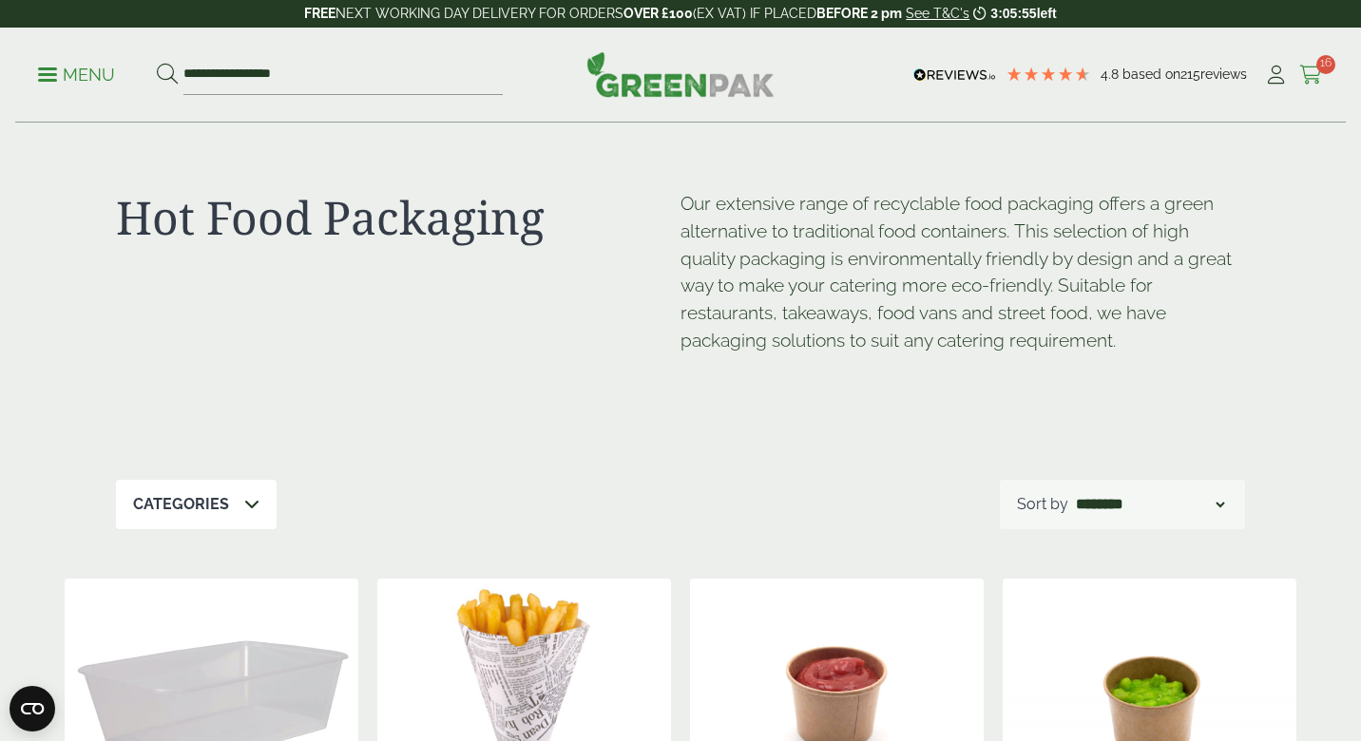
click at [1315, 71] on icon at bounding box center [1311, 75] width 24 height 19
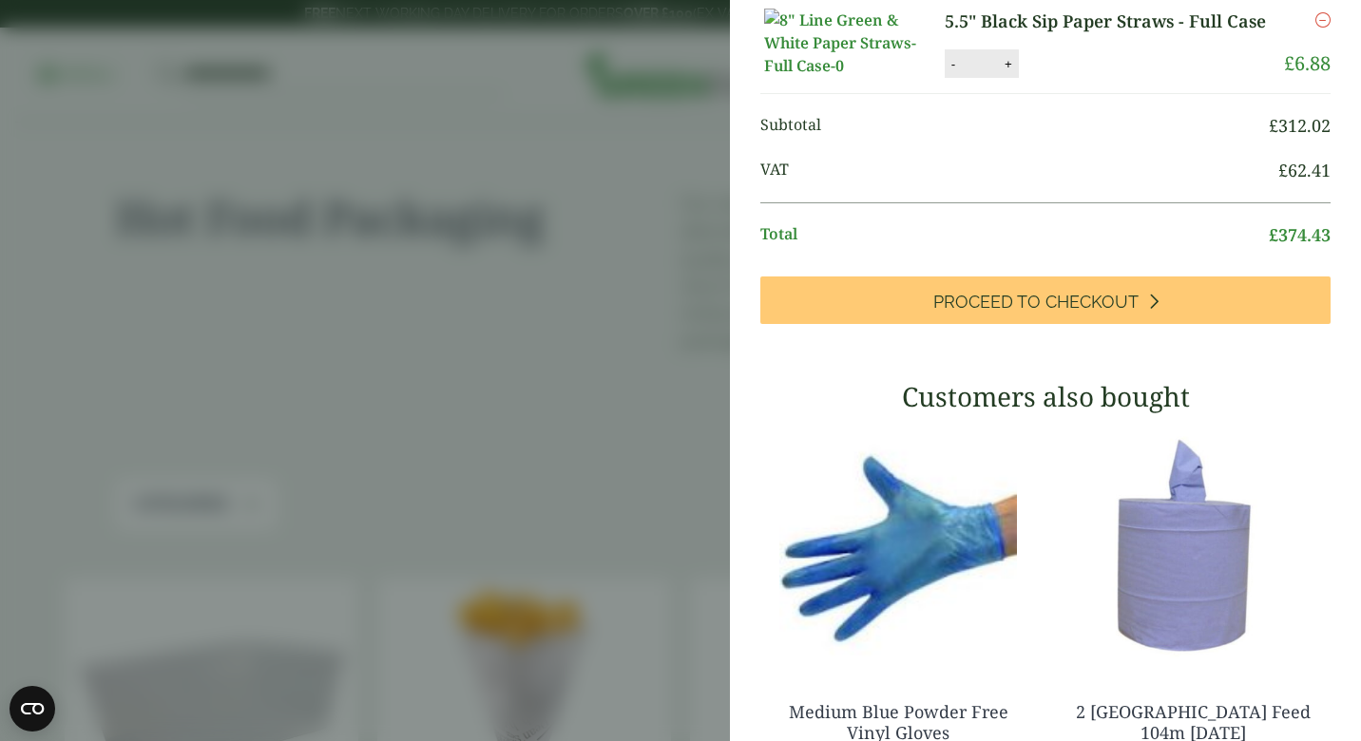
scroll to position [1374, 0]
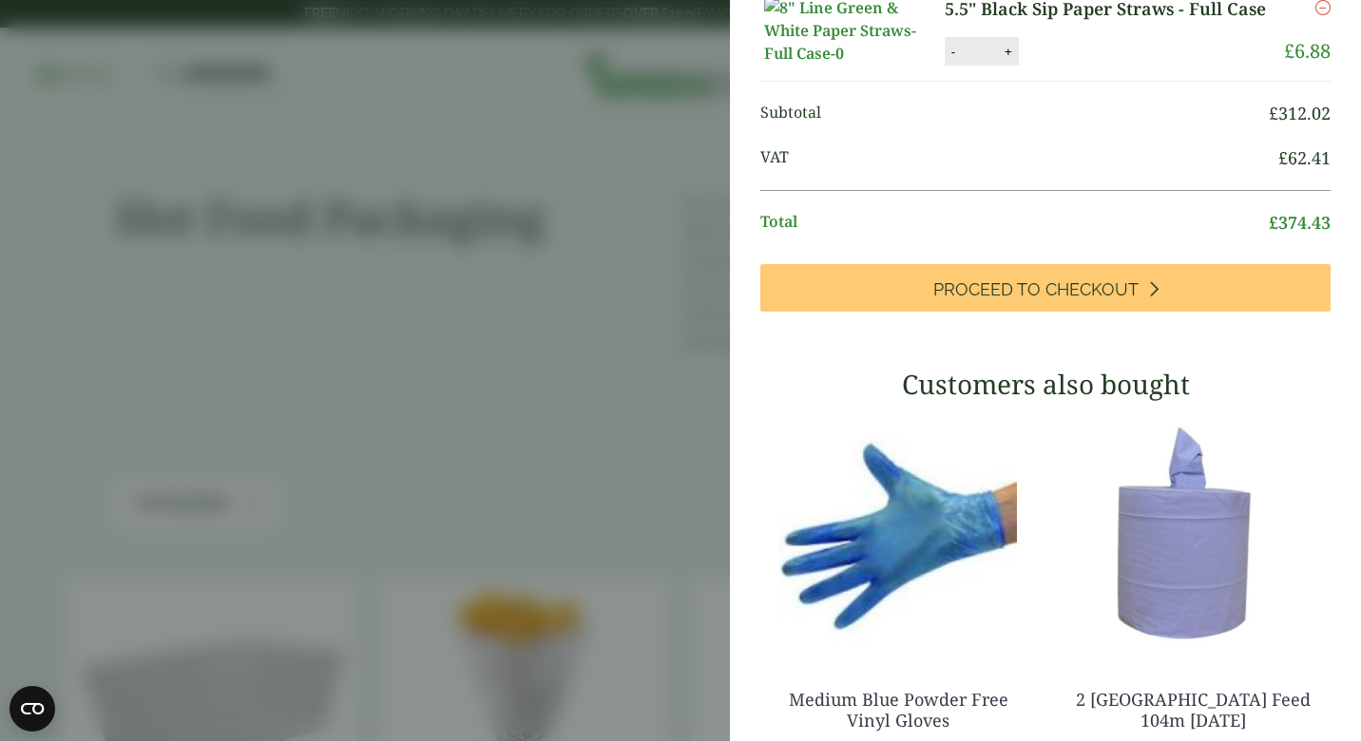
click at [1056, 22] on link "5.5" Black Sip Paper Straws - Full Case" at bounding box center [1109, 9] width 331 height 26
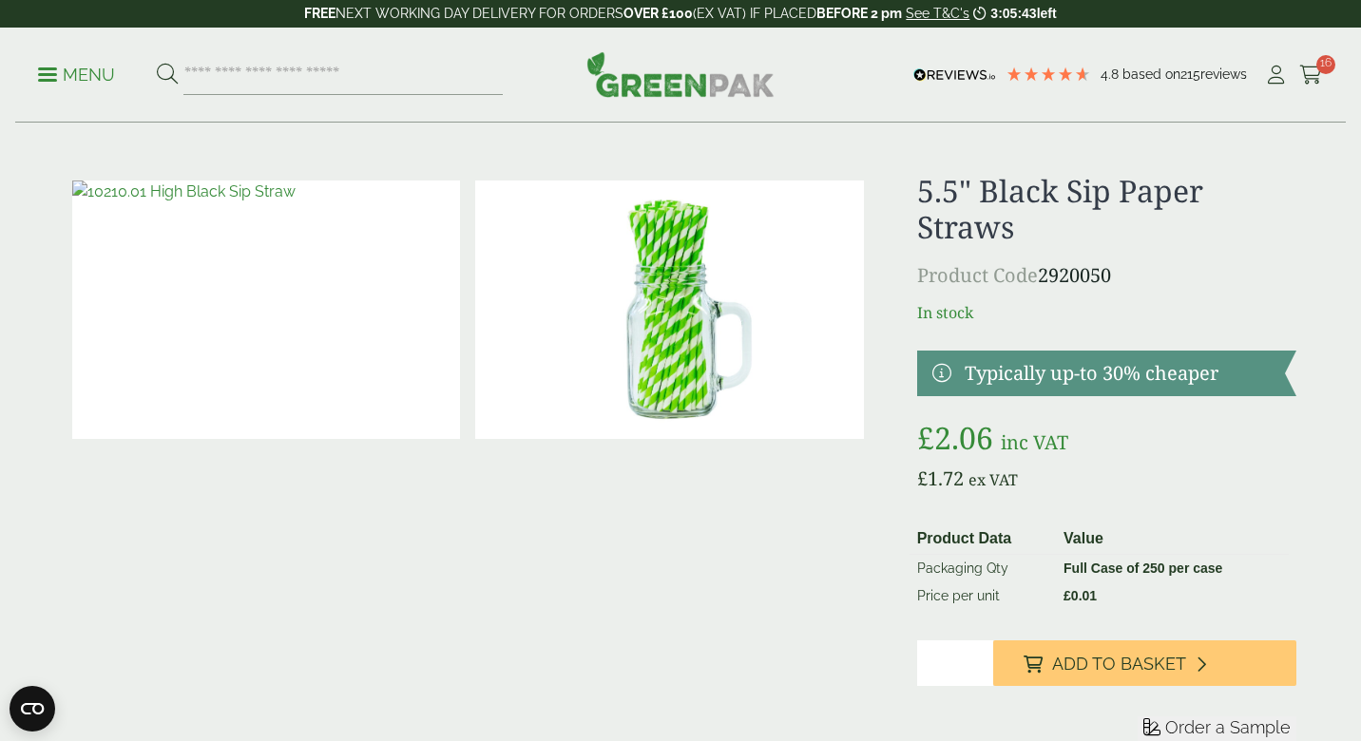
scroll to position [8, 0]
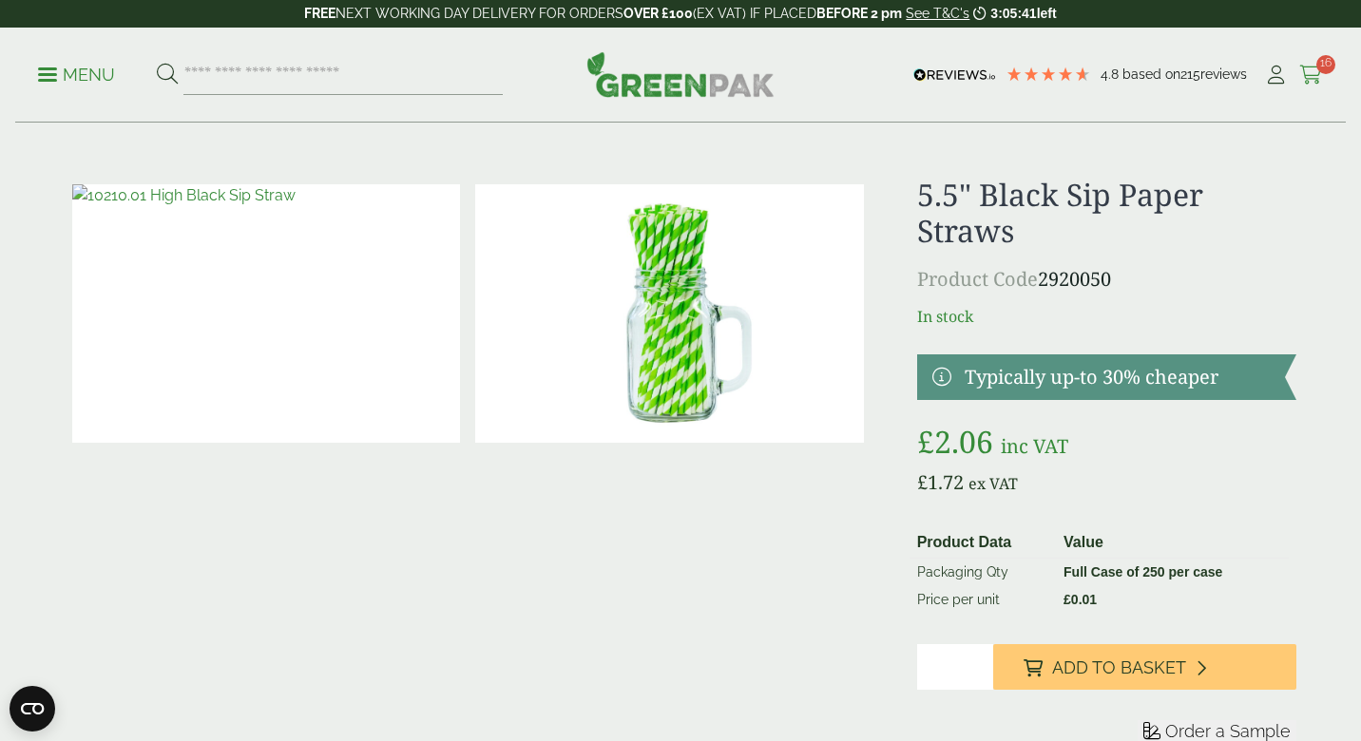
click at [1317, 69] on span "16" at bounding box center [1325, 64] width 19 height 19
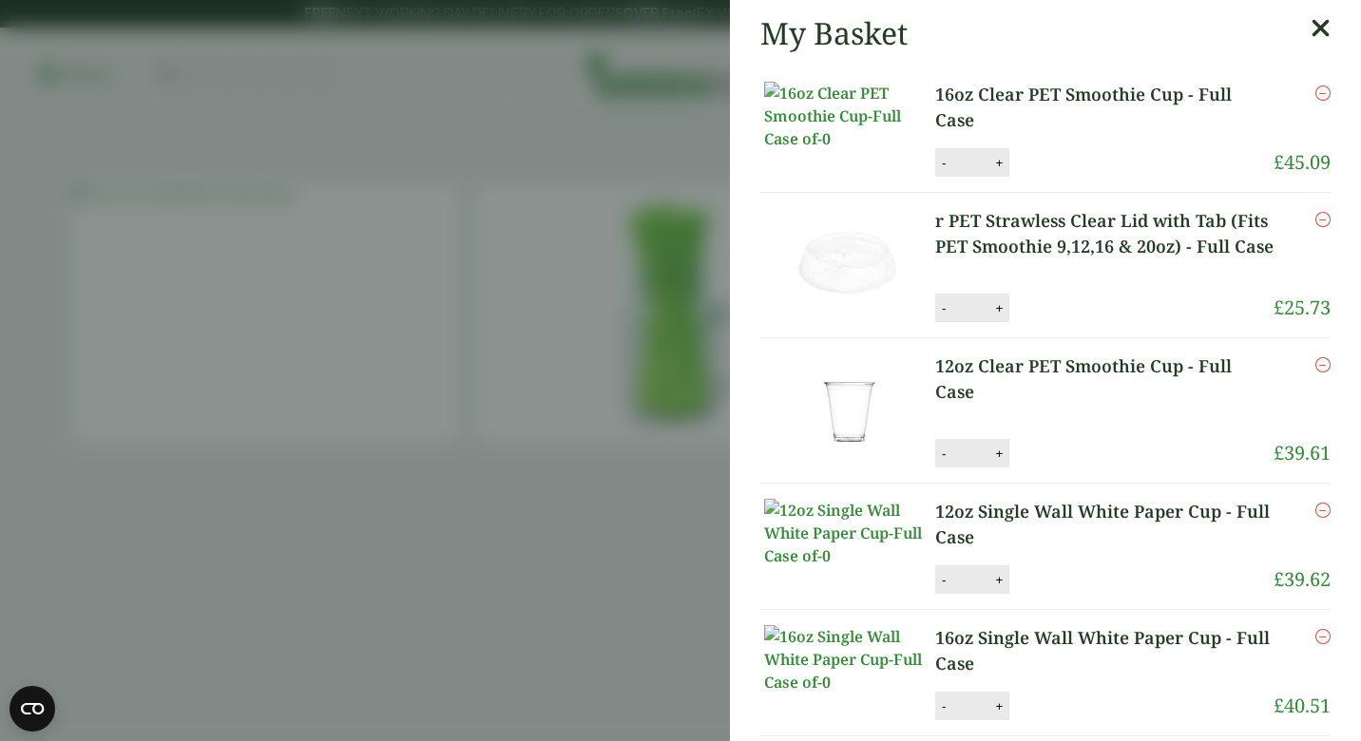
scroll to position [0, 0]
click at [634, 216] on aside "My Basket 16oz Clear PET Smoothie Cup - Full Case 16oz Clear PET Smoothie Cup -…" at bounding box center [680, 370] width 1361 height 741
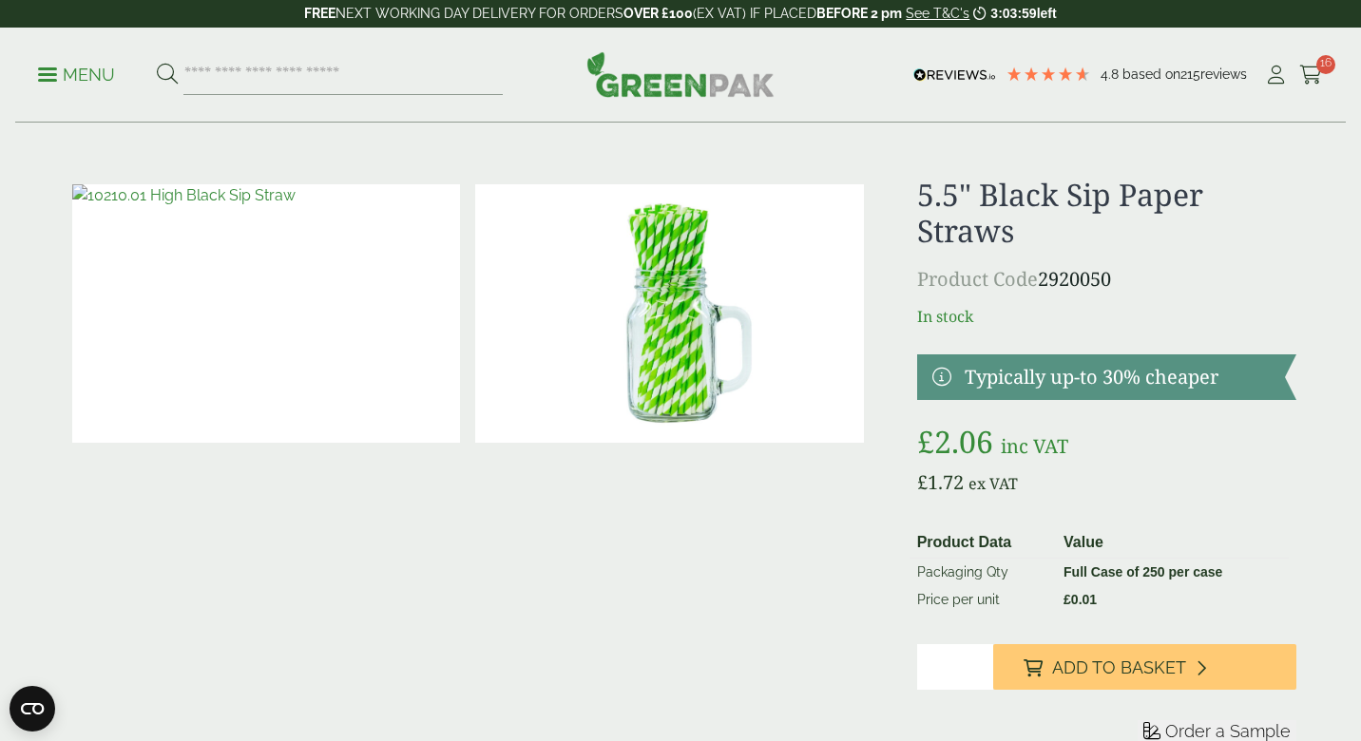
click at [93, 81] on p "Menu" at bounding box center [76, 75] width 77 height 23
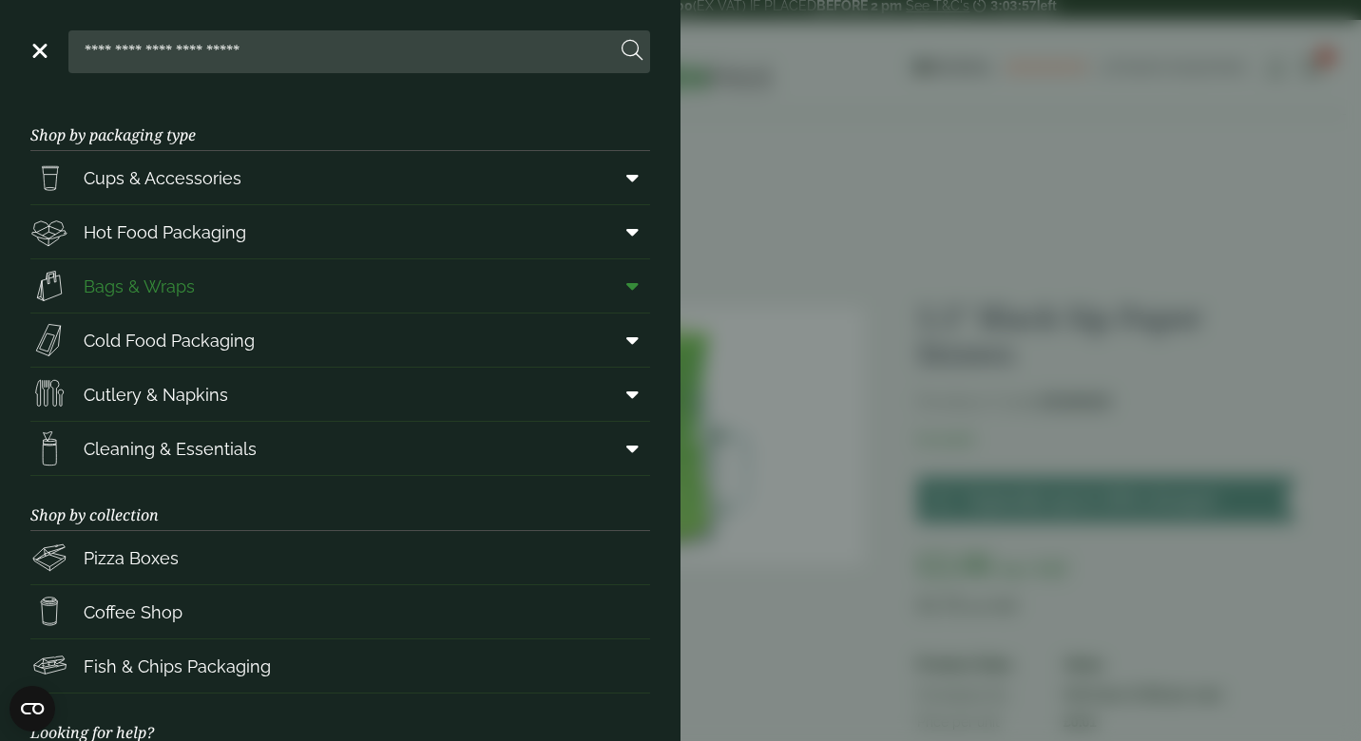
click at [131, 287] on span "Bags & Wraps" at bounding box center [139, 287] width 111 height 26
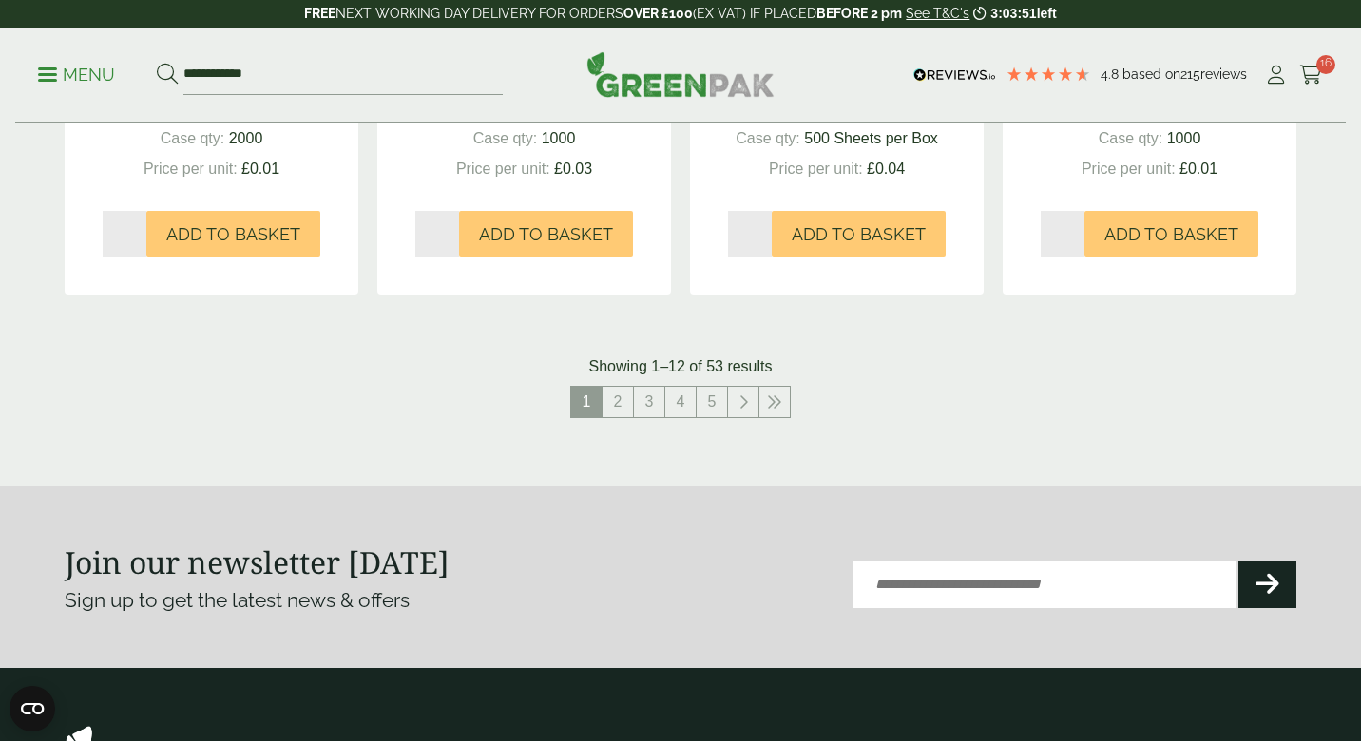
scroll to position [2136, 0]
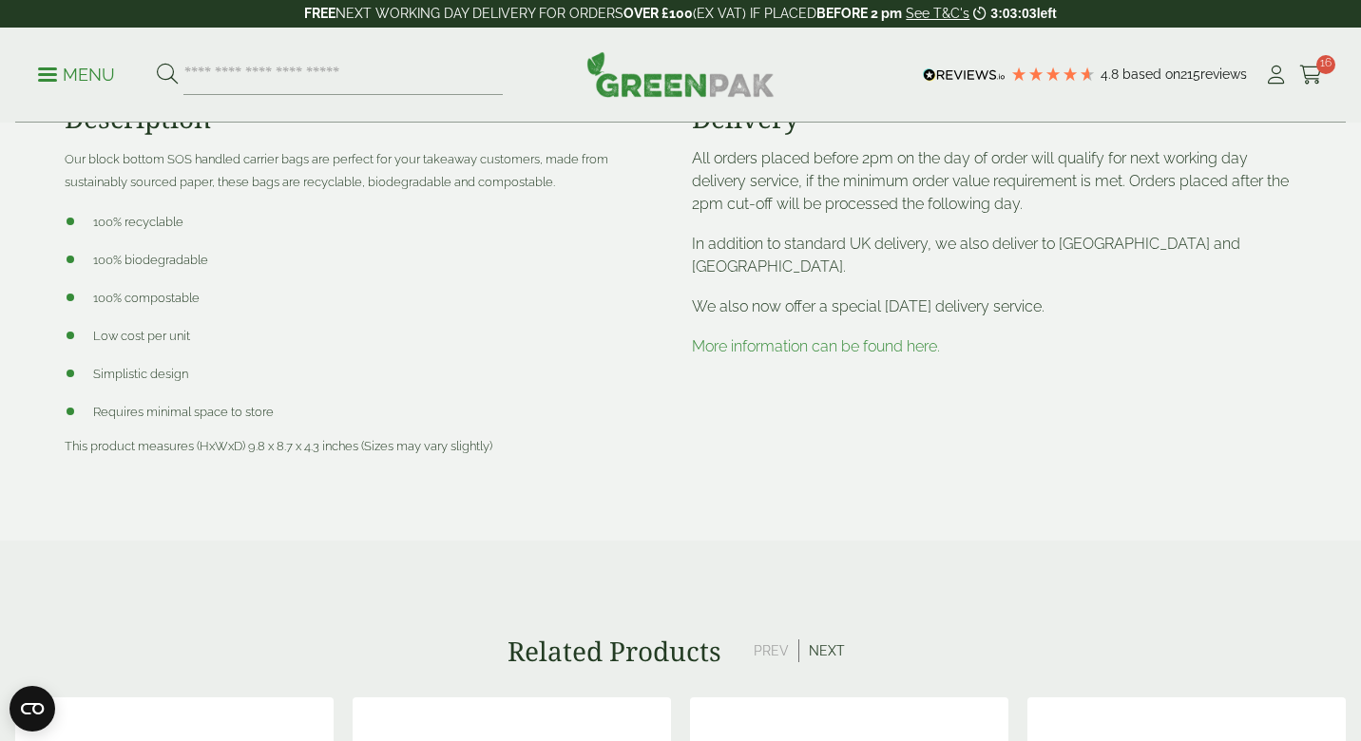
scroll to position [883, 0]
click at [1305, 80] on icon at bounding box center [1311, 75] width 24 height 19
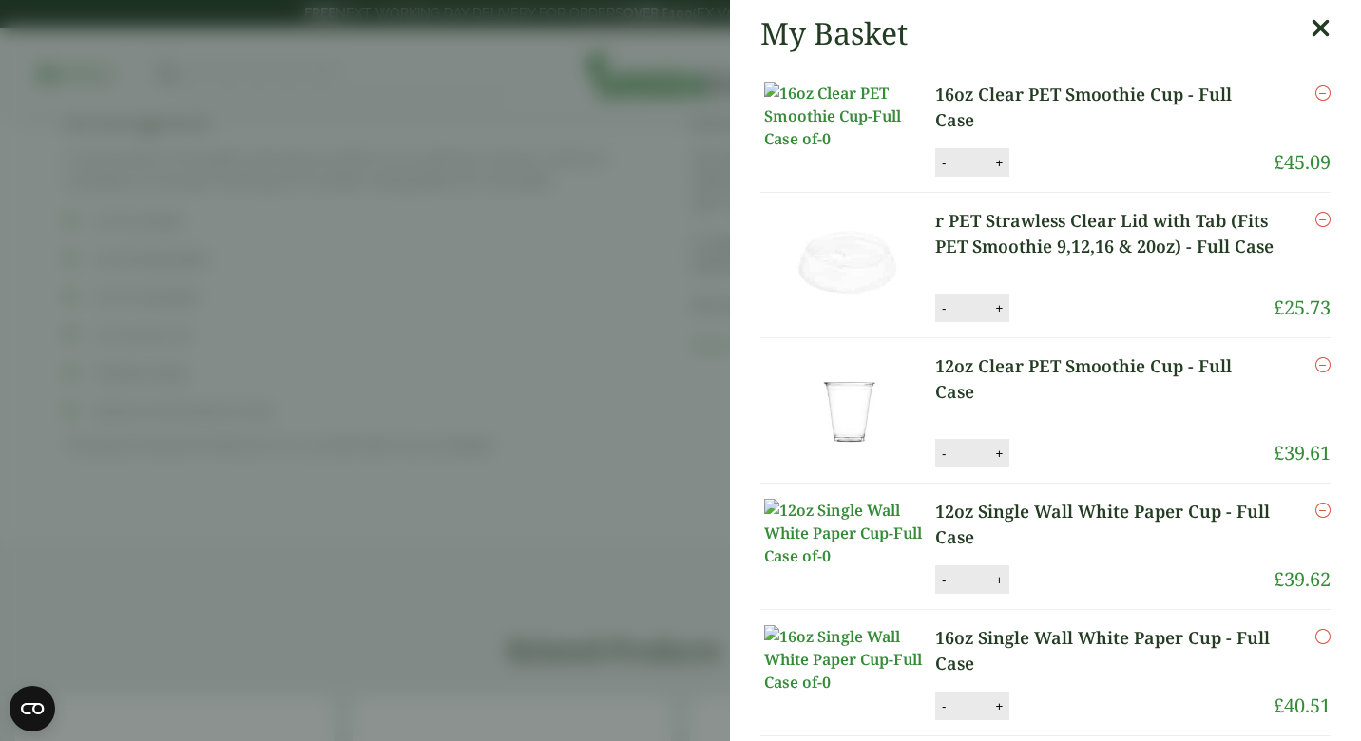
scroll to position [0, 0]
click at [599, 365] on aside "My Basket 16oz Clear PET Smoothie Cup - Full Case 16oz Clear PET Smoothie Cup -…" at bounding box center [680, 370] width 1361 height 741
